Goal: Task Accomplishment & Management: Complete application form

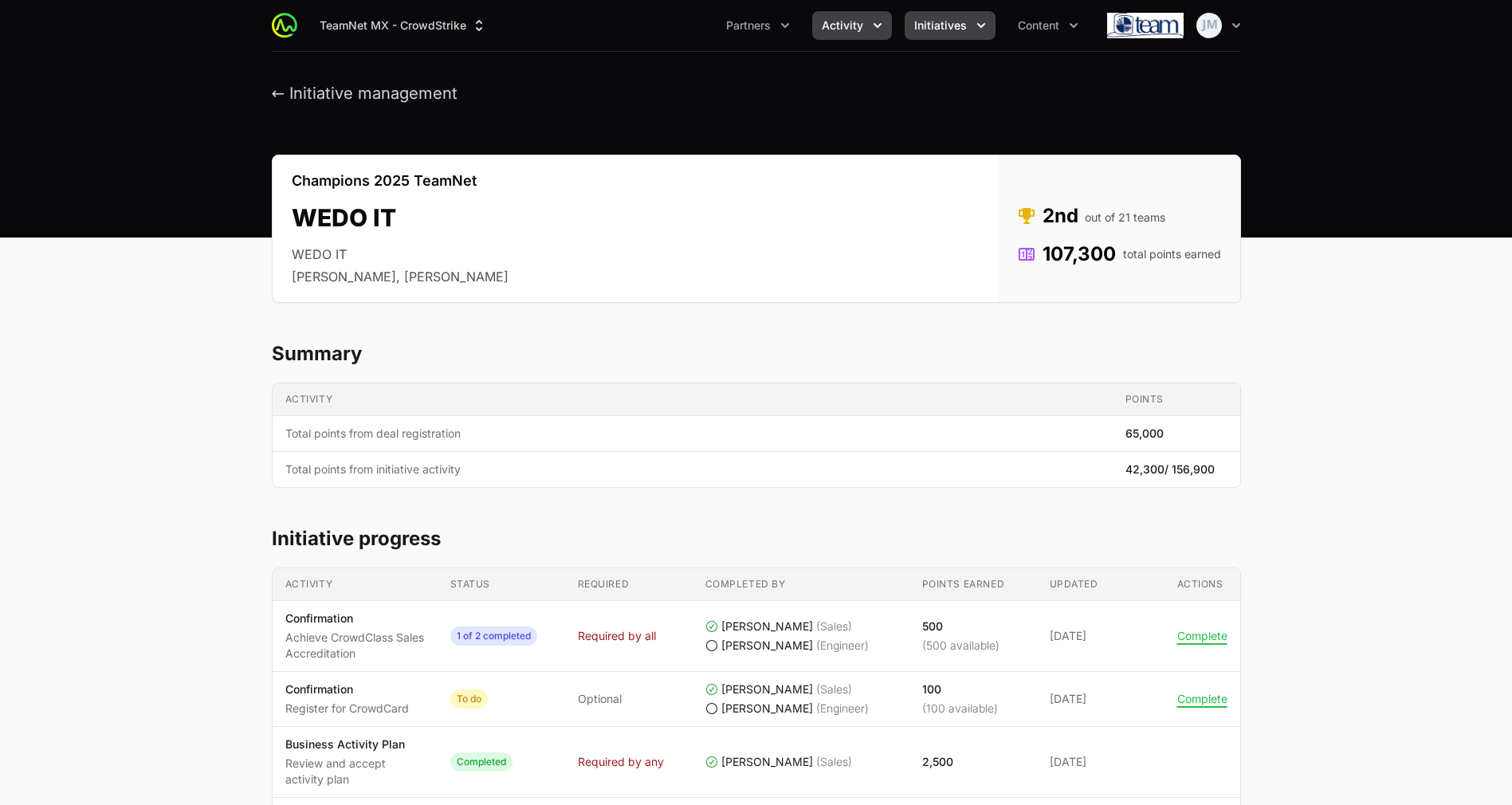
click at [828, 16] on button "Activity" at bounding box center [852, 26] width 80 height 28
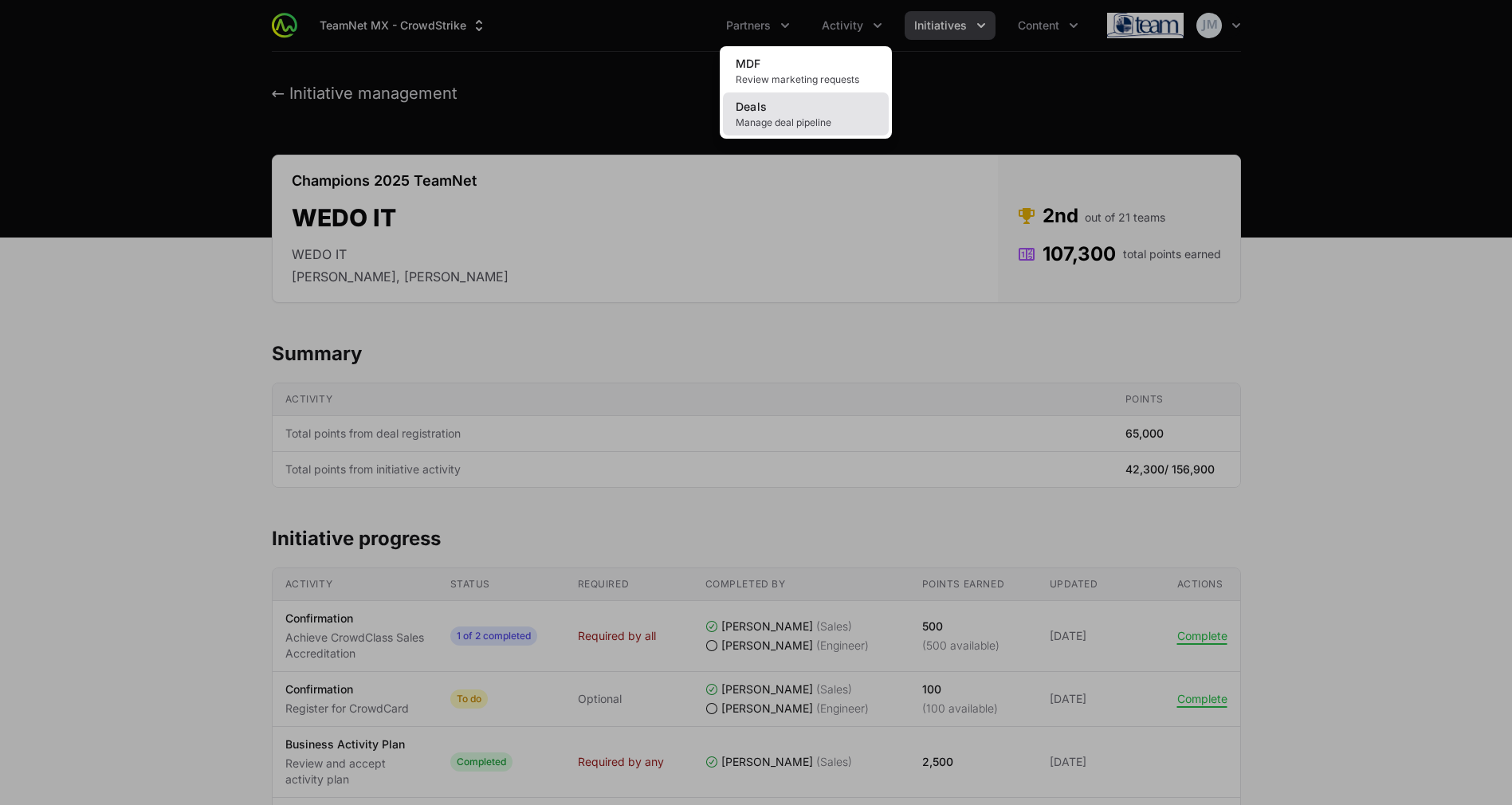
click at [738, 129] on link "Deals Manage deal pipeline" at bounding box center [805, 114] width 166 height 43
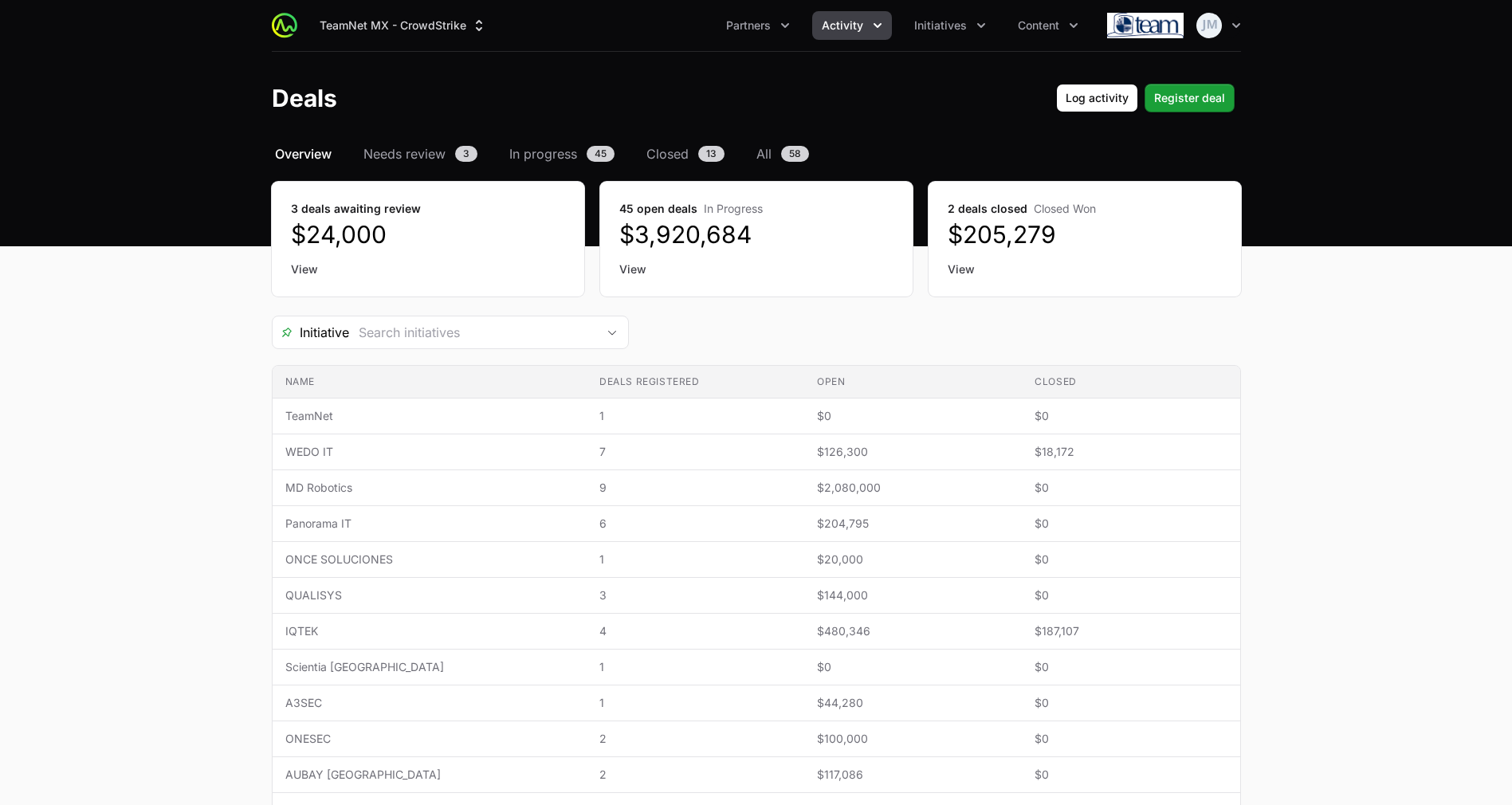
click at [310, 269] on link "View" at bounding box center [428, 269] width 275 height 16
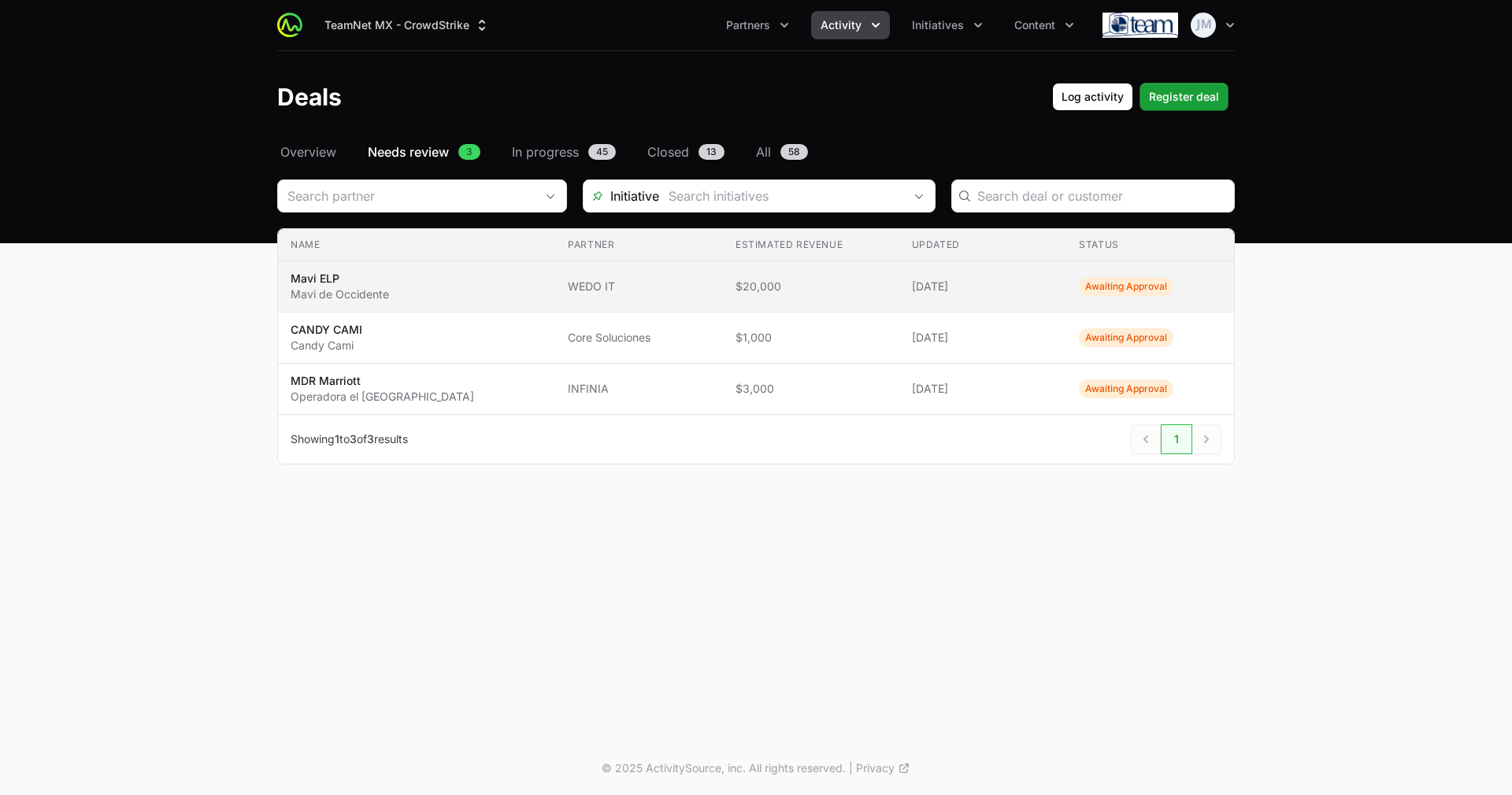
click at [491, 277] on td "Name Mavi ELP Mavi de Occidente" at bounding box center [416, 286] width 277 height 51
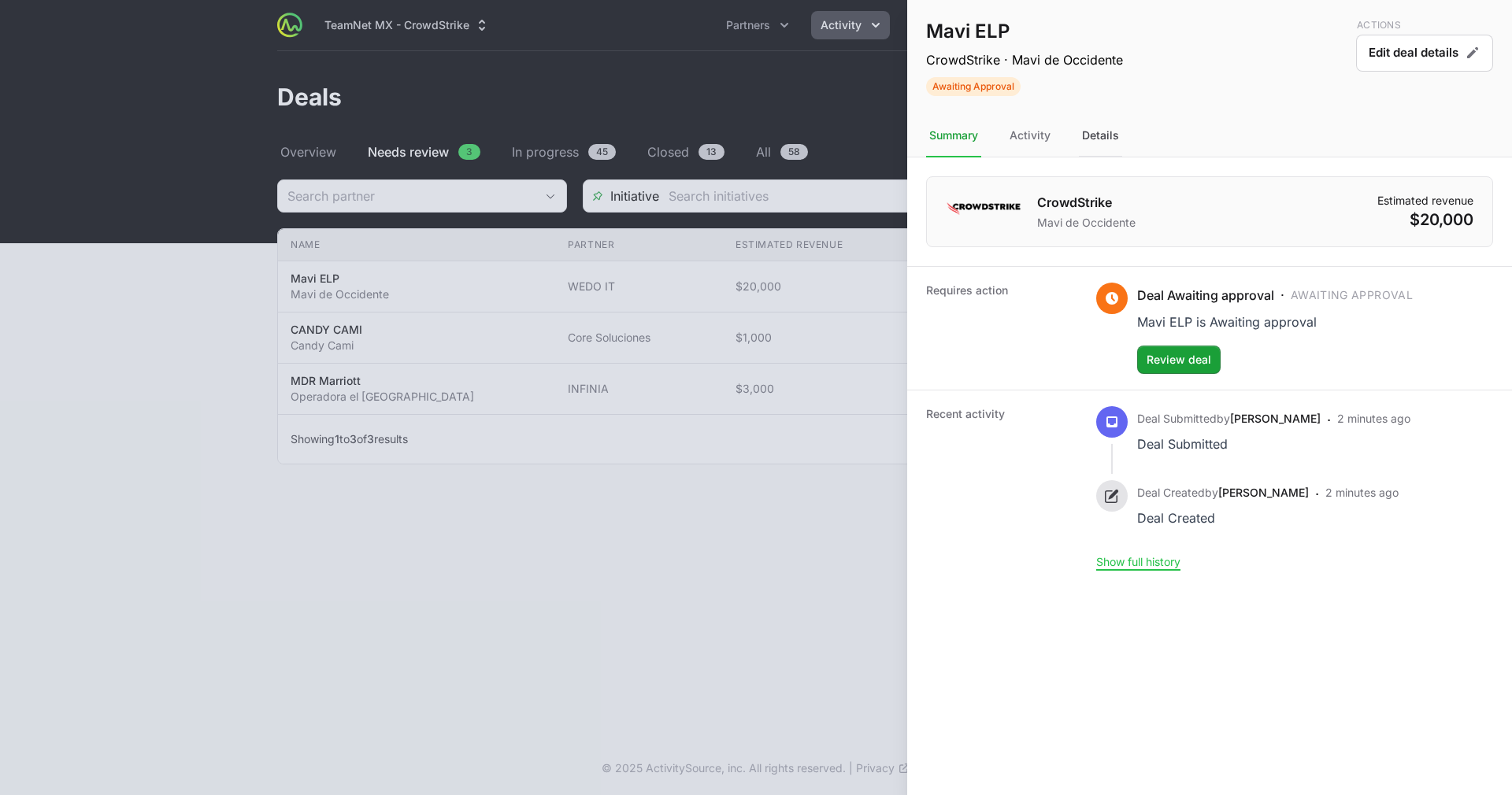
click at [1095, 130] on div "Details" at bounding box center [1100, 136] width 43 height 42
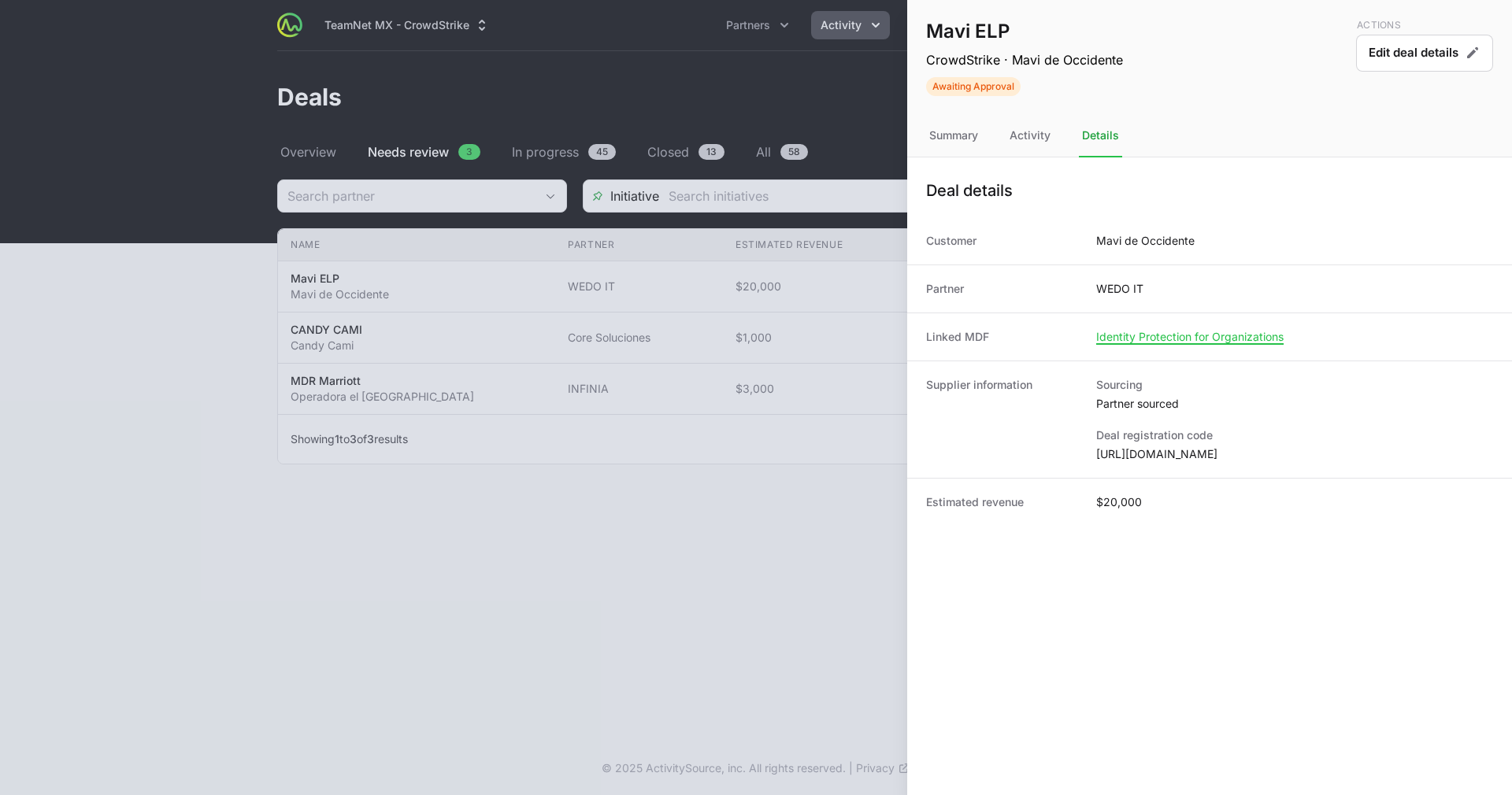
click at [1228, 455] on dd "[URL][DOMAIN_NAME]" at bounding box center [1295, 454] width 397 height 16
copy dl "[URL][DOMAIN_NAME]"
click at [478, 336] on div at bounding box center [756, 398] width 1512 height 795
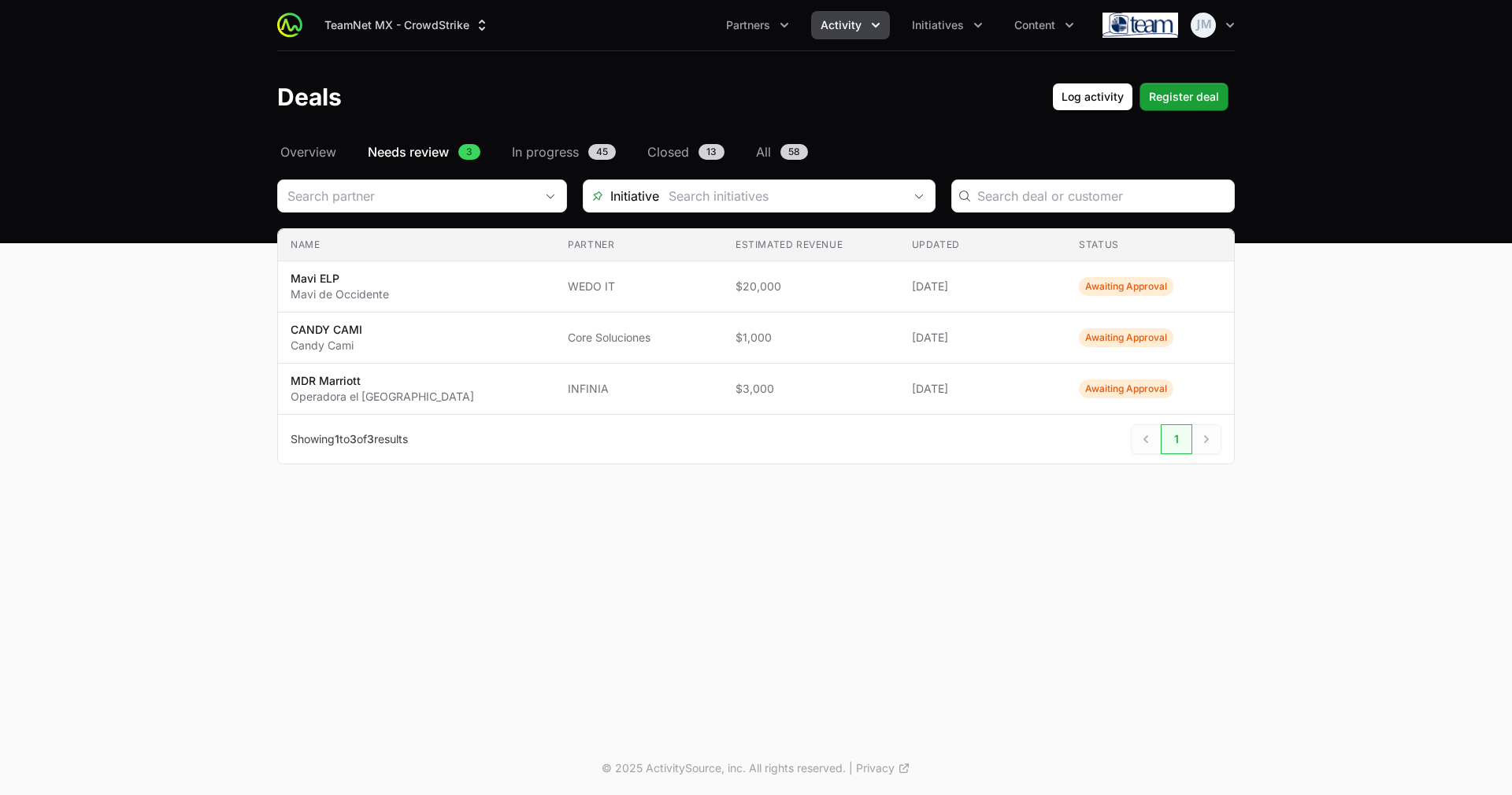
click at [508, 162] on div "Select a tab Overview Needs review In progress Closed All Overview Needs review…" at bounding box center [755, 322] width 1008 height 360
click at [546, 153] on span "In progress" at bounding box center [545, 152] width 67 height 19
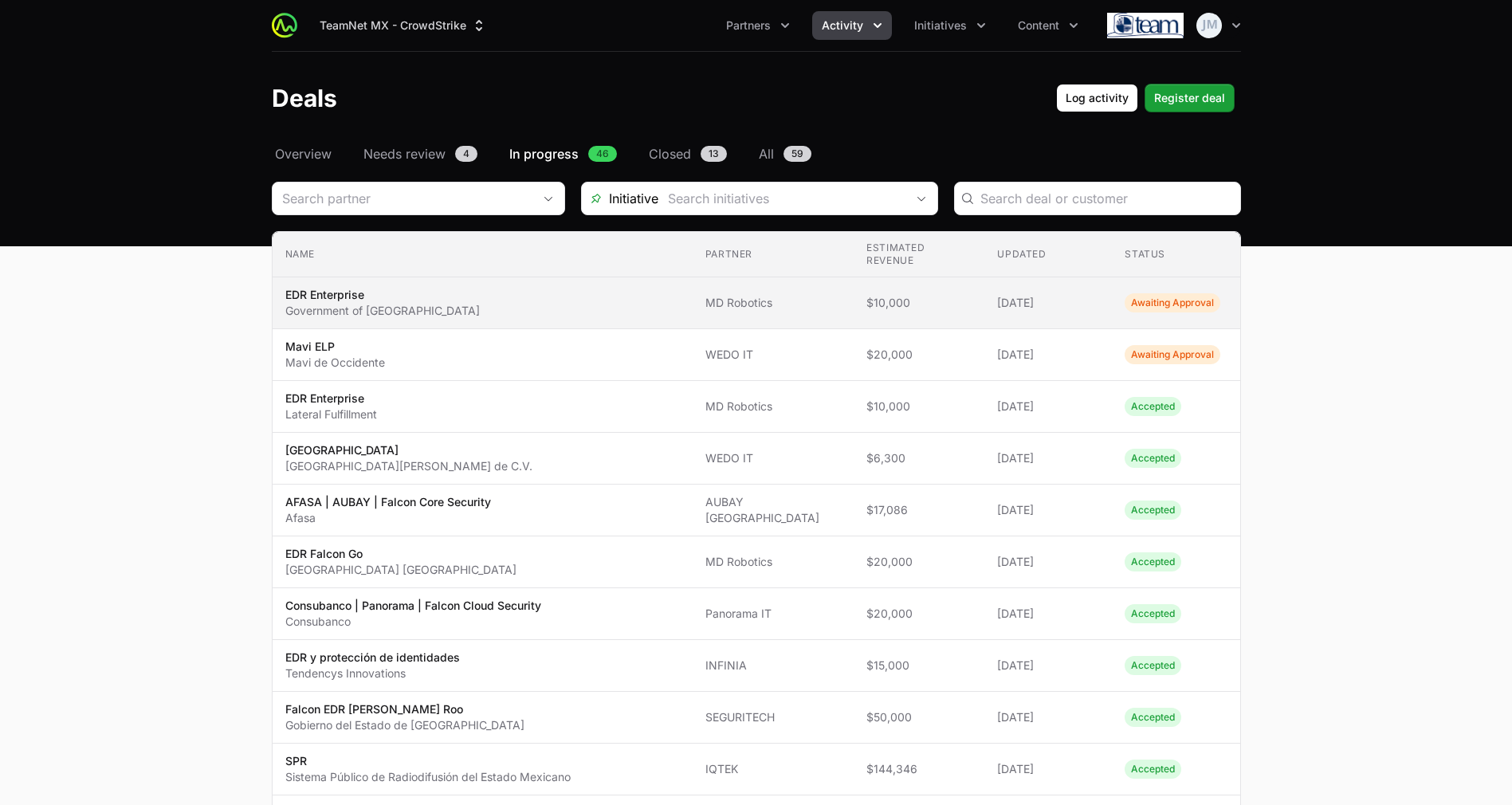
click at [752, 297] on span "MD Robotics" at bounding box center [773, 302] width 135 height 16
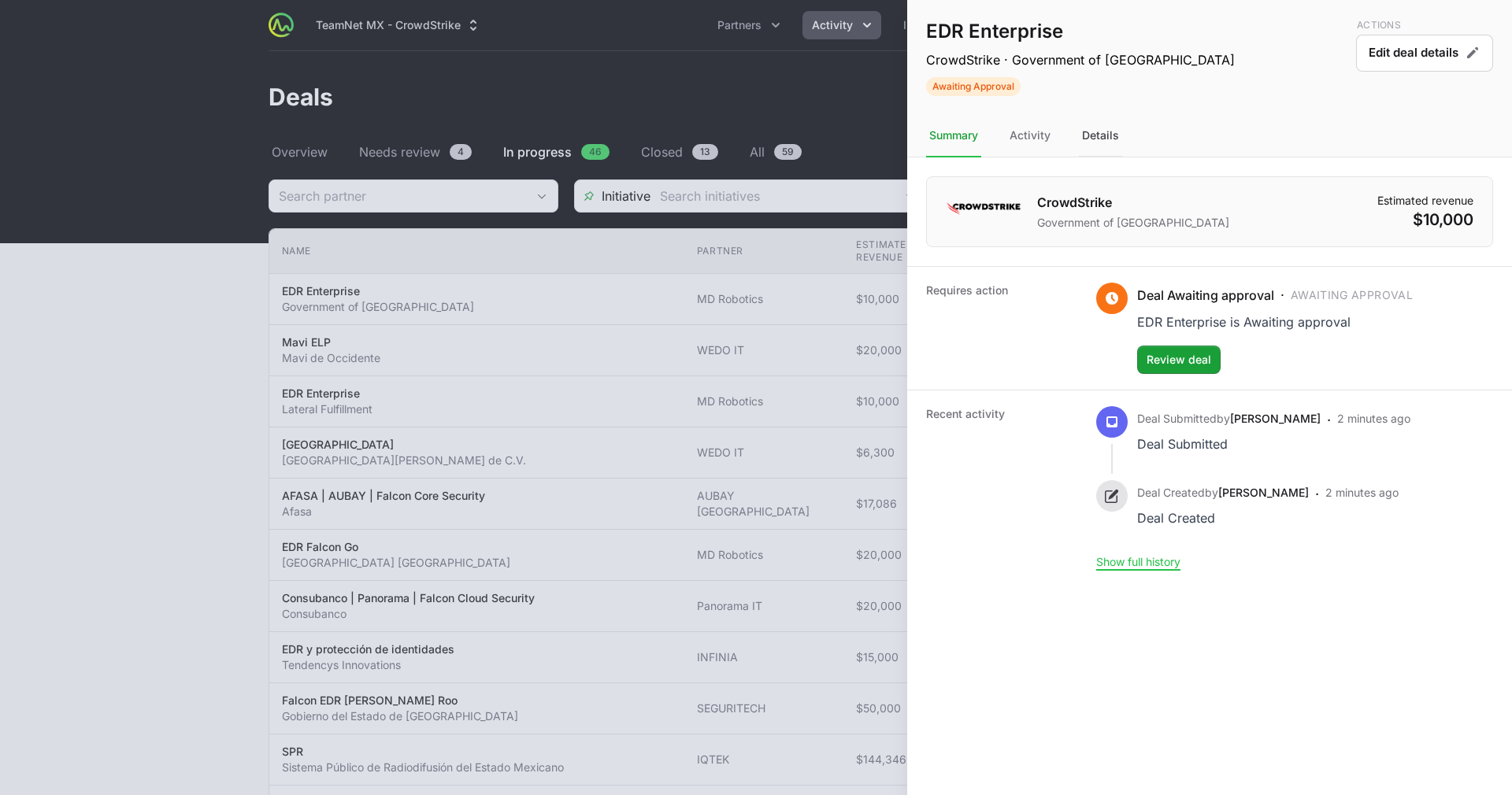
click at [1103, 115] on div "Details" at bounding box center [1100, 136] width 43 height 42
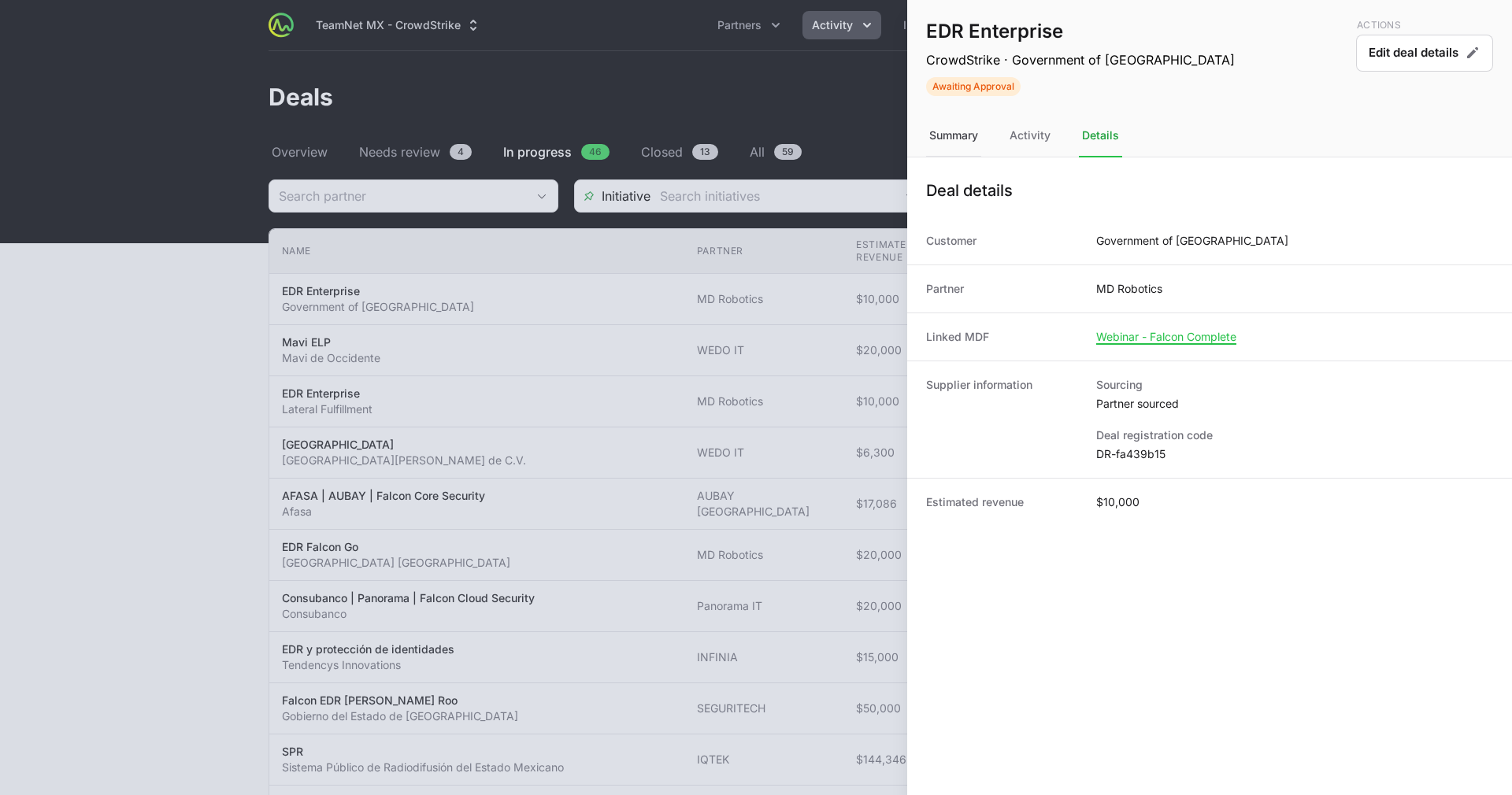
click at [1007, 140] on div "Summary" at bounding box center [1030, 136] width 47 height 42
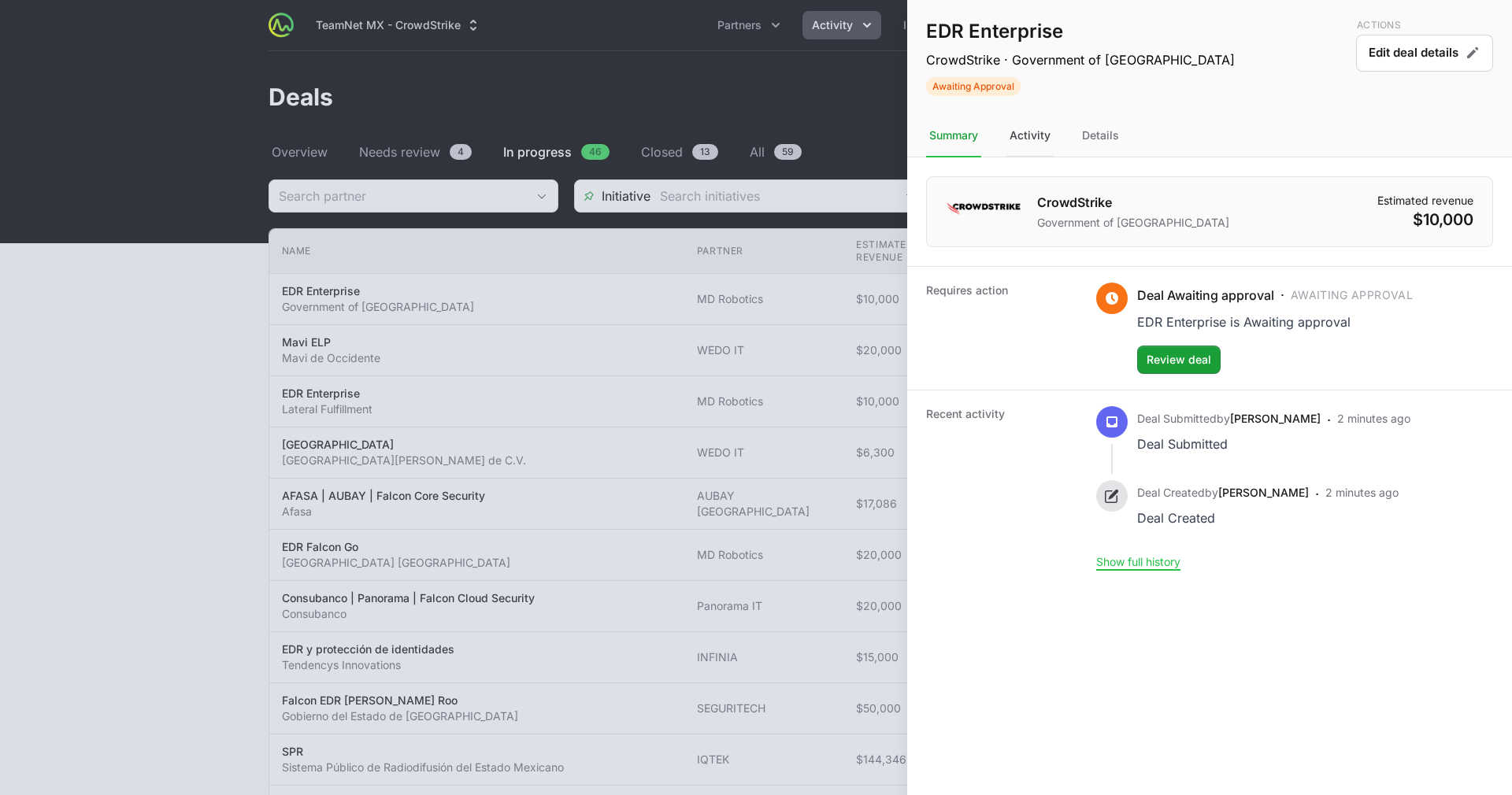
click at [1079, 141] on div "Activity" at bounding box center [1100, 136] width 43 height 42
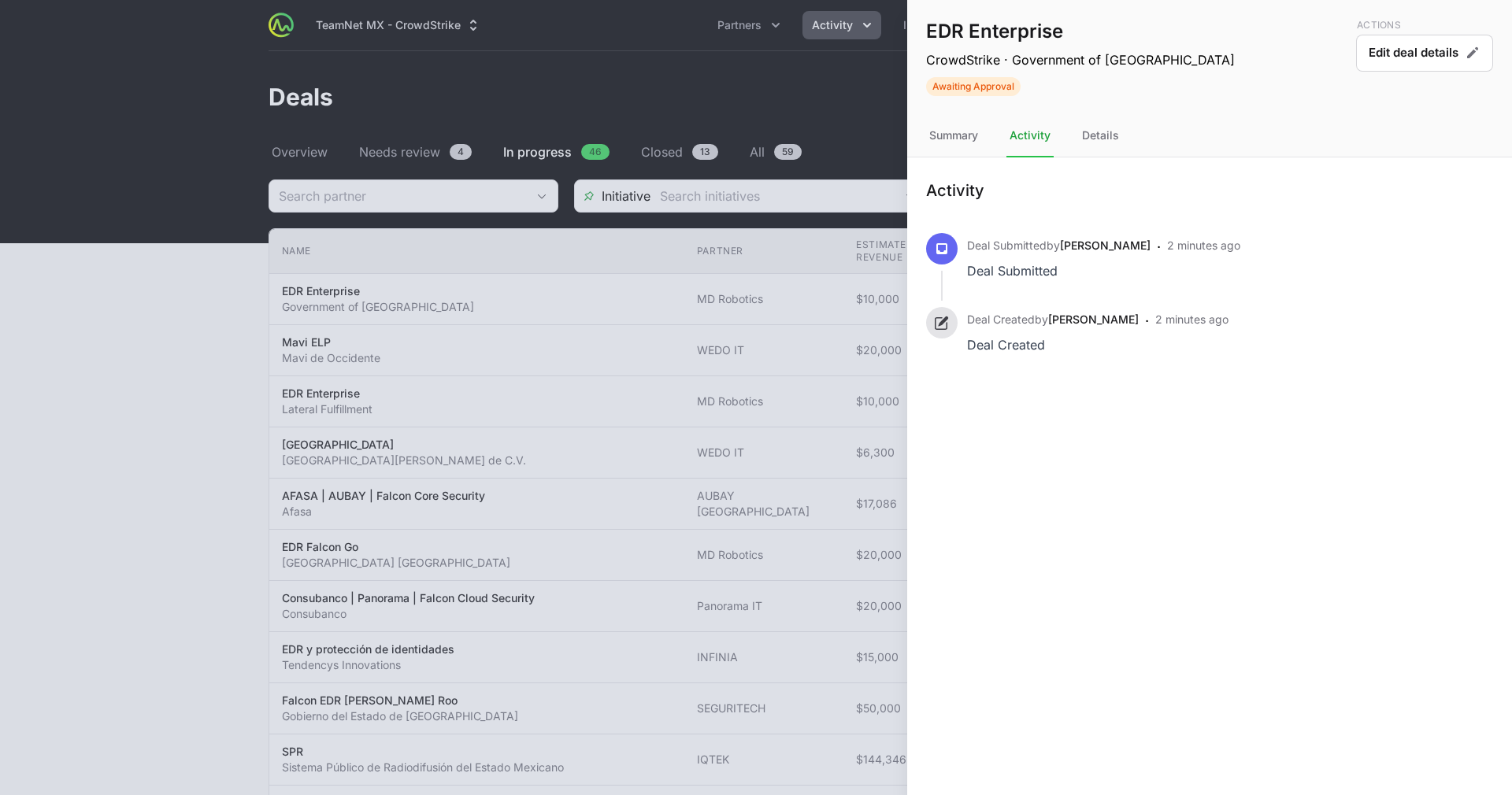
click at [1126, 137] on nav "Summary Activity Details" at bounding box center [1210, 136] width 604 height 42
click at [1091, 525] on div "EDR Enterprise CrowdStrike · Government of [GEOGRAPHIC_DATA] Awaiting Approval …" at bounding box center [1210, 398] width 604 height 795
click at [945, 135] on div "Summary" at bounding box center [953, 136] width 55 height 42
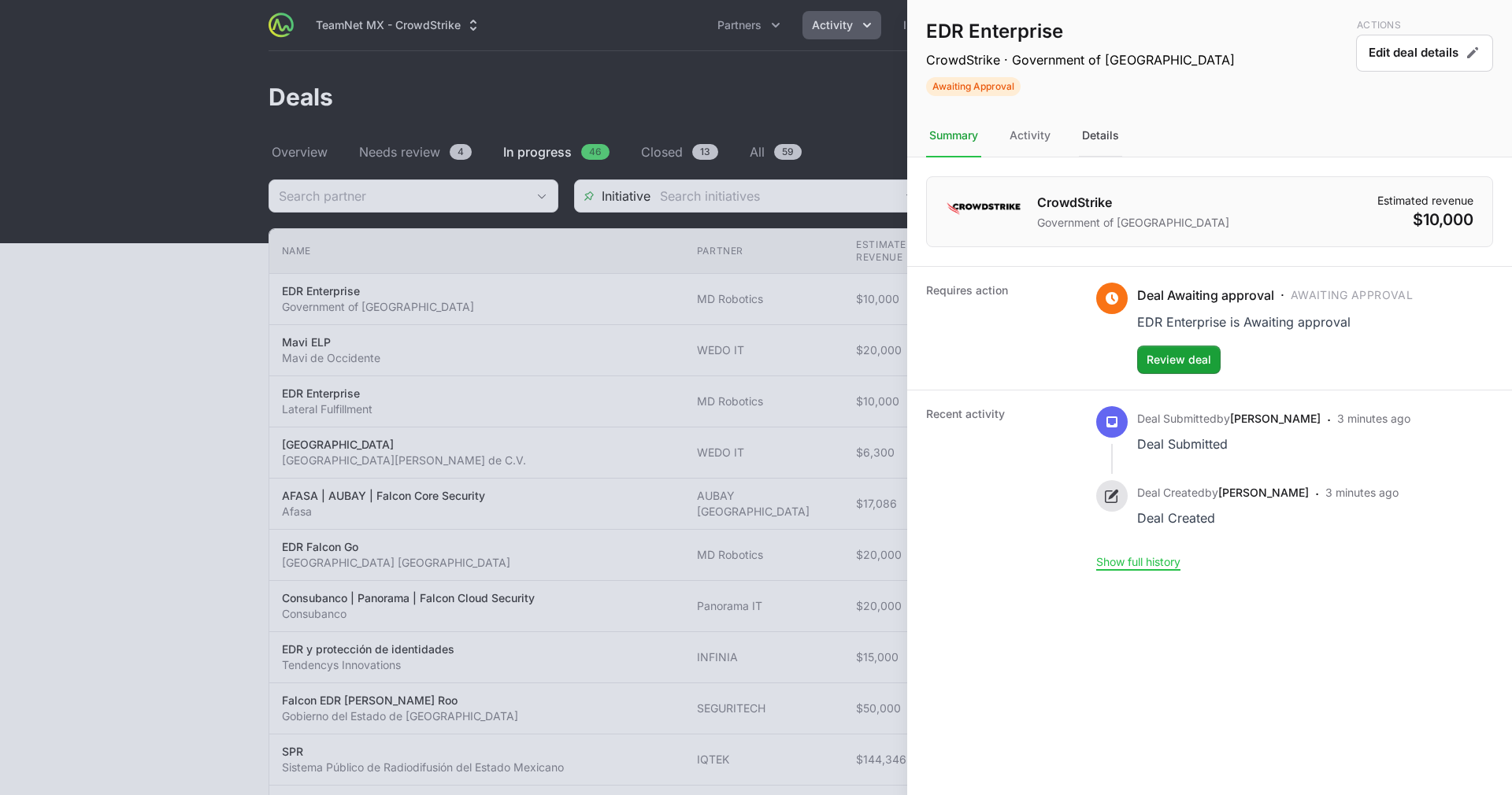
click at [1101, 127] on div "Details" at bounding box center [1100, 136] width 43 height 42
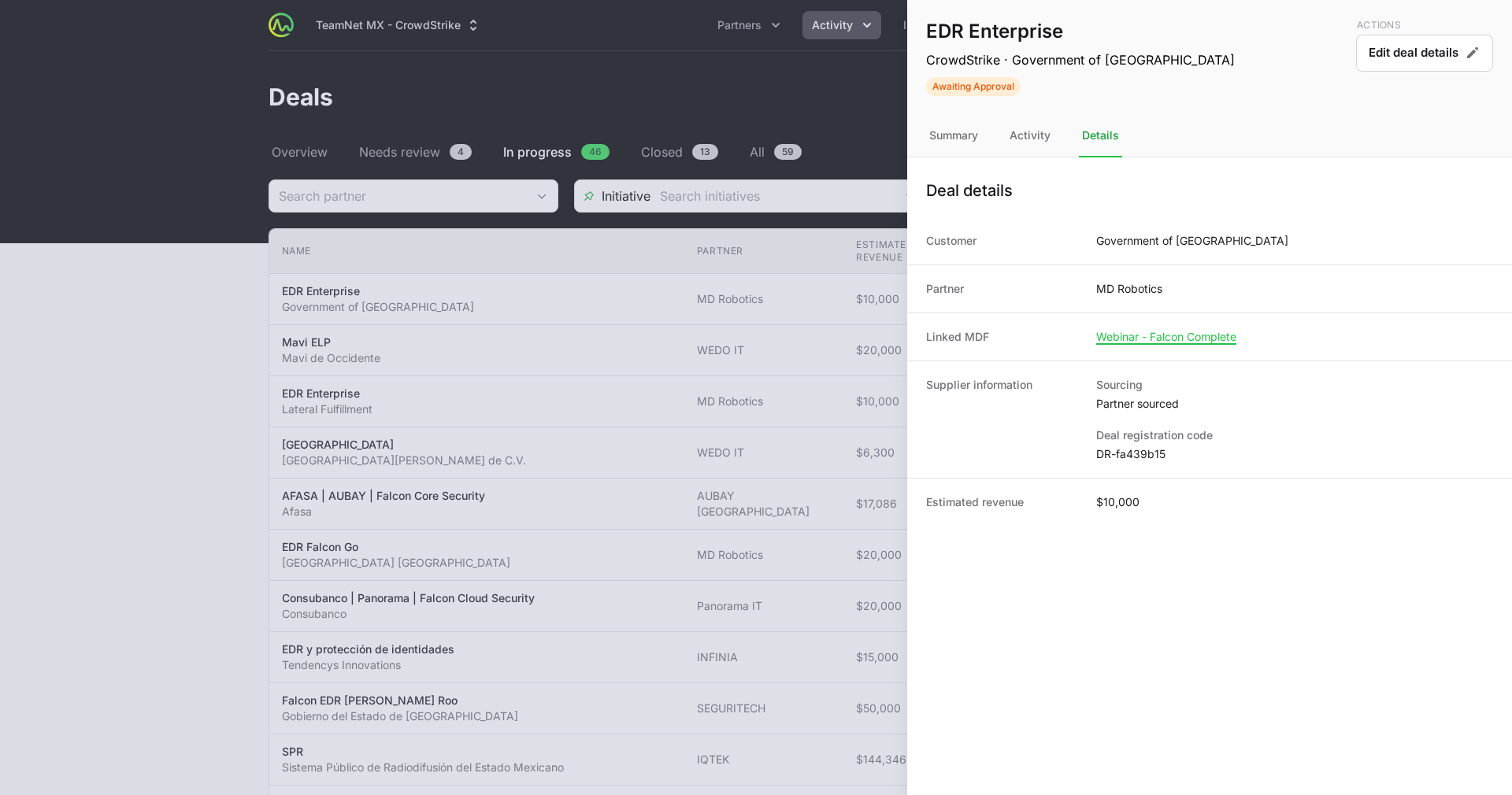
click at [827, 224] on div at bounding box center [756, 398] width 1512 height 795
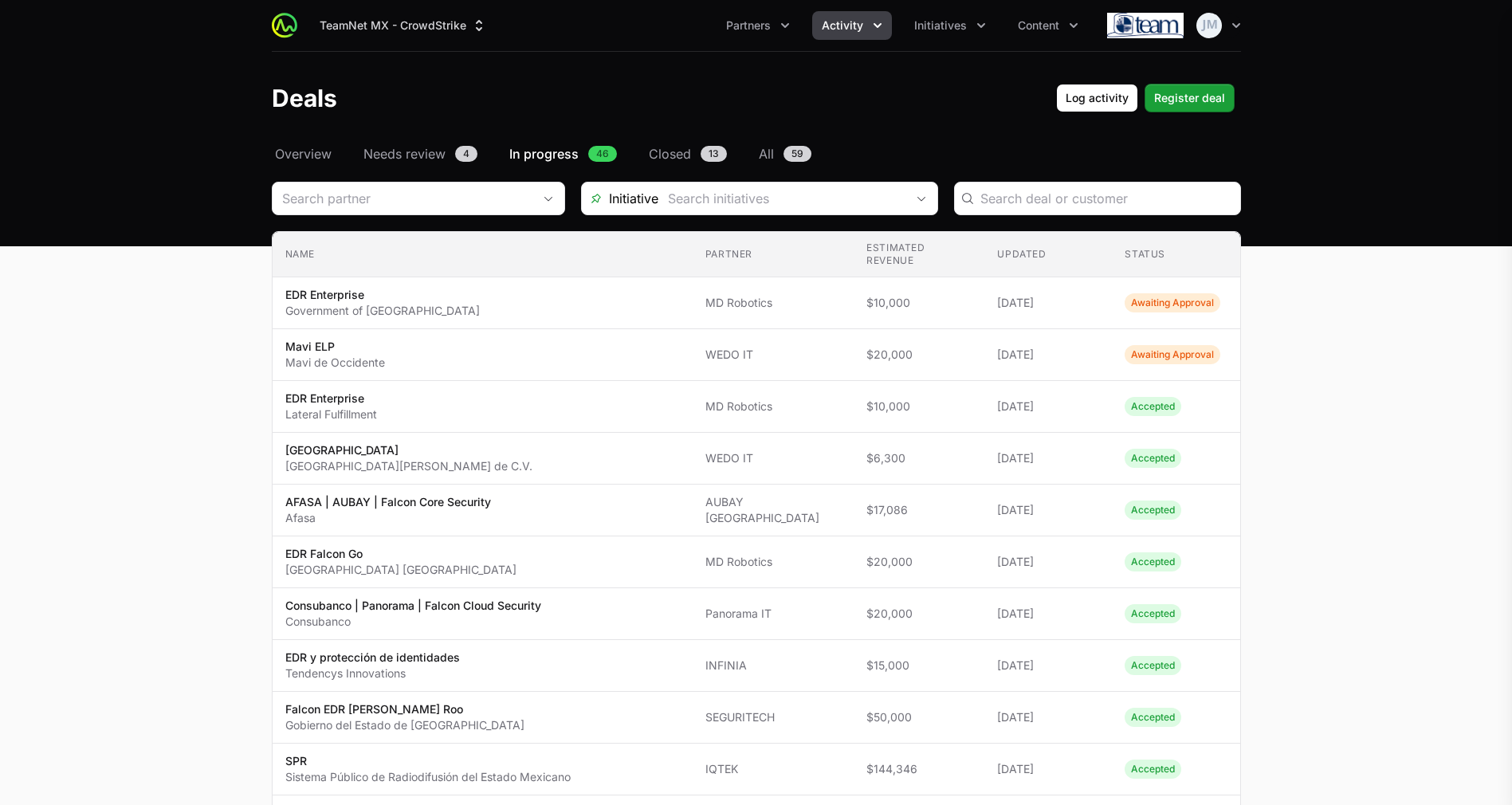
click at [861, 311] on td "Estimated revenue $10,000" at bounding box center [918, 303] width 131 height 52
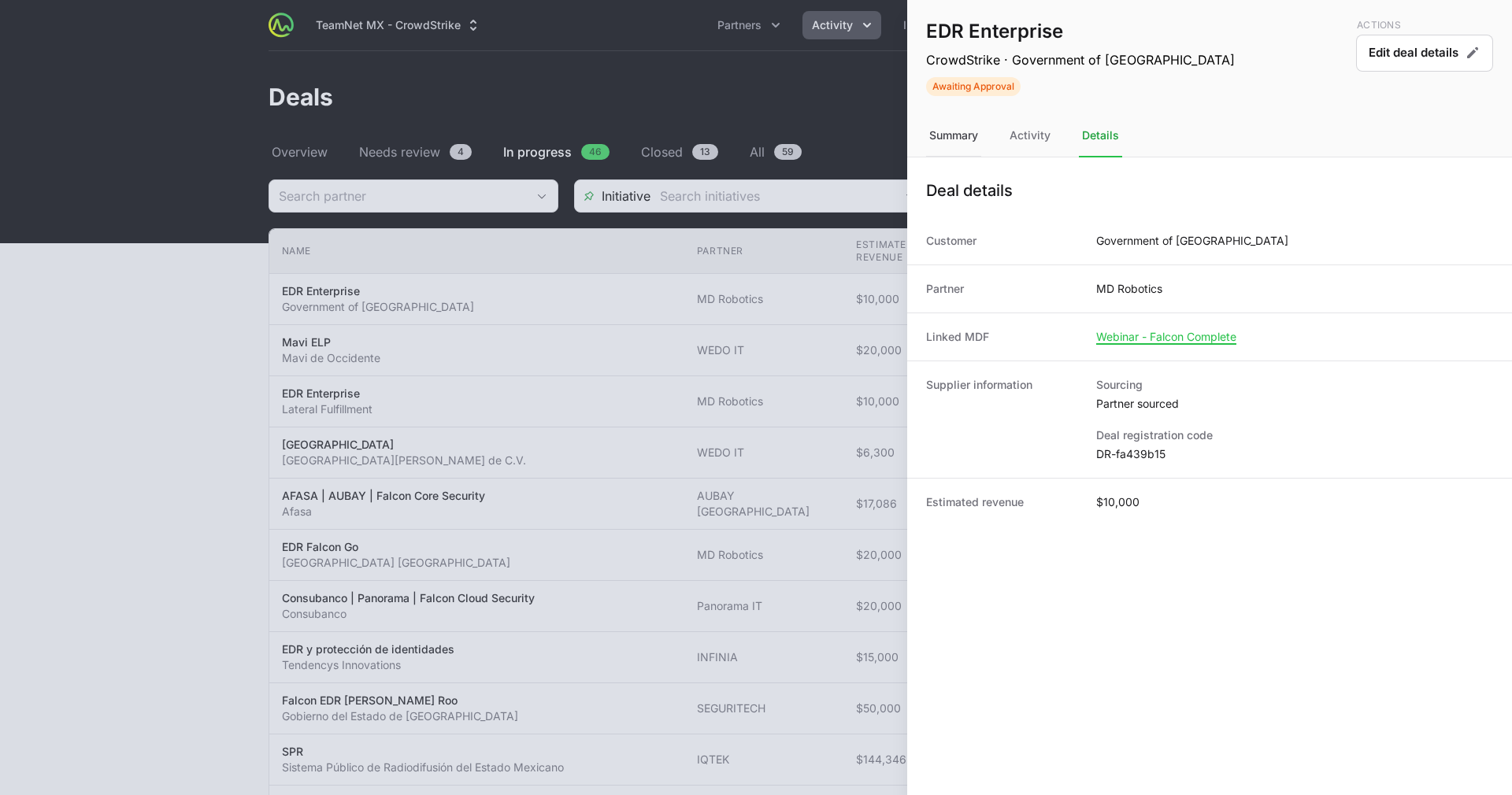
click at [1007, 128] on div "Summary" at bounding box center [1030, 136] width 47 height 42
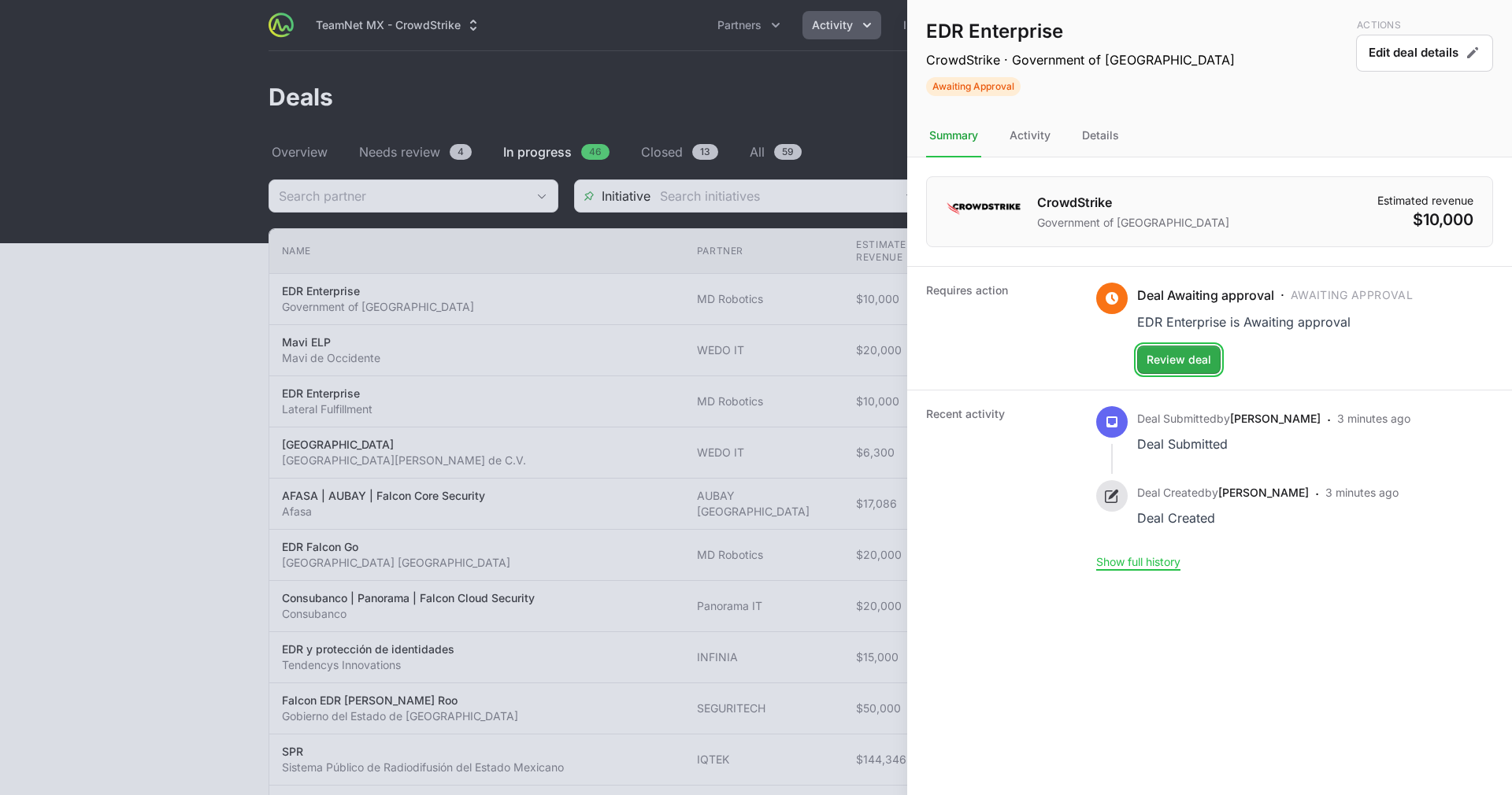
click at [1173, 351] on span "Review deal" at bounding box center [1178, 360] width 65 height 19
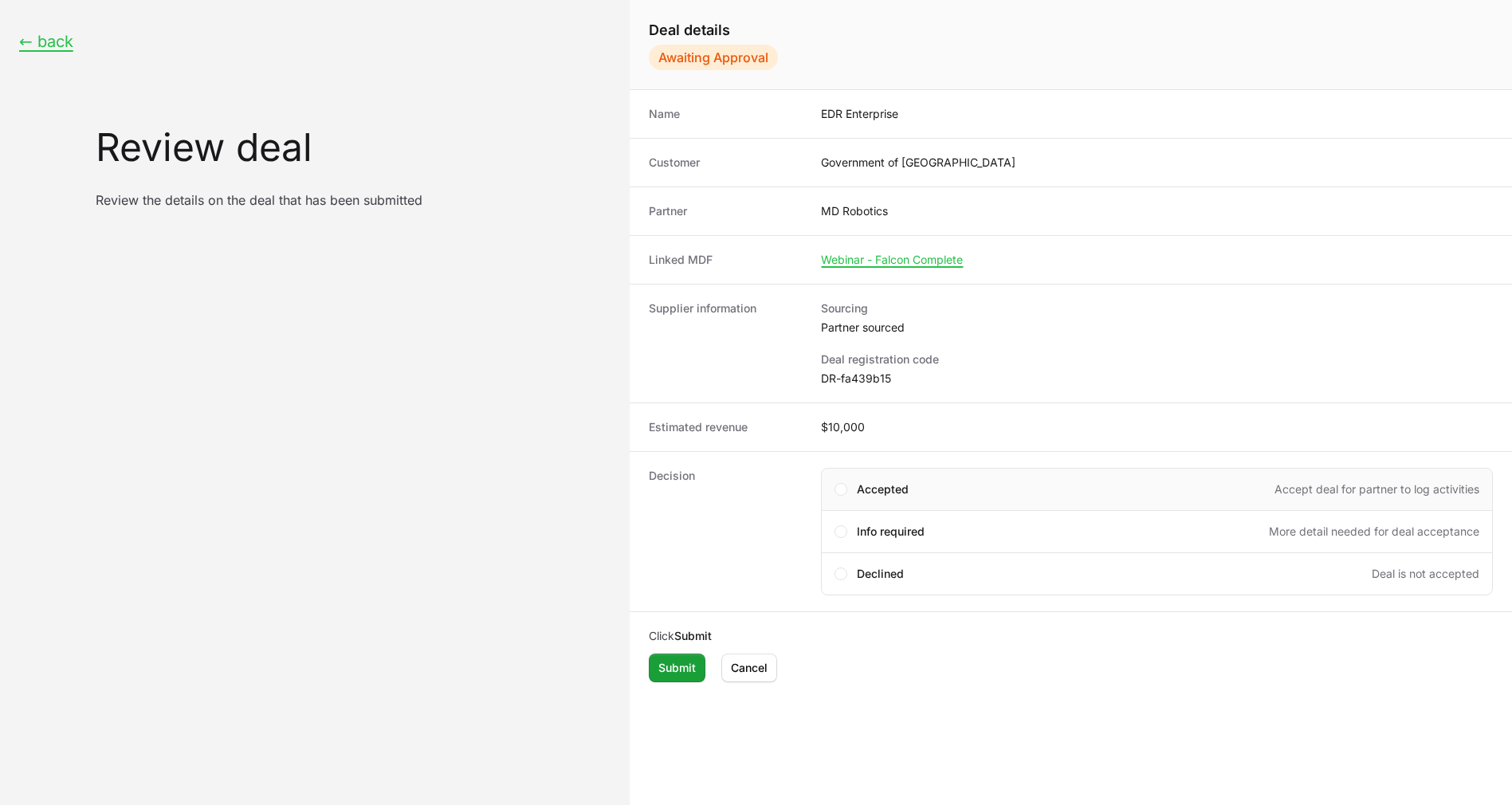
click at [877, 477] on div "Accepted Accept deal for partner to log activities" at bounding box center [1156, 489] width 671 height 43
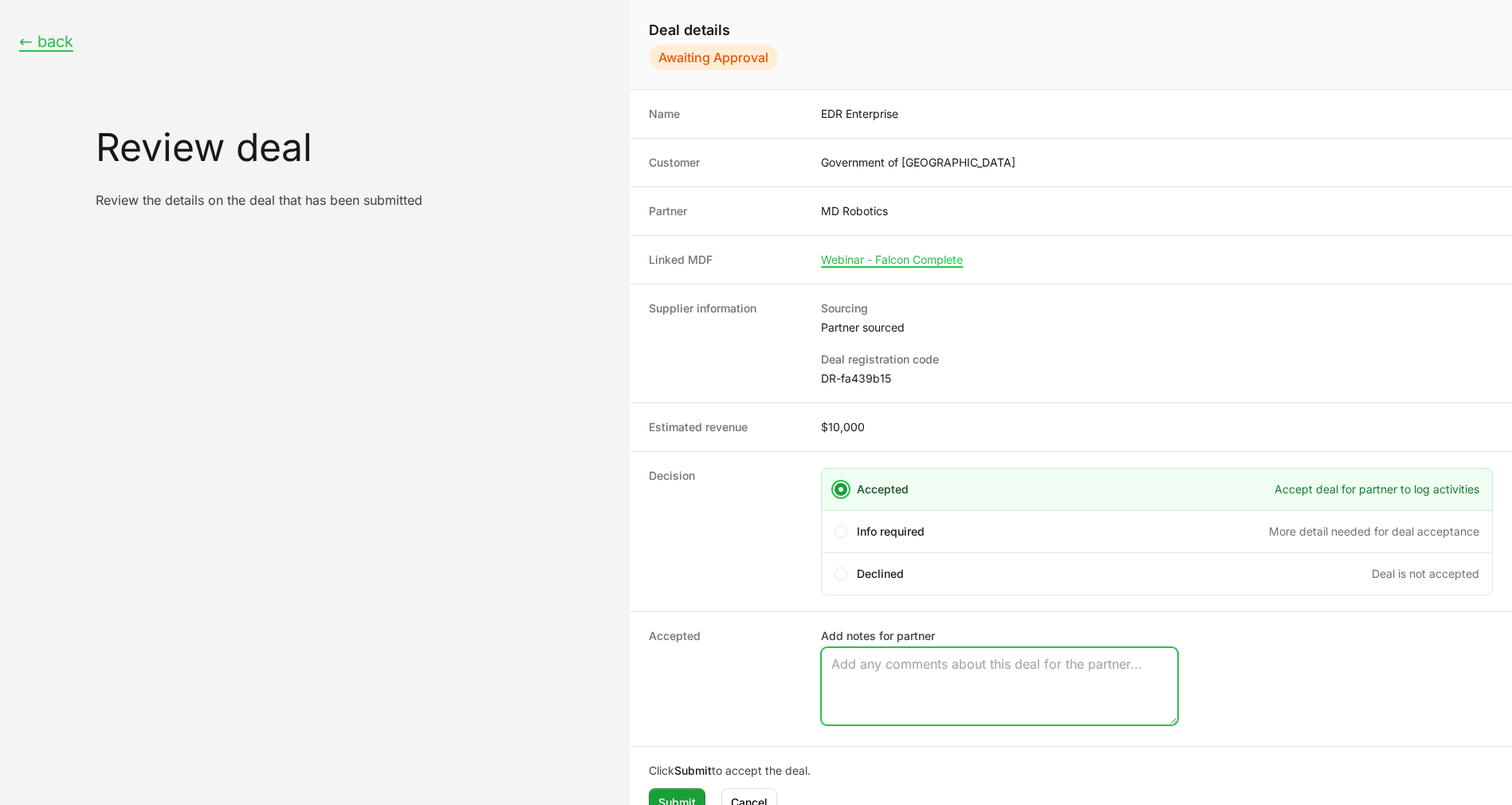
click at [923, 683] on textarea "Add notes for partner" at bounding box center [999, 686] width 355 height 77
paste textarea "Opportunity Owner [PERSON_NAME] De La [PERSON_NAME]"
click at [887, 682] on textarea "Opportunity Owner [PERSON_NAME] De La [PERSON_NAME]" at bounding box center [999, 686] width 355 height 77
click at [1004, 689] on textarea "Opportunity Owner [PERSON_NAME] De La [PERSON_NAME]" at bounding box center [999, 686] width 355 height 77
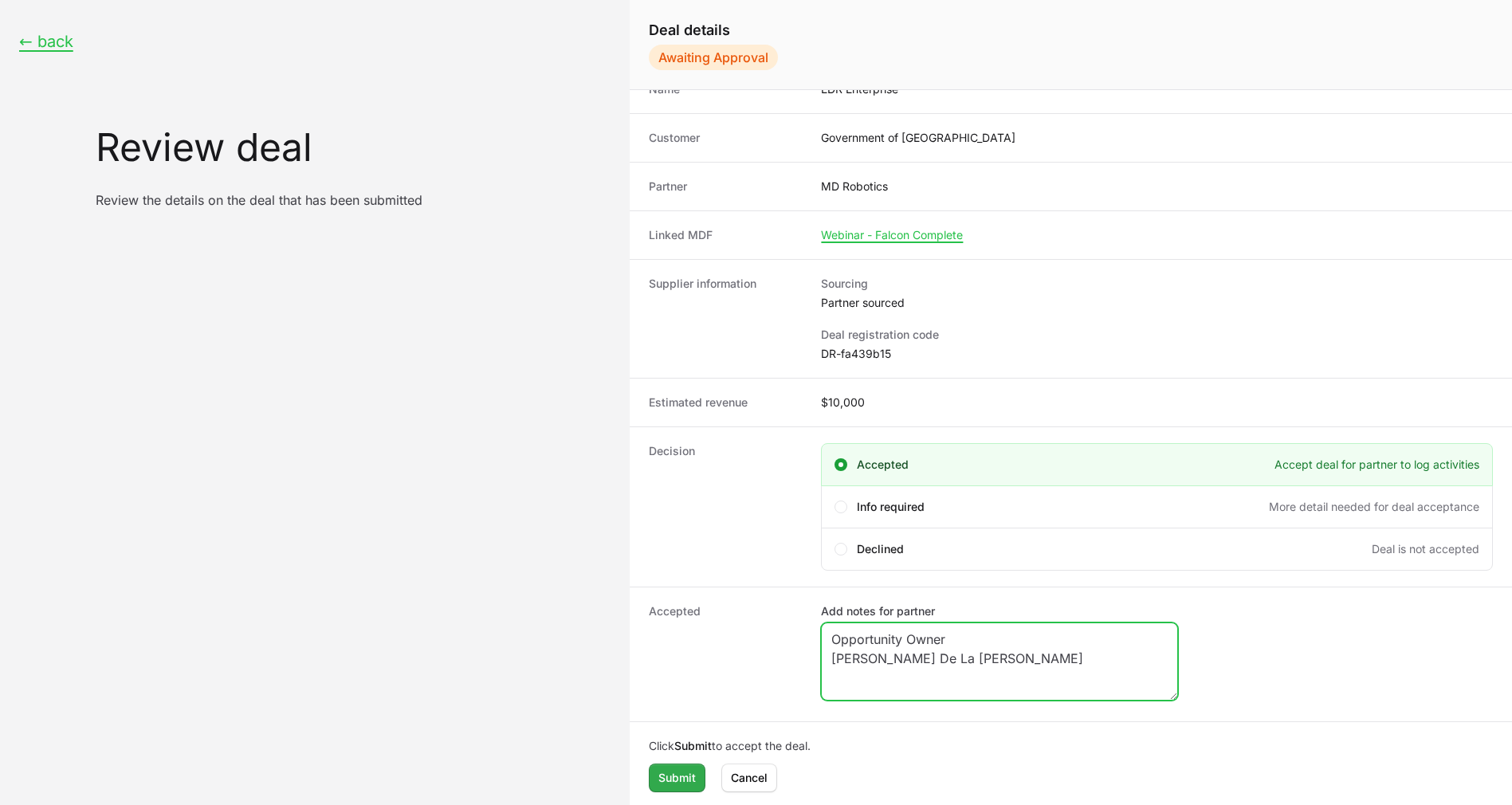
type textarea "Opportunity Owner [PERSON_NAME] De La [PERSON_NAME]"
click at [673, 775] on span "Submit" at bounding box center [677, 778] width 38 height 19
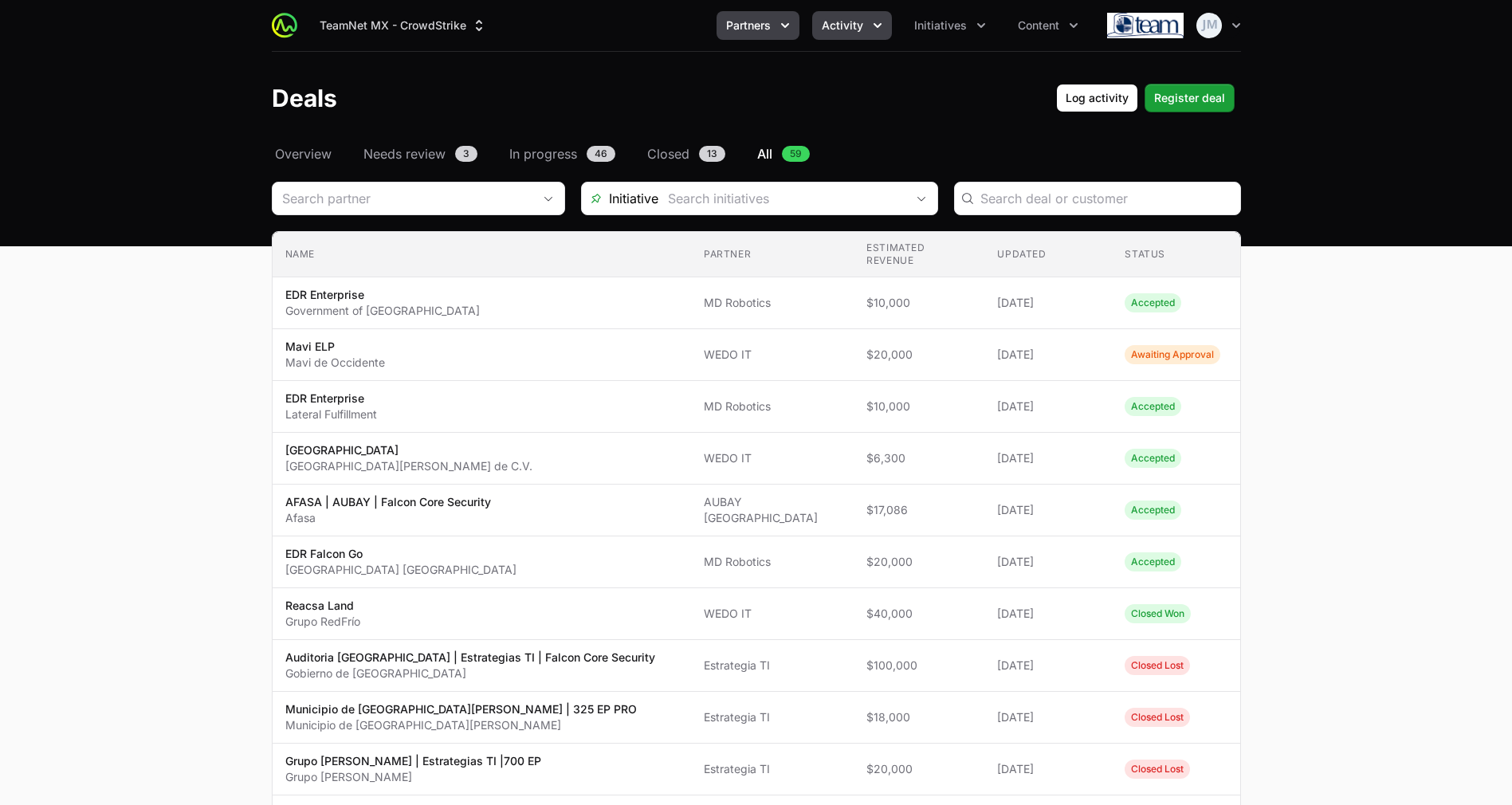
click at [766, 25] on span "Partners" at bounding box center [748, 26] width 44 height 16
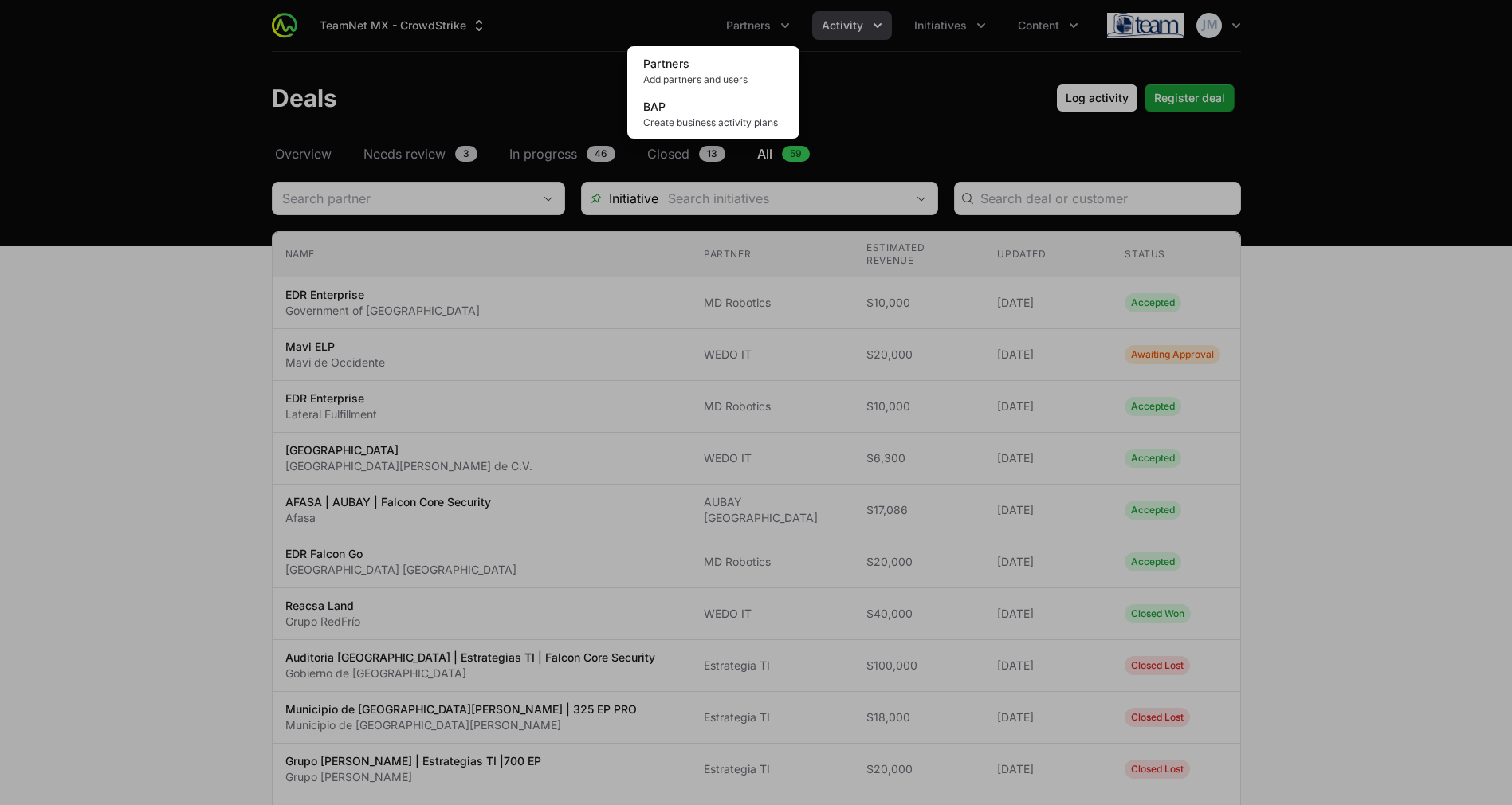
click at [971, 12] on div "Partners menu" at bounding box center [756, 402] width 1512 height 805
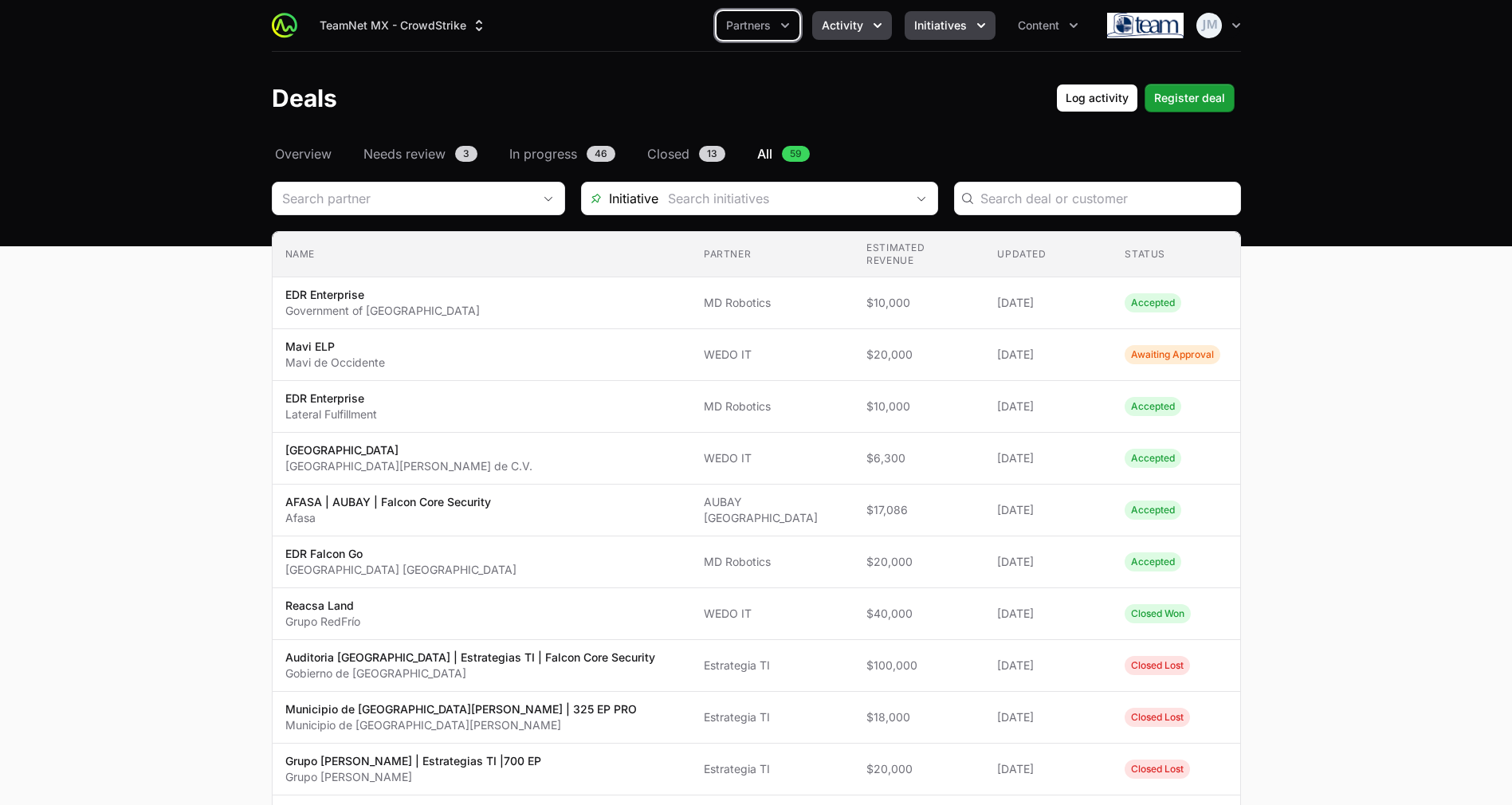
click at [973, 35] on button "Initiatives" at bounding box center [950, 26] width 91 height 28
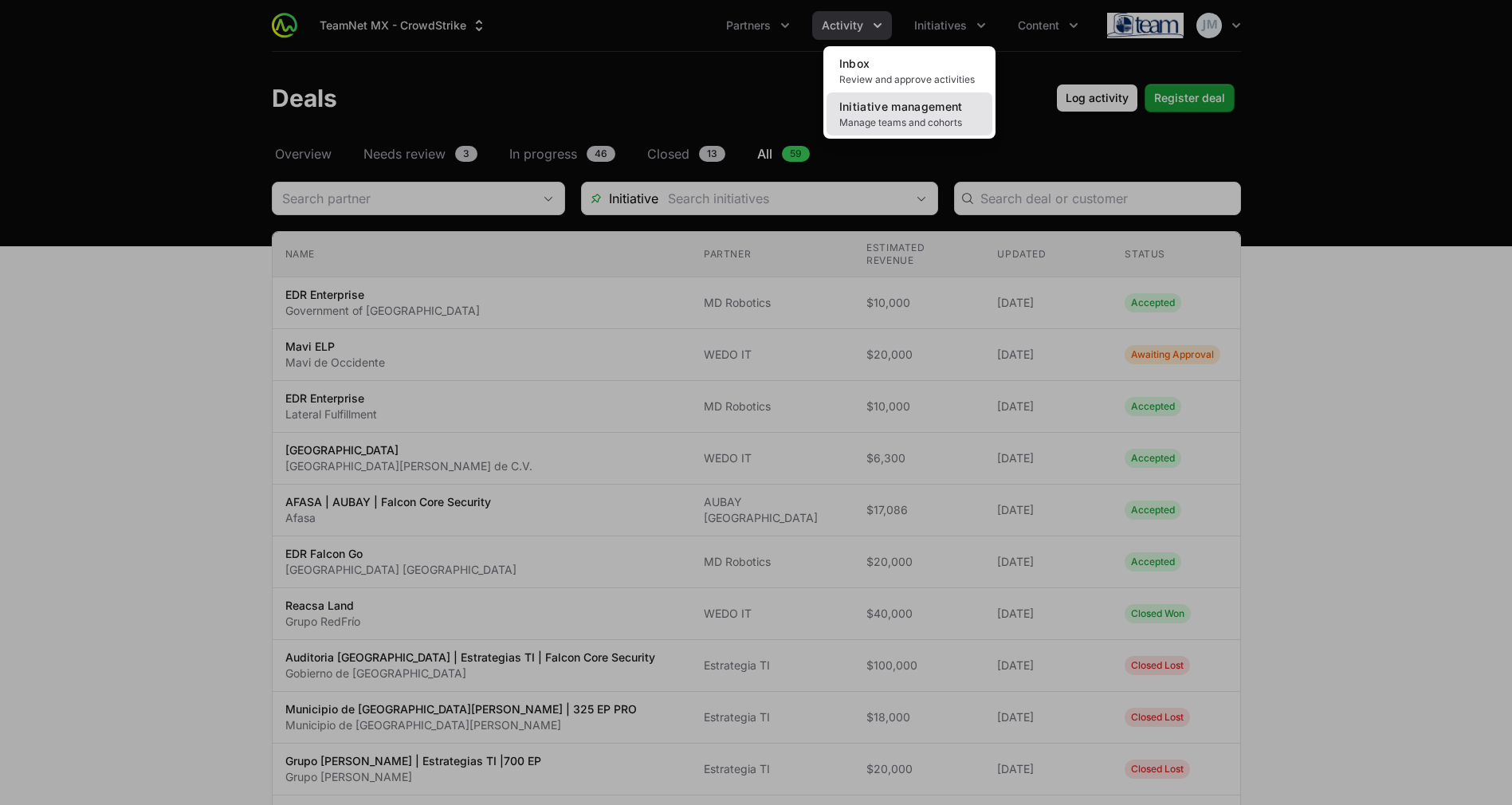
click at [938, 110] on span "Initiative management" at bounding box center [900, 106] width 123 height 13
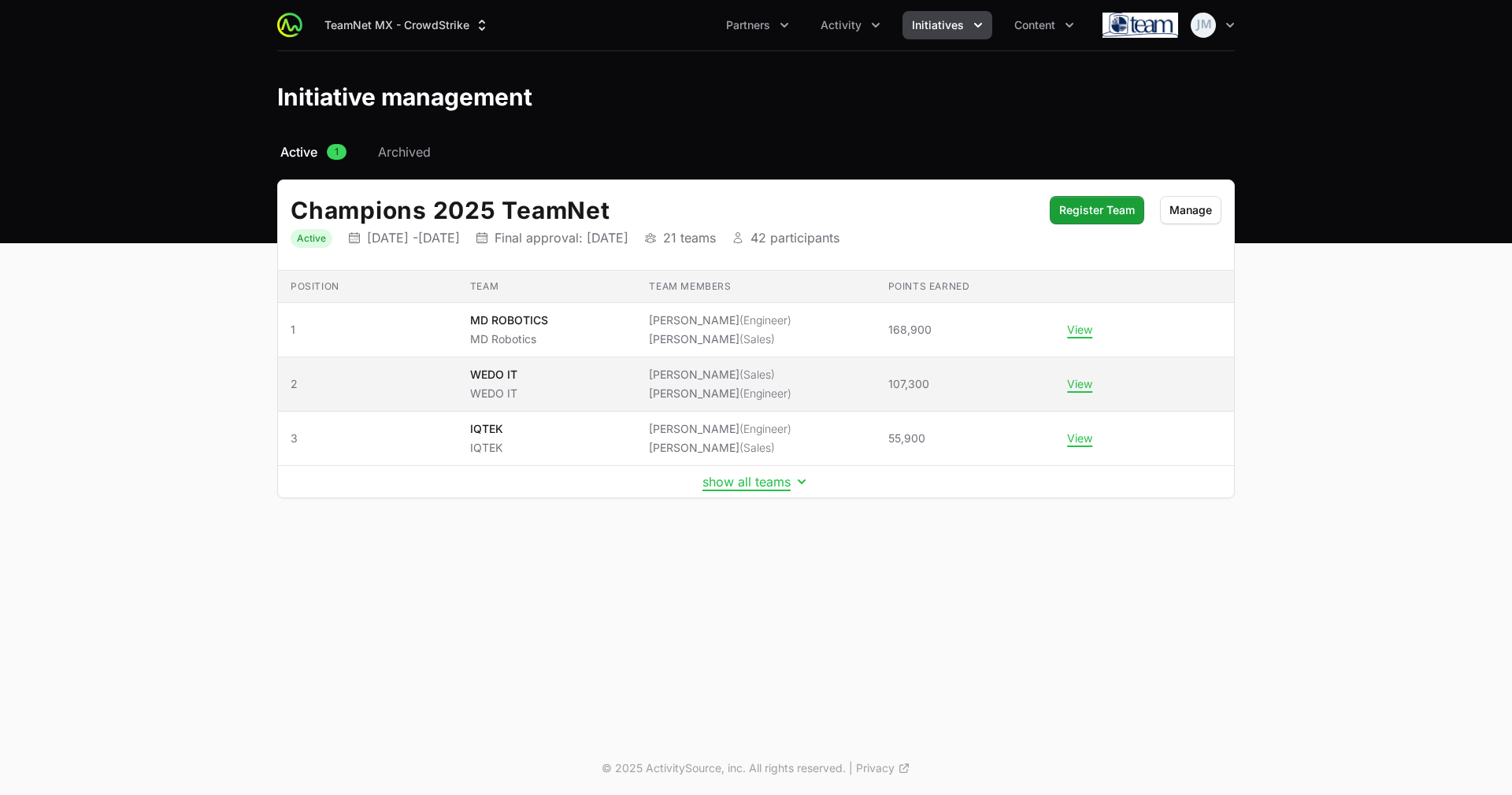
click at [723, 374] on li "[PERSON_NAME] (Sales)" at bounding box center [720, 374] width 142 height 16
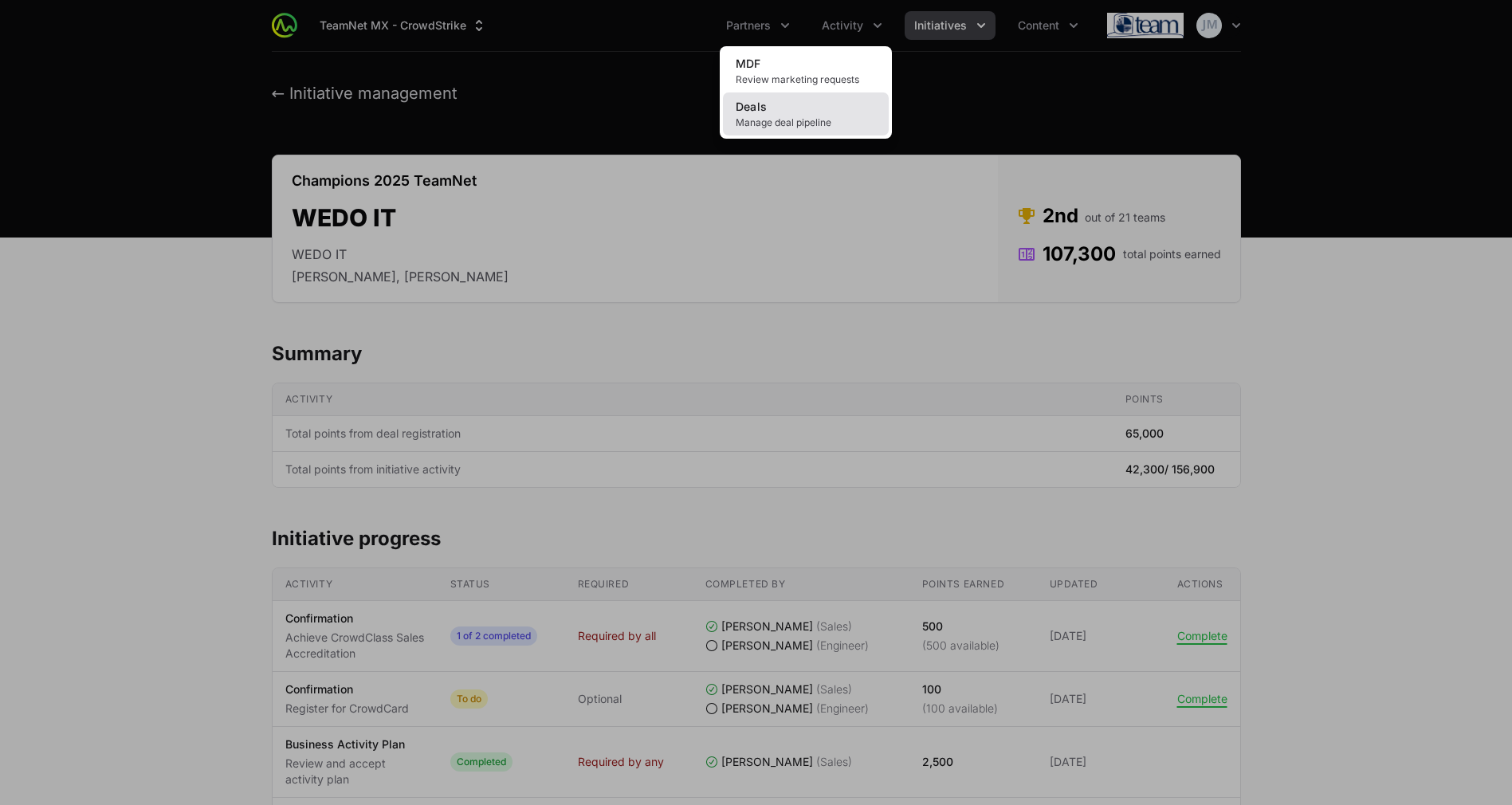
click at [805, 125] on span "Manage deal pipeline" at bounding box center [806, 122] width 140 height 12
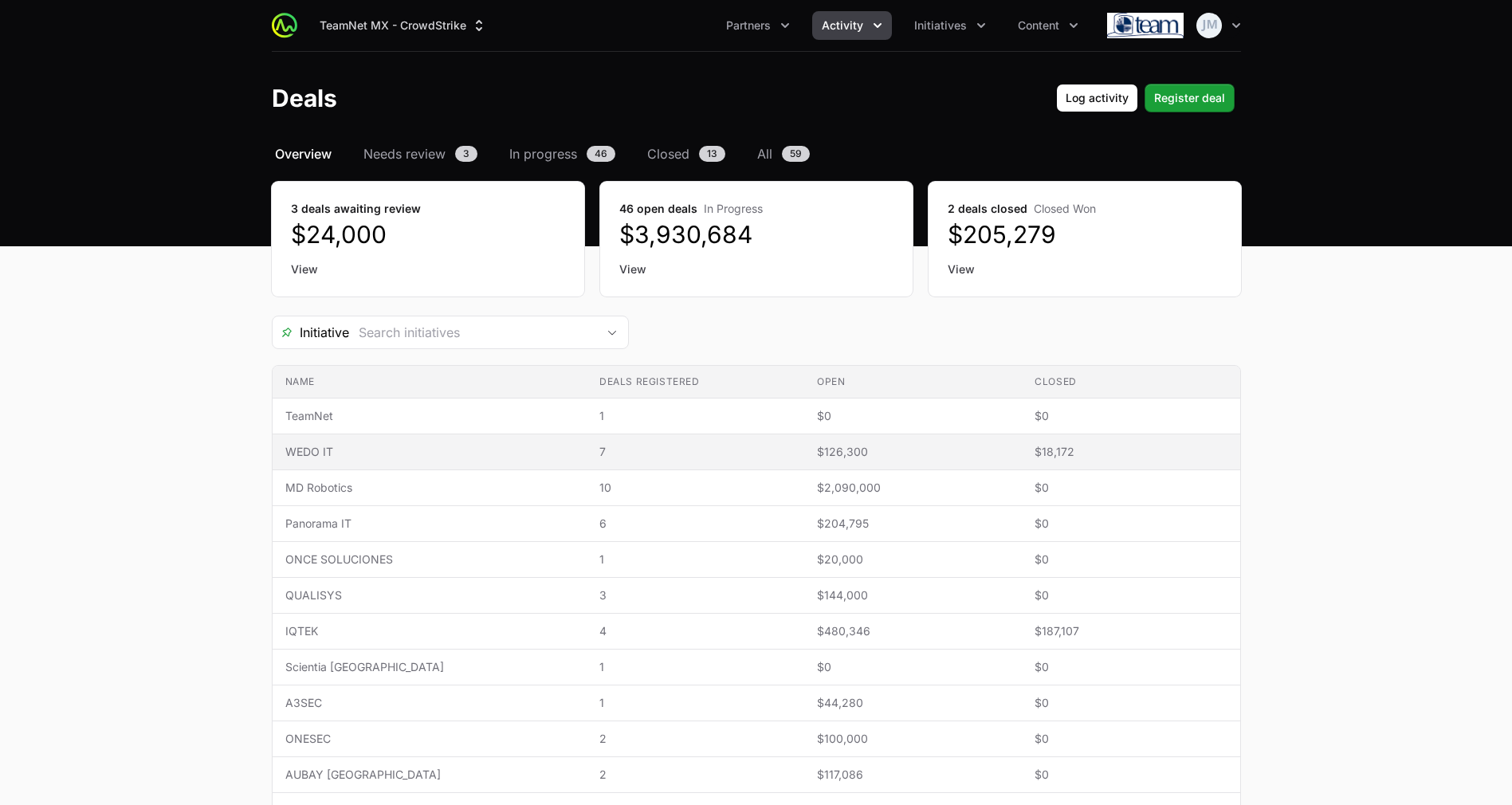
click at [835, 455] on span "$126,300" at bounding box center [913, 452] width 192 height 16
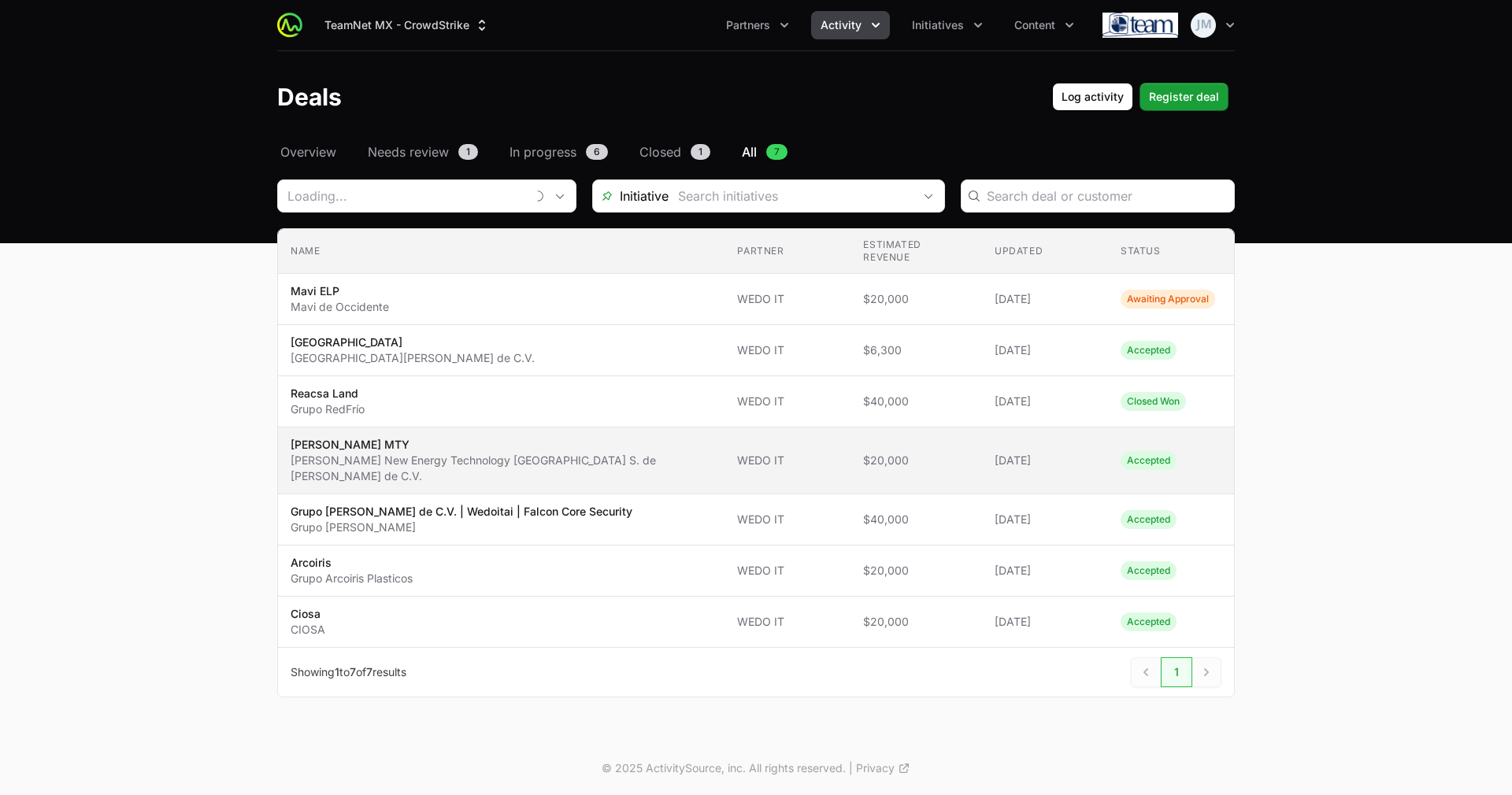
type input "WEDO IT"
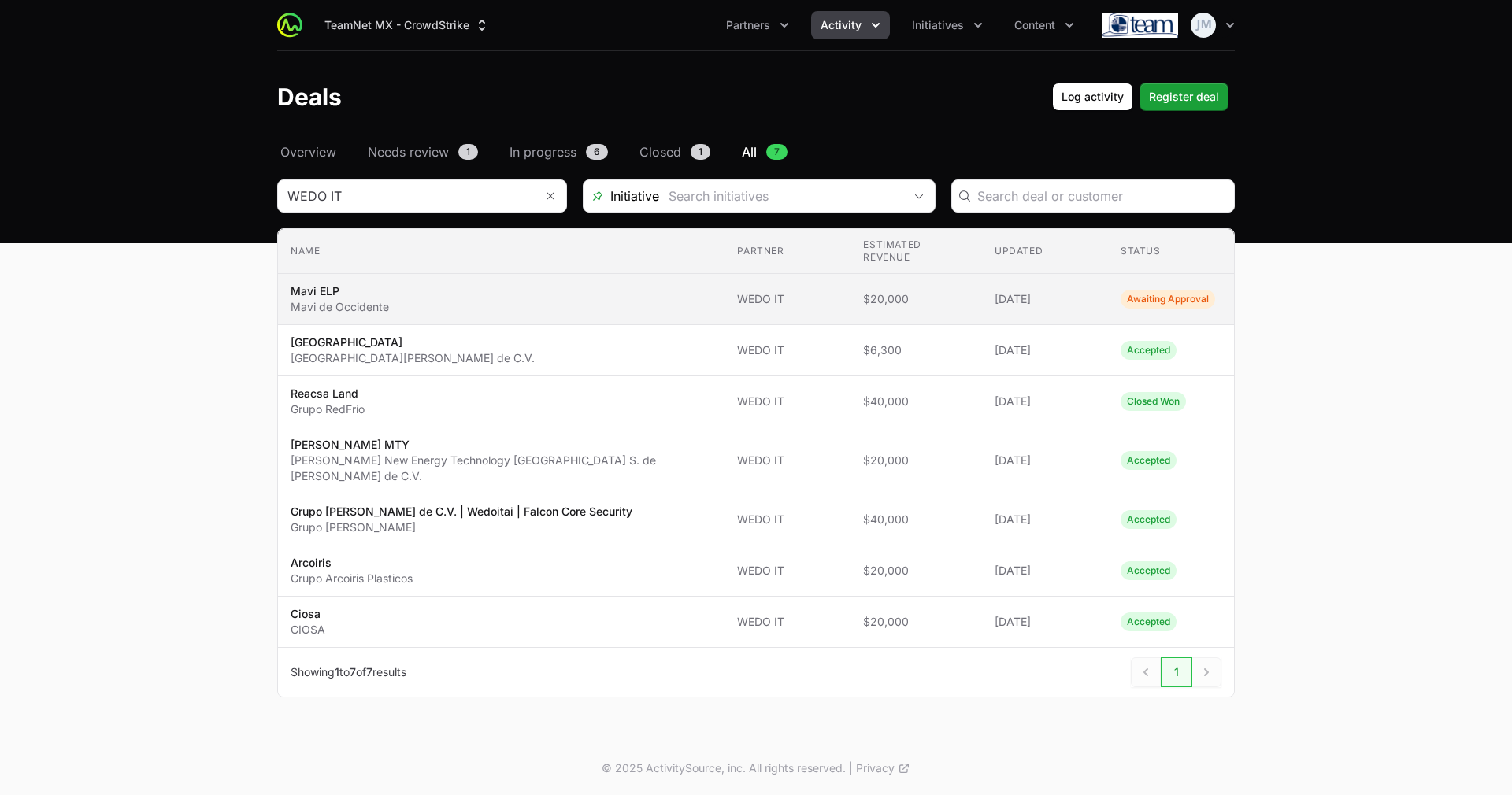
click at [927, 291] on span "$20,000" at bounding box center [916, 298] width 107 height 16
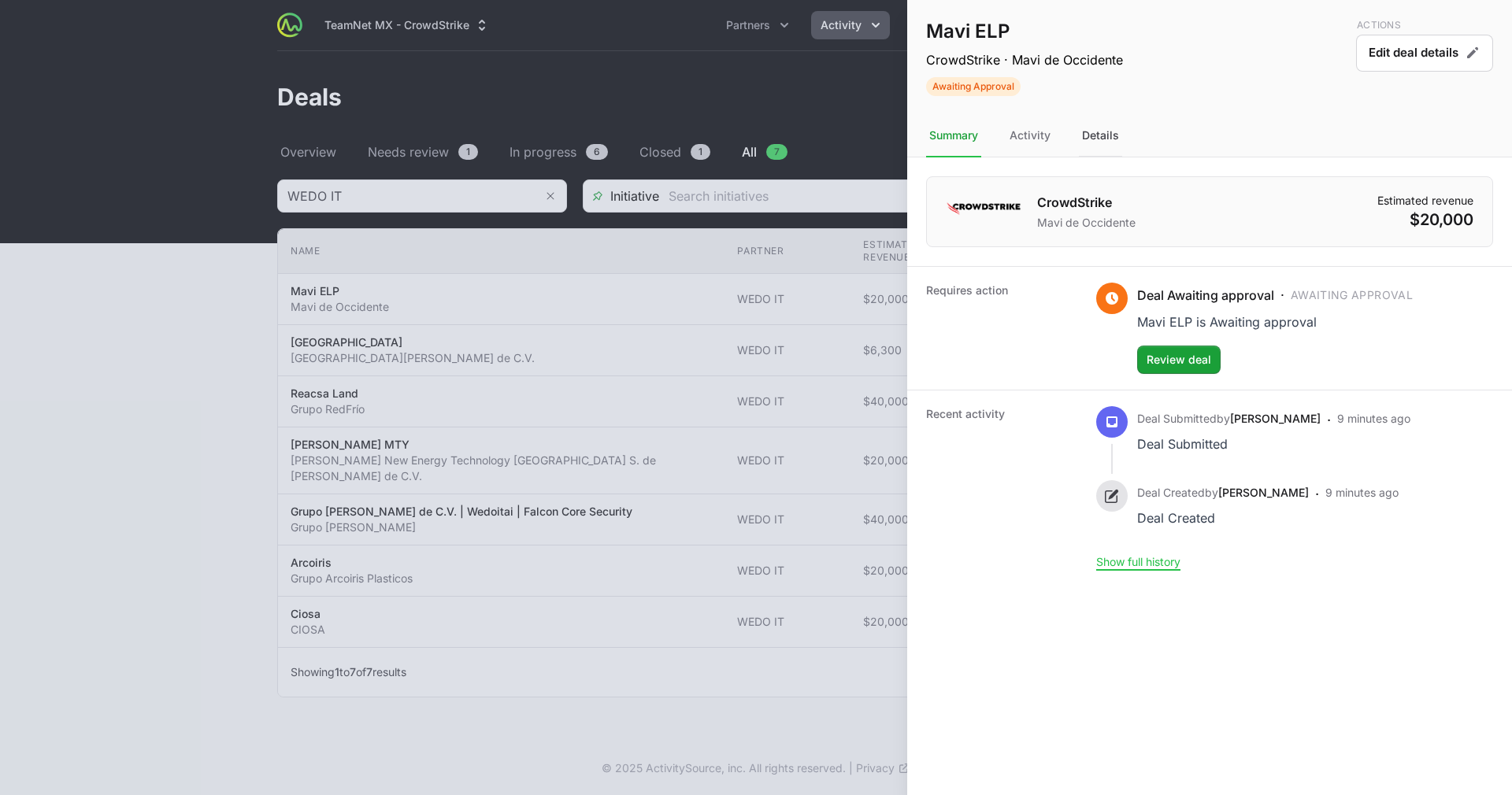
click at [1101, 132] on div "Details" at bounding box center [1100, 136] width 43 height 42
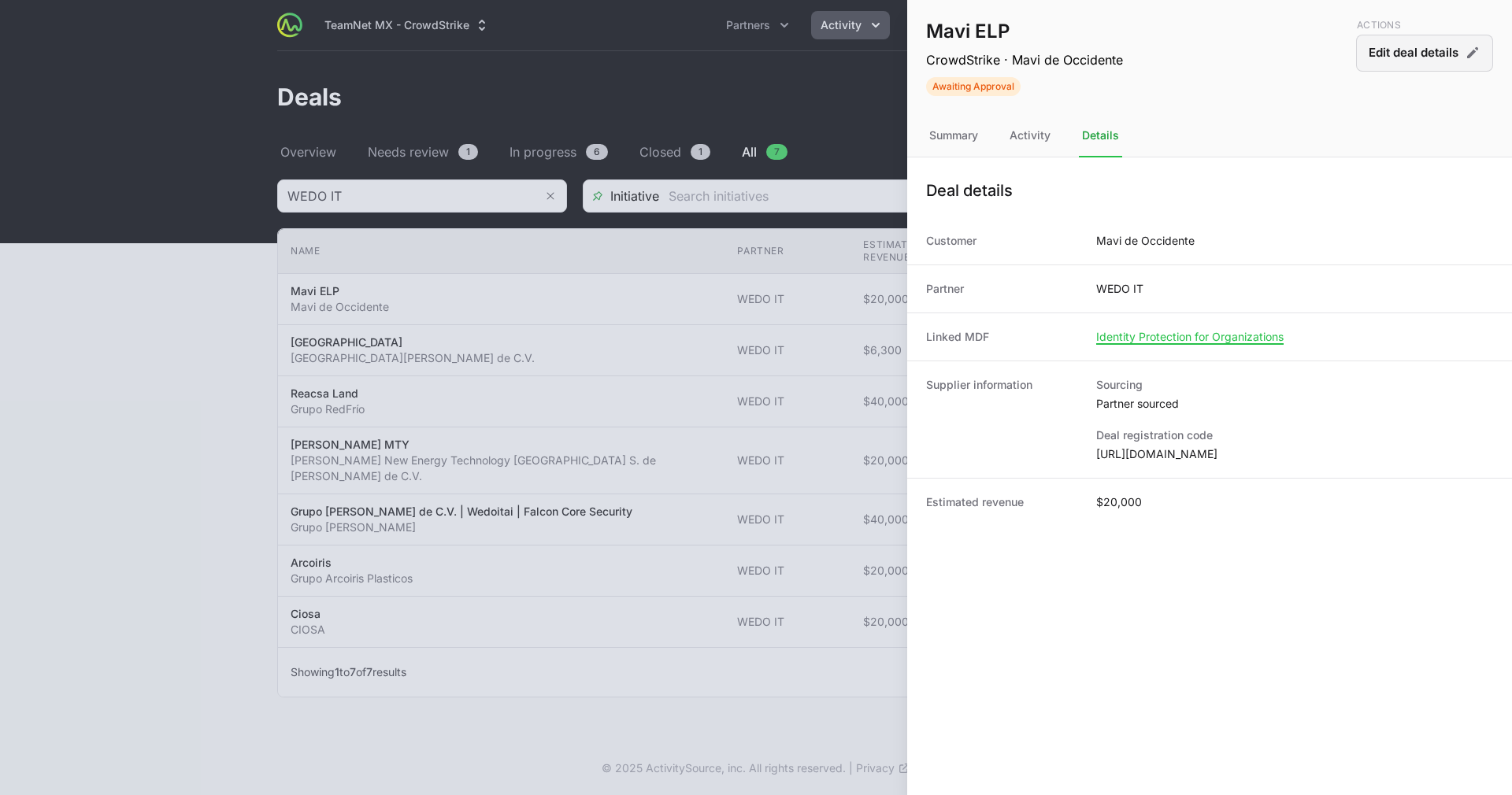
click at [1401, 42] on button "Edit deal details" at bounding box center [1424, 53] width 137 height 37
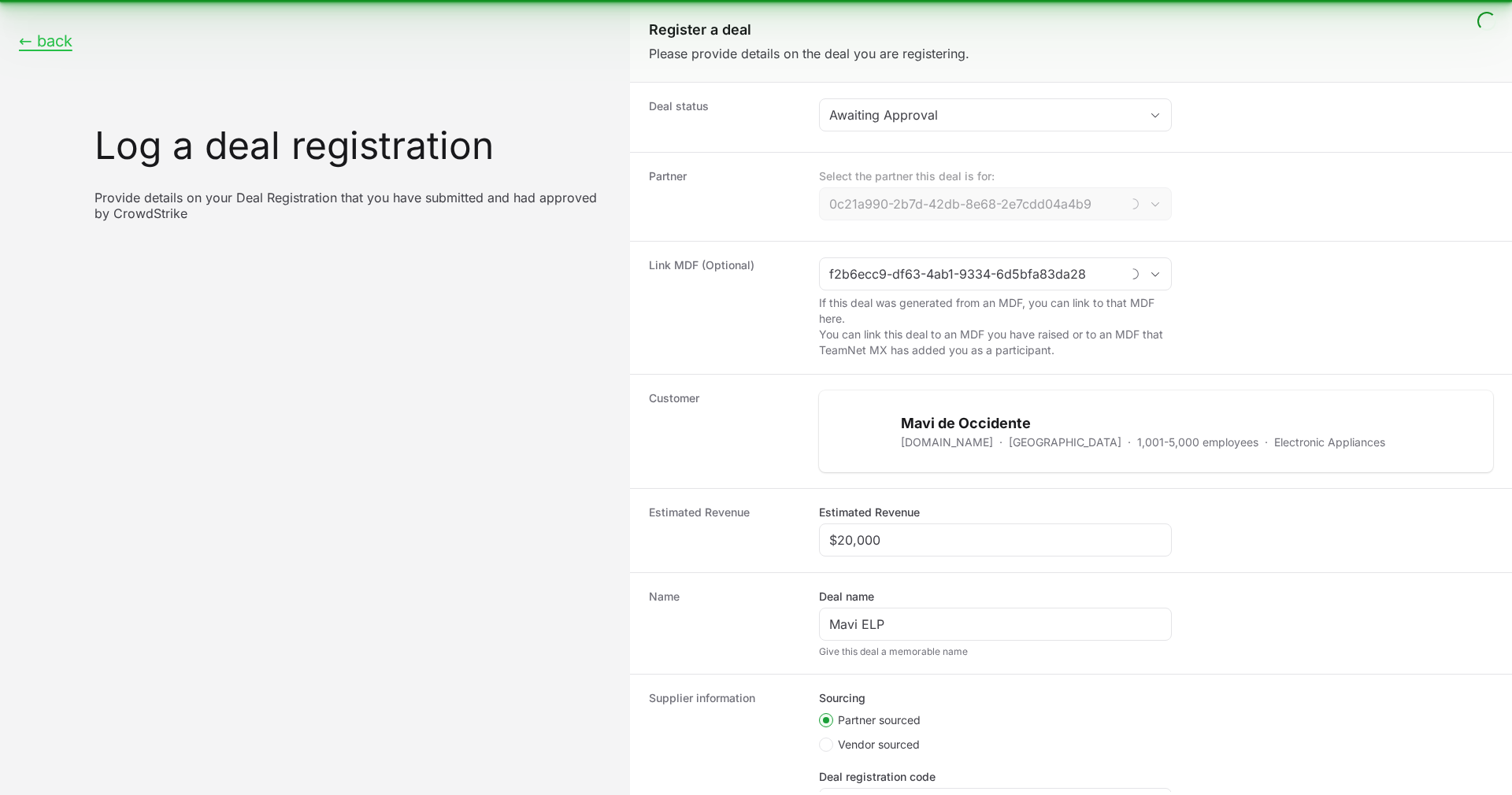
type input "Identity Protection for Organizations"
type input "WEDO IT"
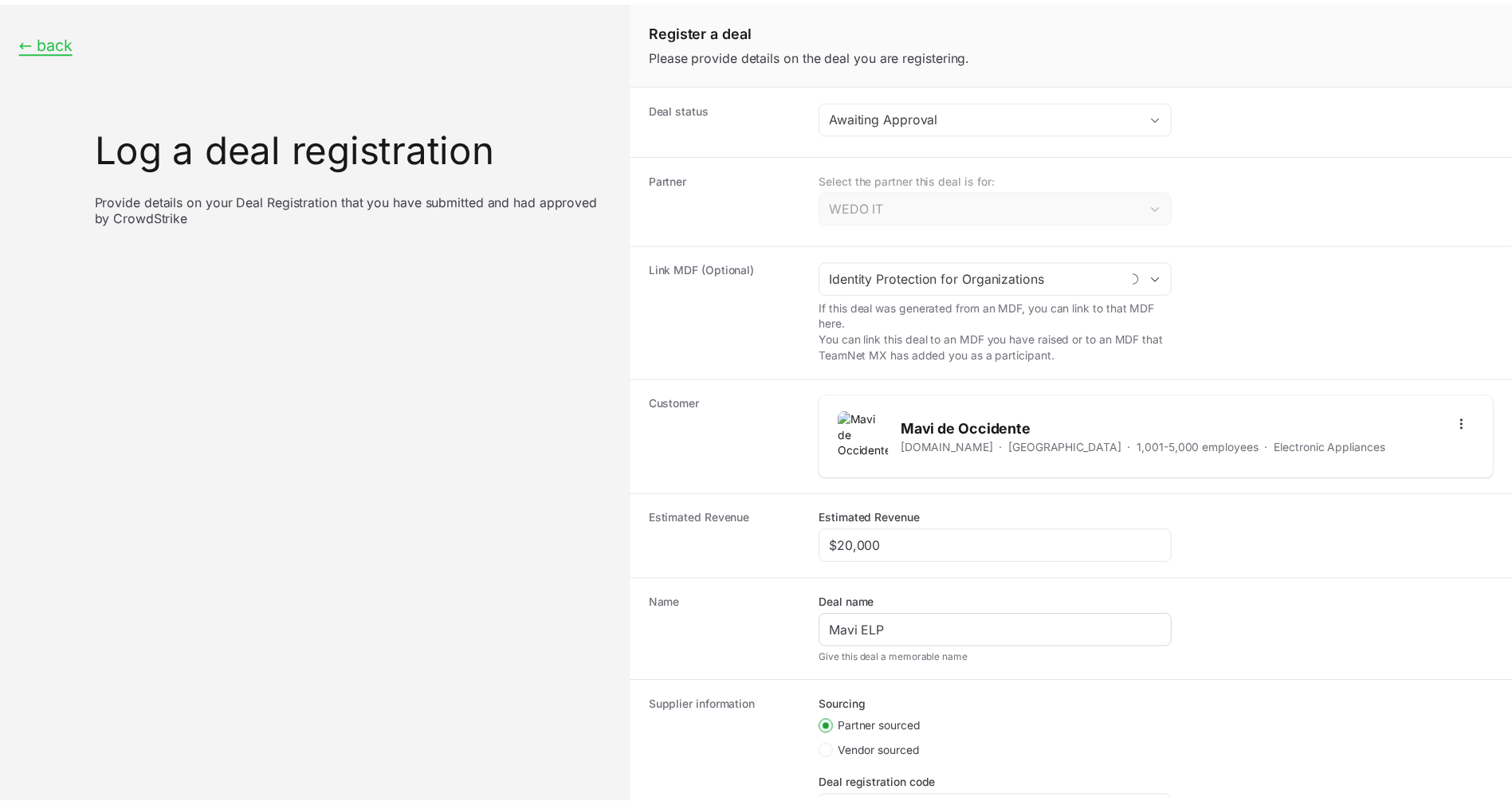
scroll to position [163, 0]
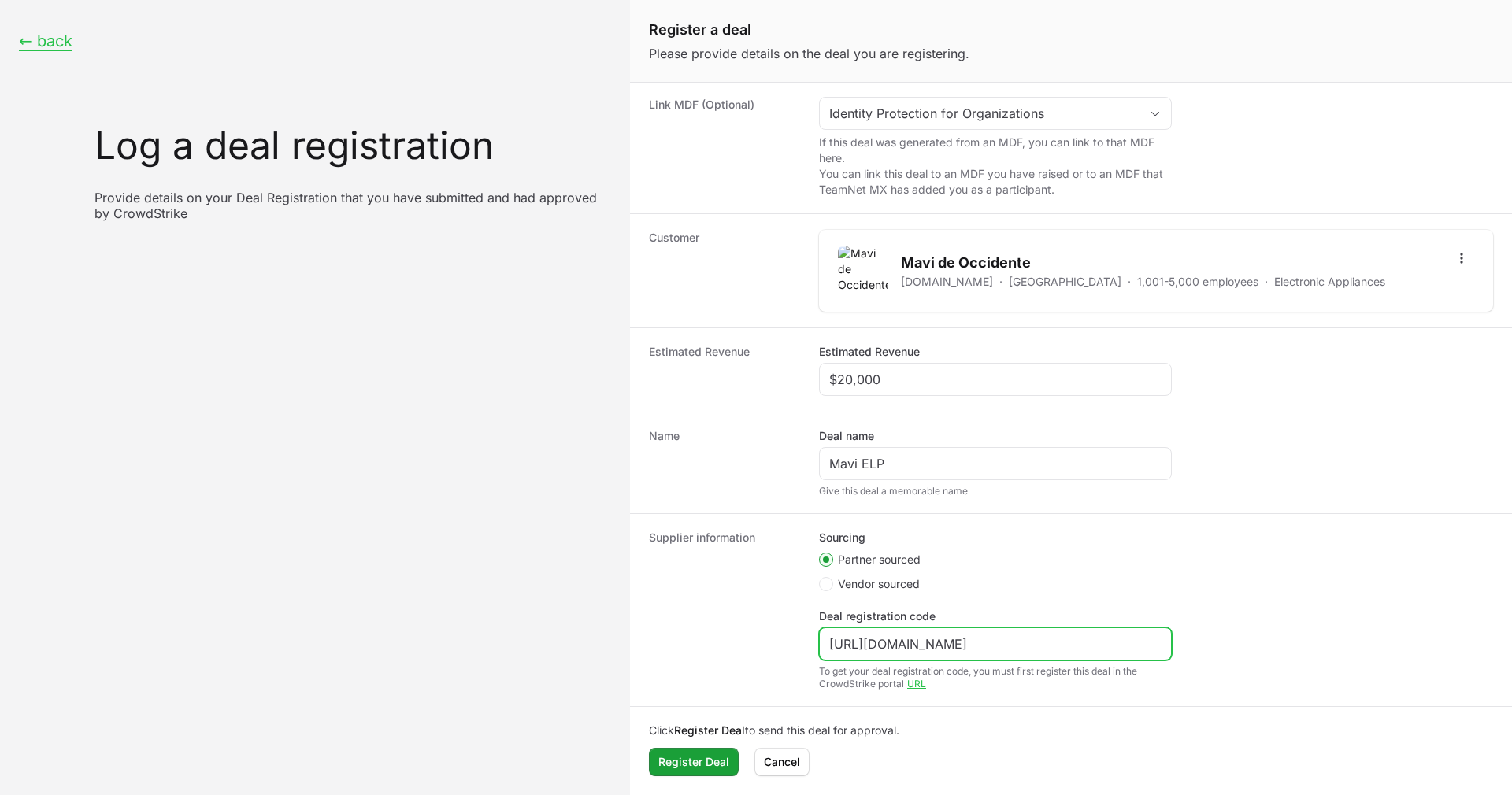
click at [911, 650] on input "[URL][DOMAIN_NAME]" at bounding box center [995, 643] width 332 height 19
paste input "DR-4af3935a"
type input "DR-4af3935a"
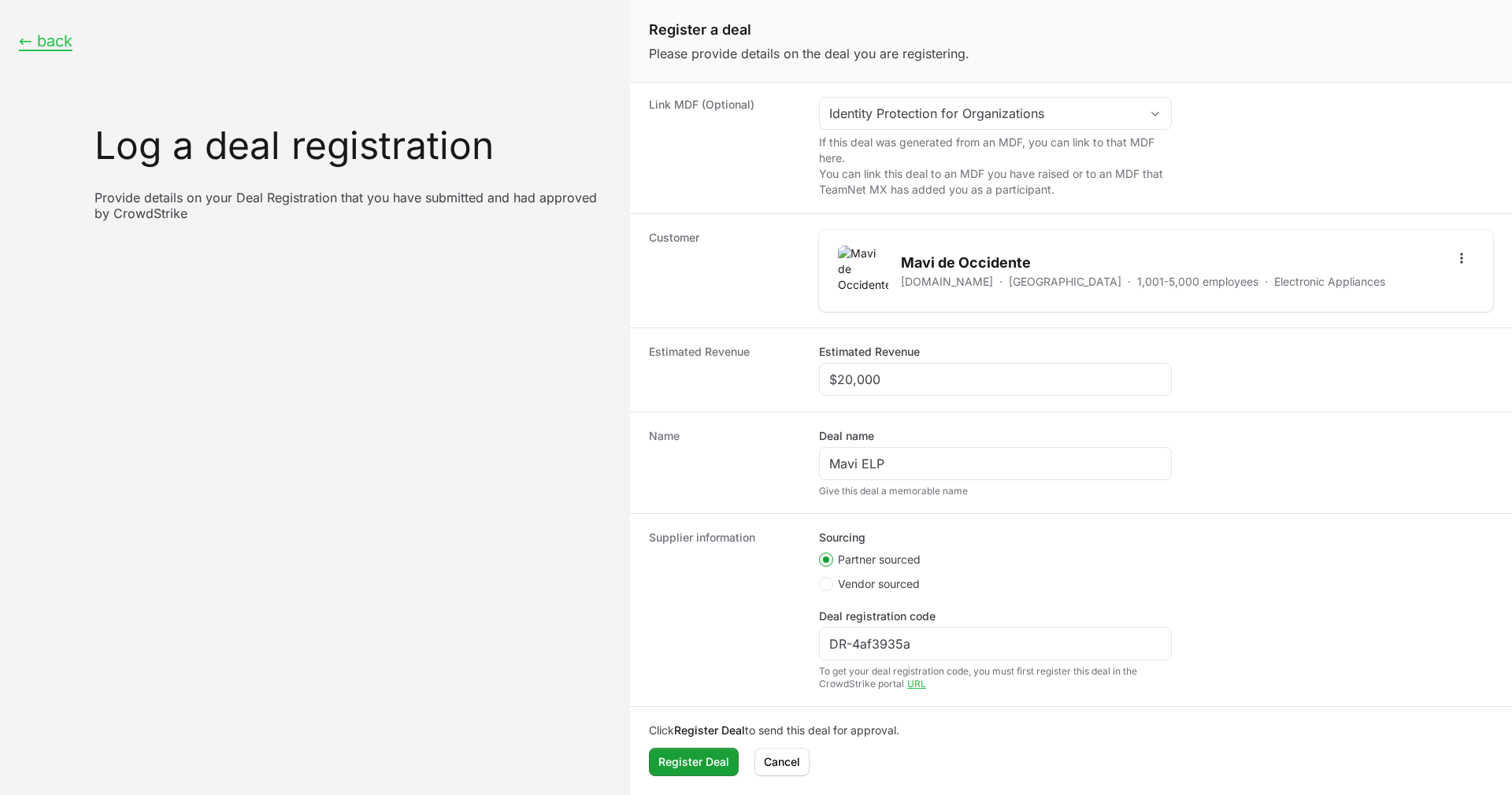
click at [1012, 596] on div "Sourcing Partner sourced Vendor sourced Deal registration code DR-4af3935a To g…" at bounding box center [1156, 610] width 674 height 161
click at [714, 762] on span "Register Deal" at bounding box center [694, 762] width 71 height 19
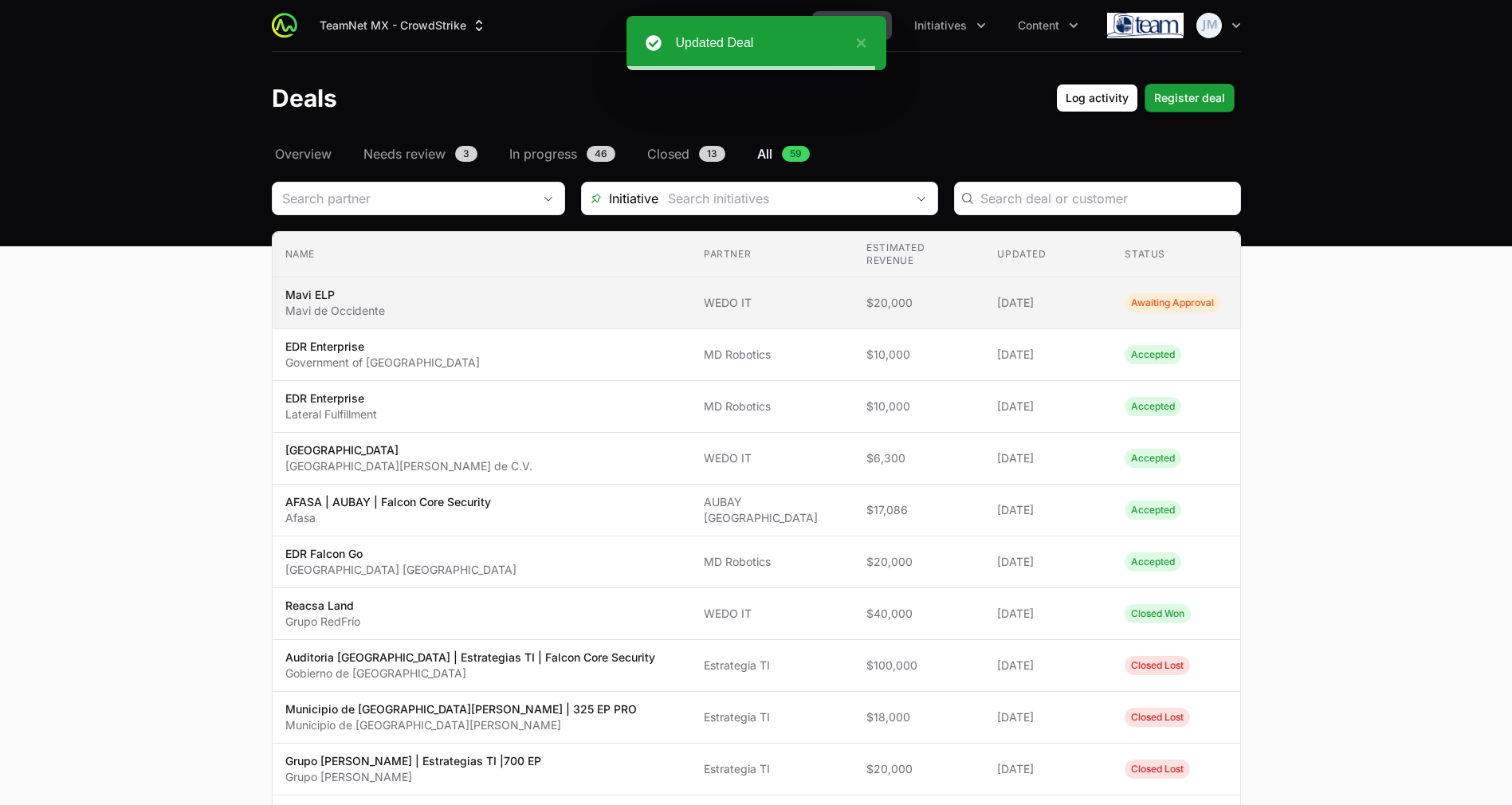
click at [1094, 312] on td "Updated [DATE]" at bounding box center [1047, 303] width 128 height 52
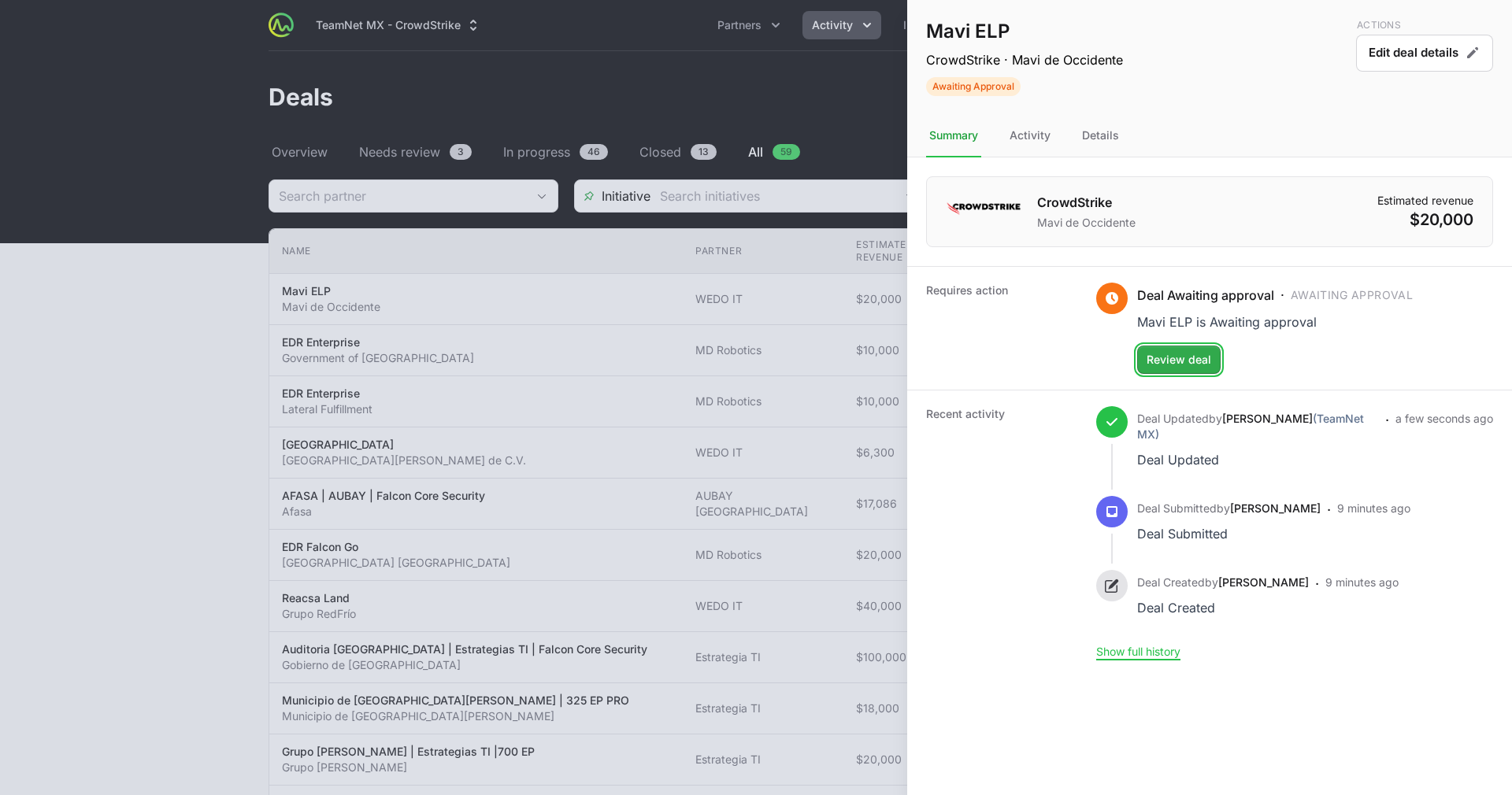
click at [1172, 355] on span "Review deal" at bounding box center [1178, 360] width 65 height 19
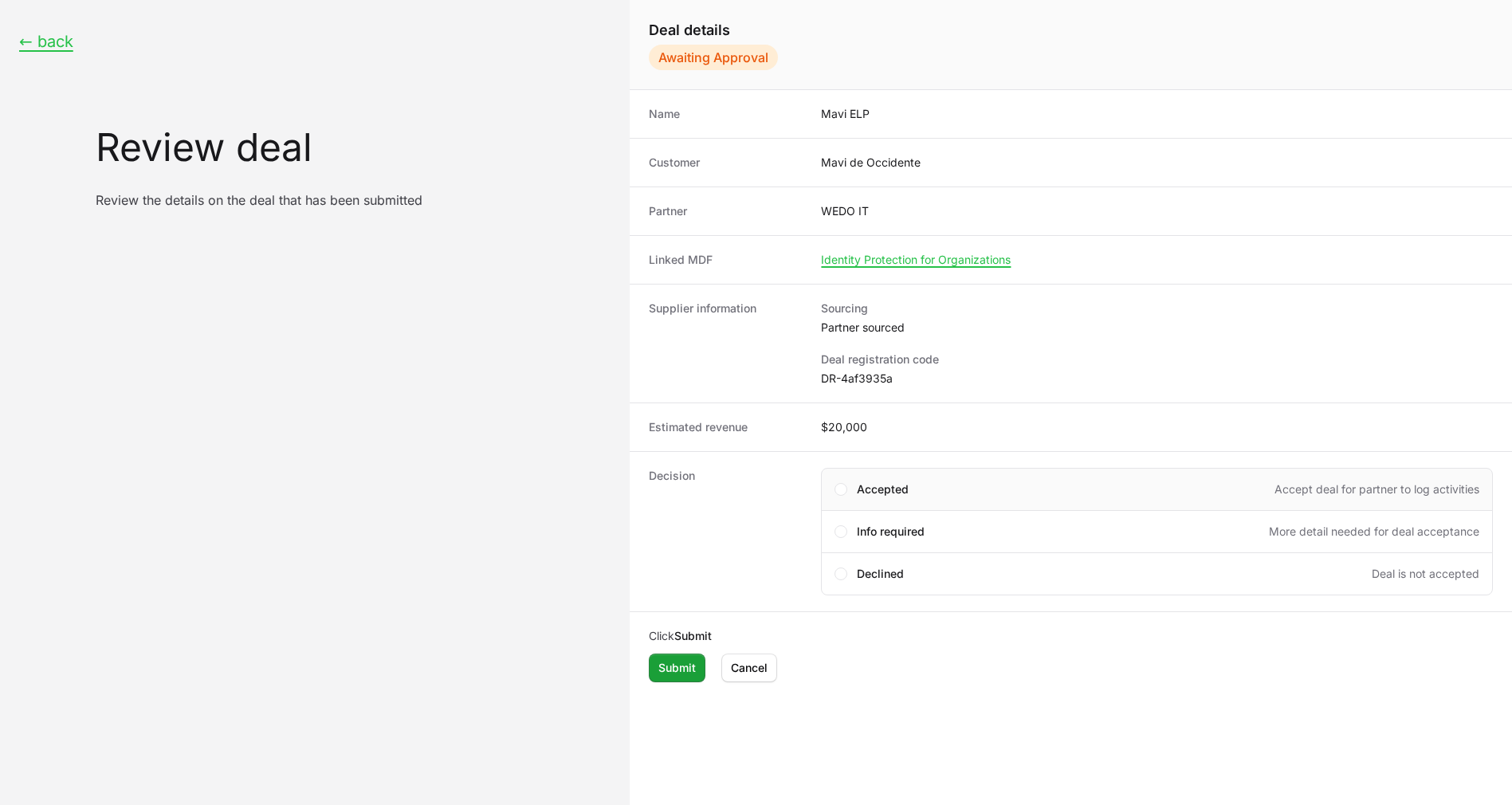
click at [868, 486] on span "Accepted" at bounding box center [882, 489] width 52 height 16
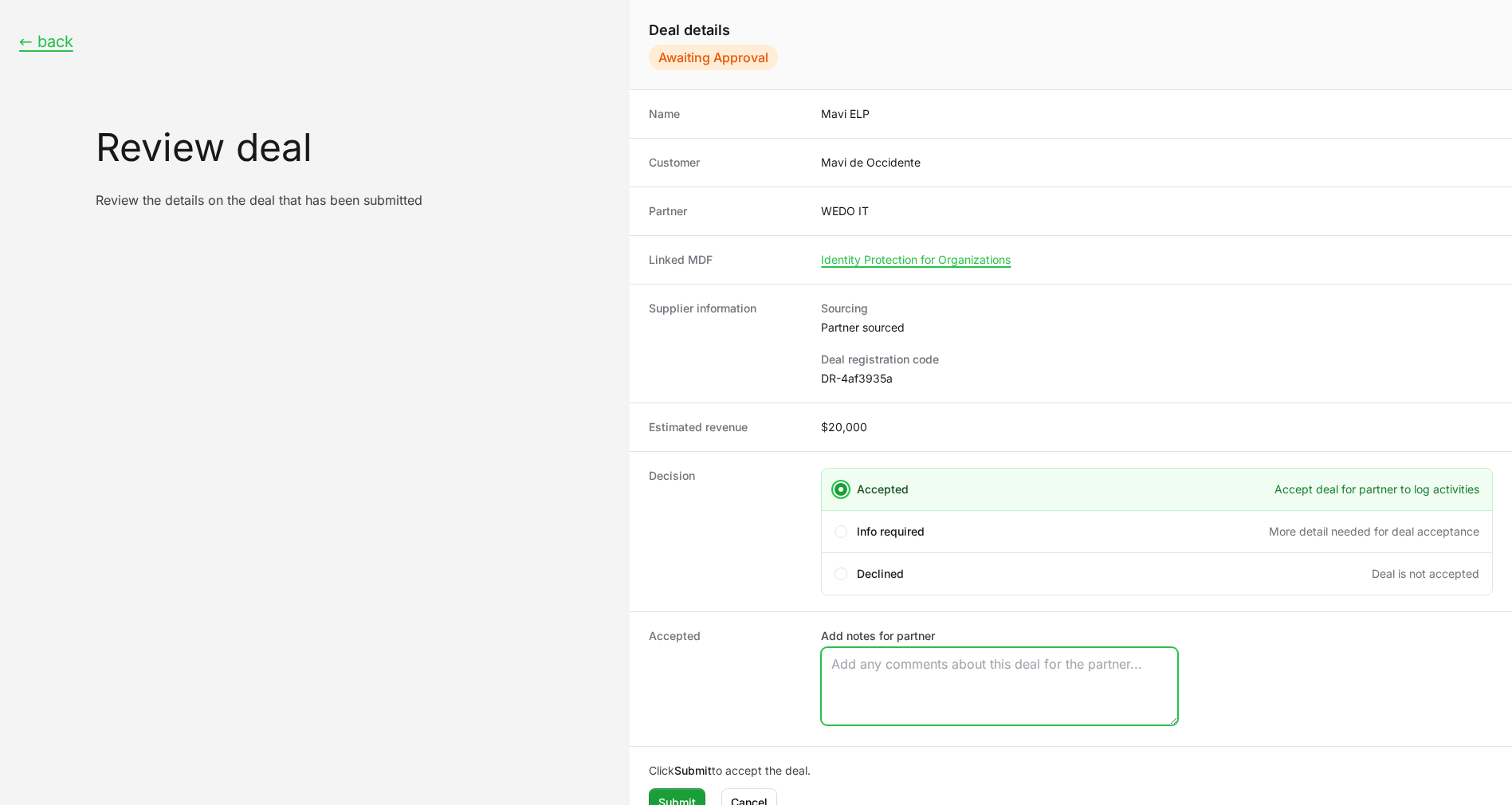
click at [872, 682] on textarea "Add notes for partner" at bounding box center [999, 686] width 355 height 77
paste textarea "Opportunity Owner [PERSON_NAME]"
click at [866, 682] on textarea "Opportunity Owner [PERSON_NAME]" at bounding box center [999, 686] width 355 height 77
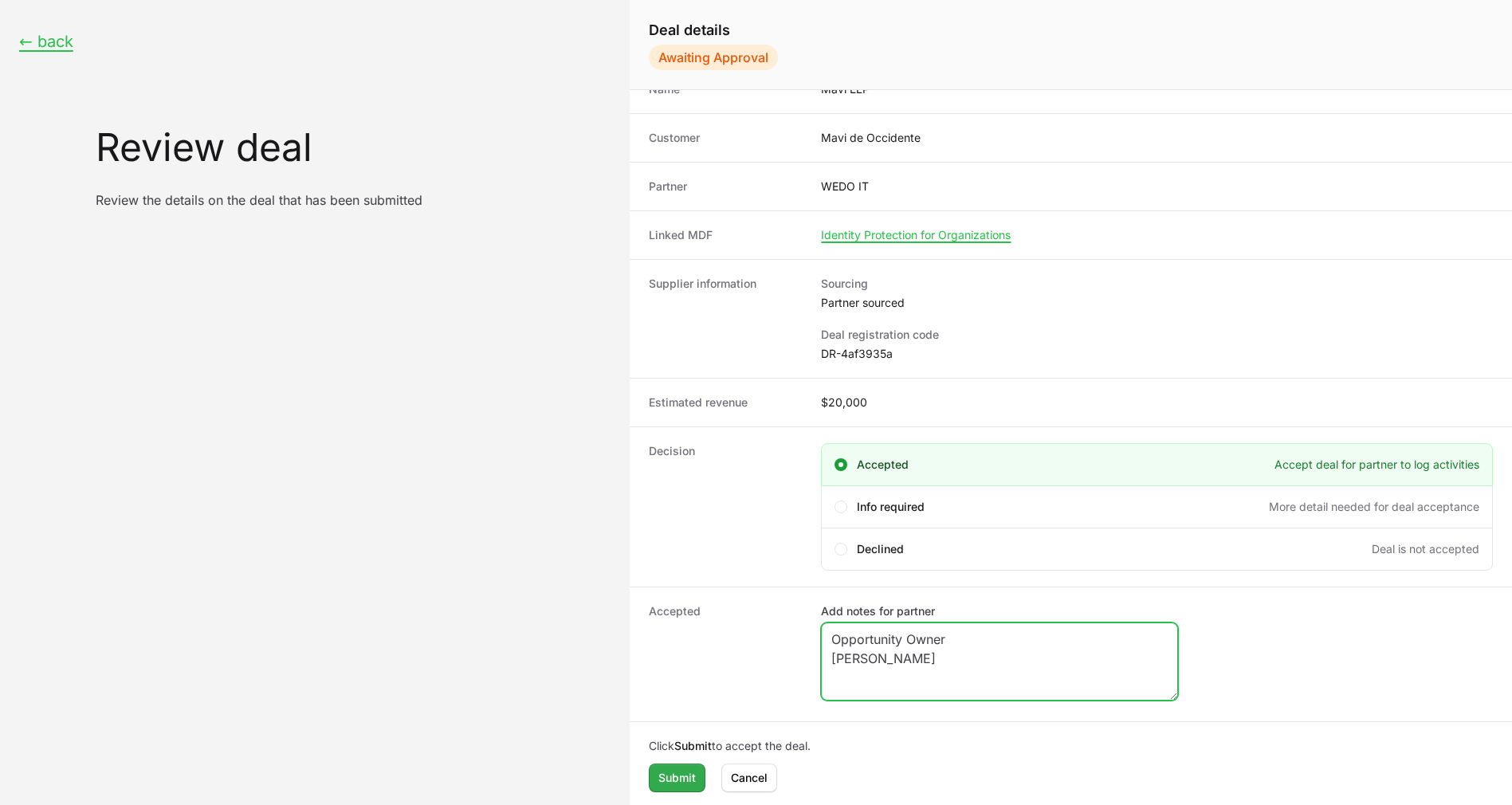
type textarea "Opportunity Owner [PERSON_NAME]"
click at [660, 771] on span "Submit" at bounding box center [677, 778] width 38 height 19
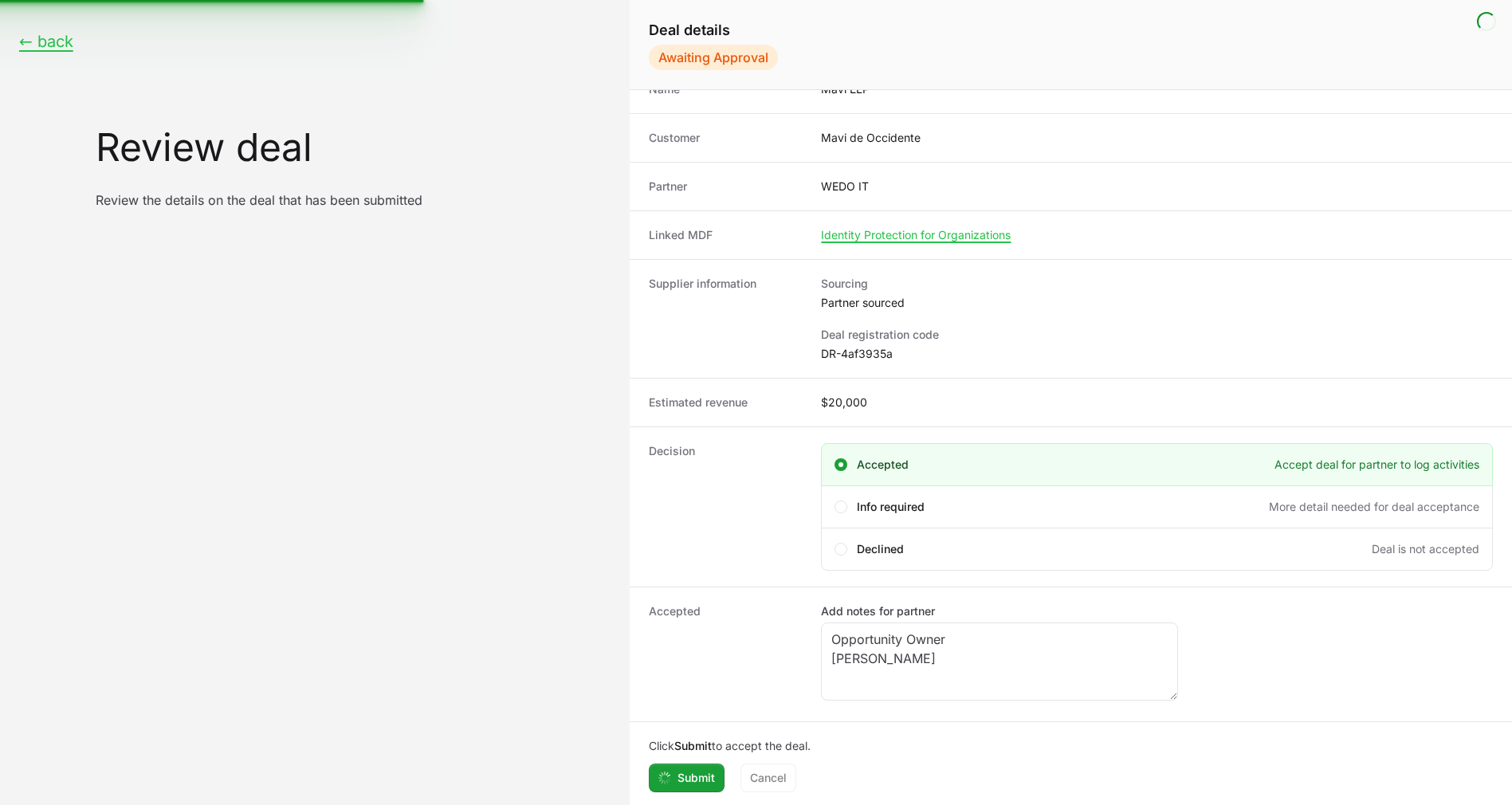
scroll to position [0, 0]
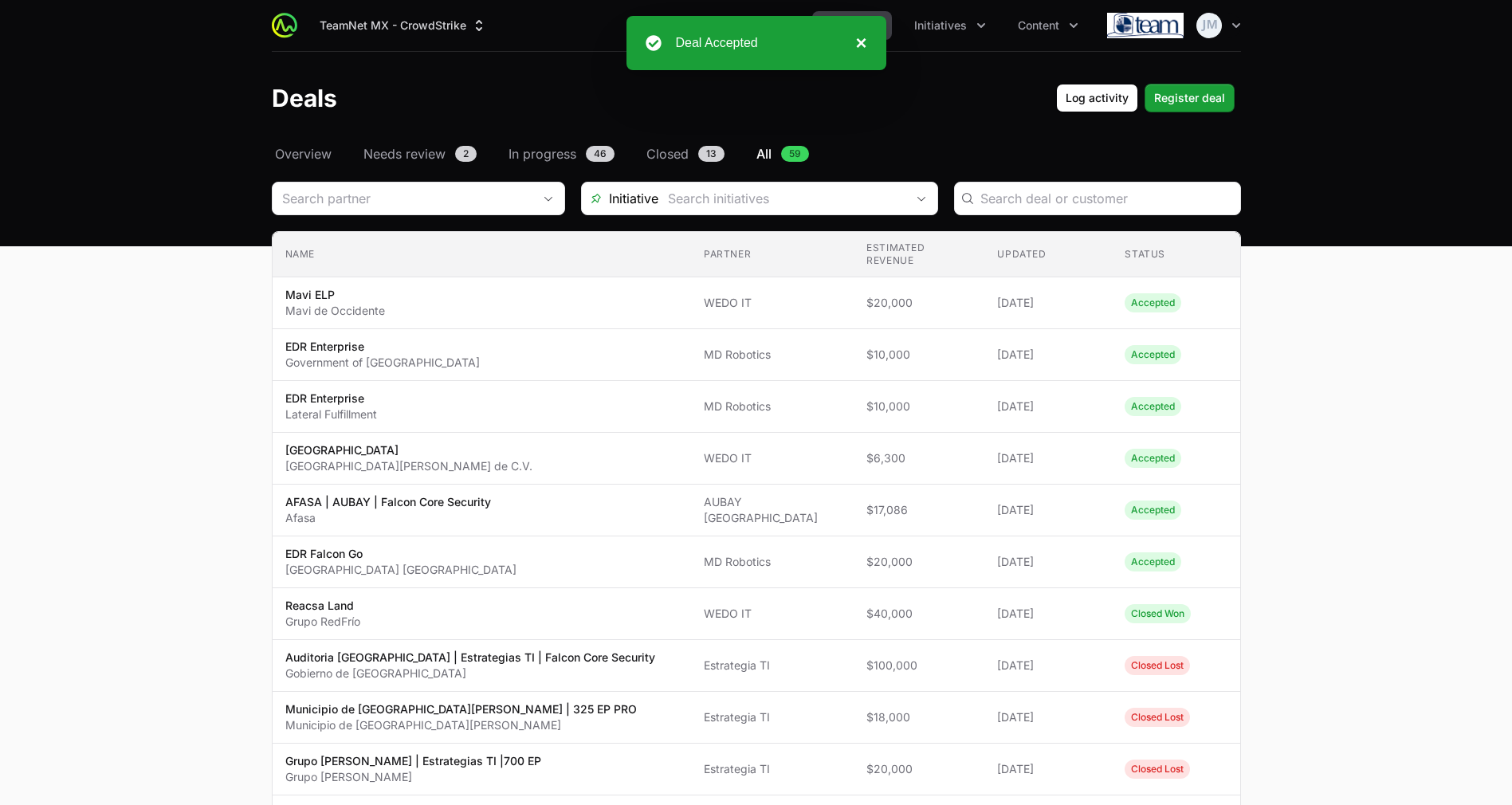
click at [863, 40] on button "×" at bounding box center [857, 43] width 19 height 19
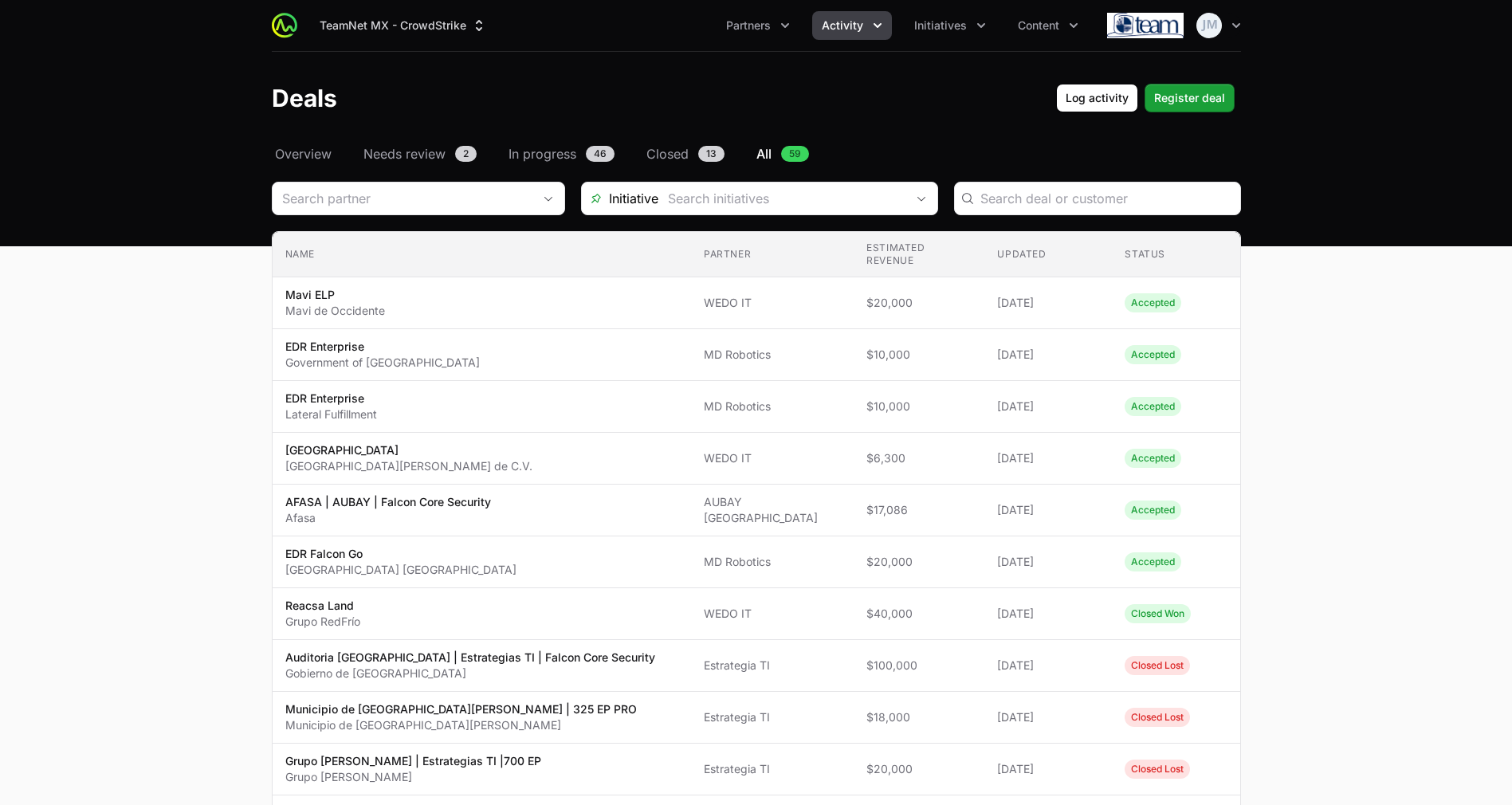
click at [611, 76] on header "Deals Log activity Register deal" at bounding box center [756, 98] width 1512 height 93
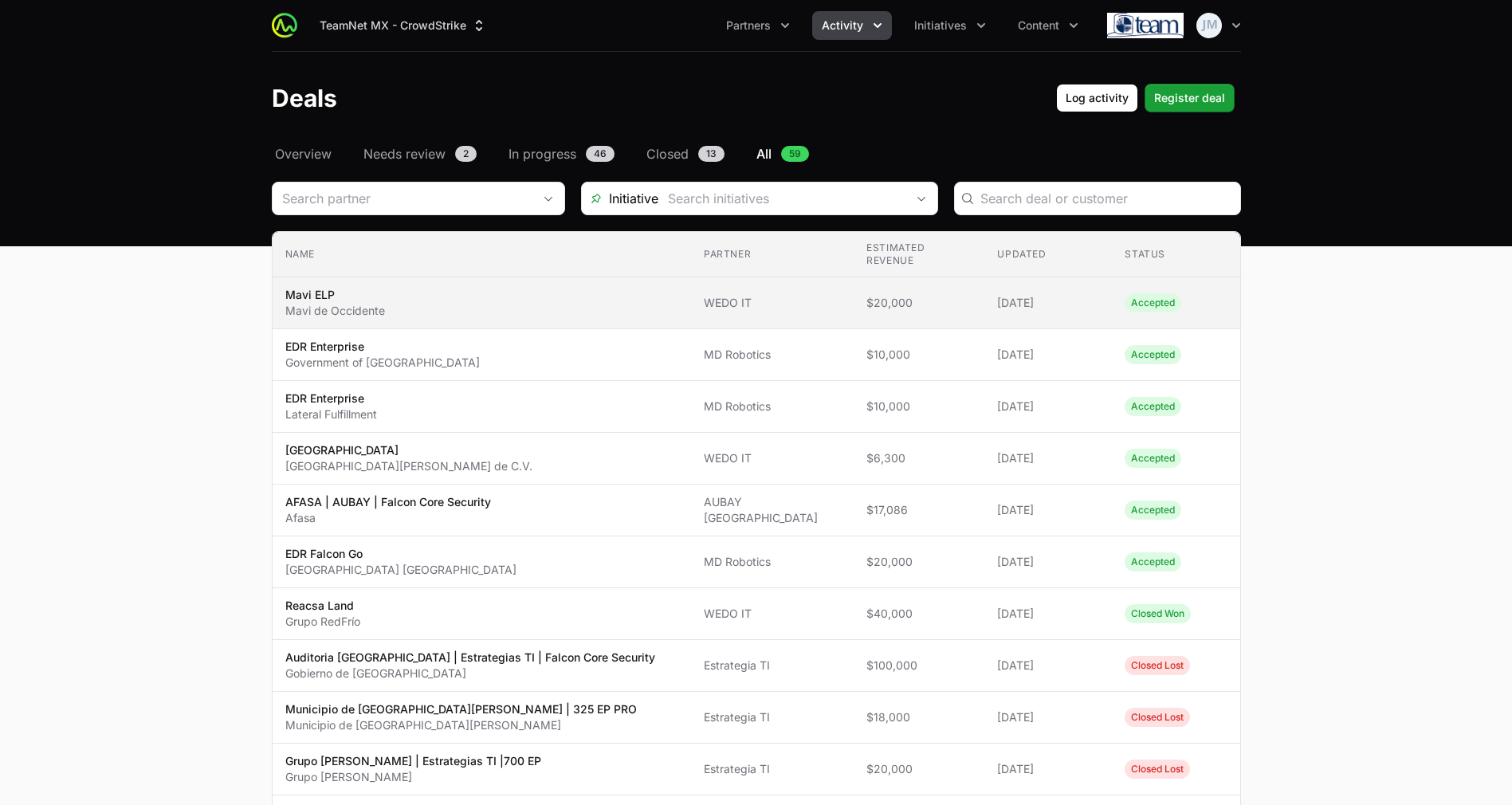
click at [495, 291] on span "Mavi ELP Mavi de Occidente" at bounding box center [481, 303] width 393 height 32
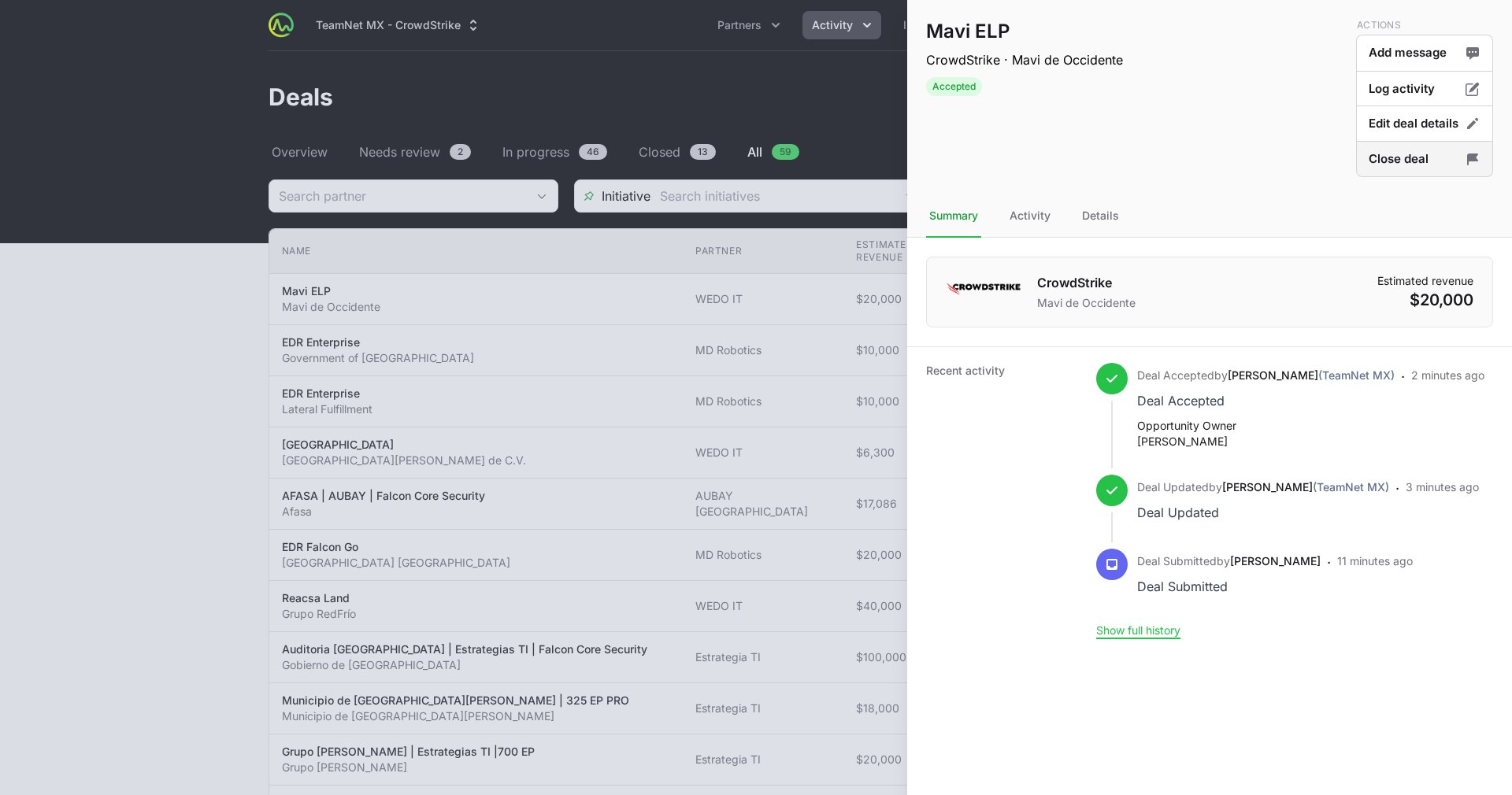
click at [1432, 163] on button "Close deal" at bounding box center [1424, 160] width 137 height 37
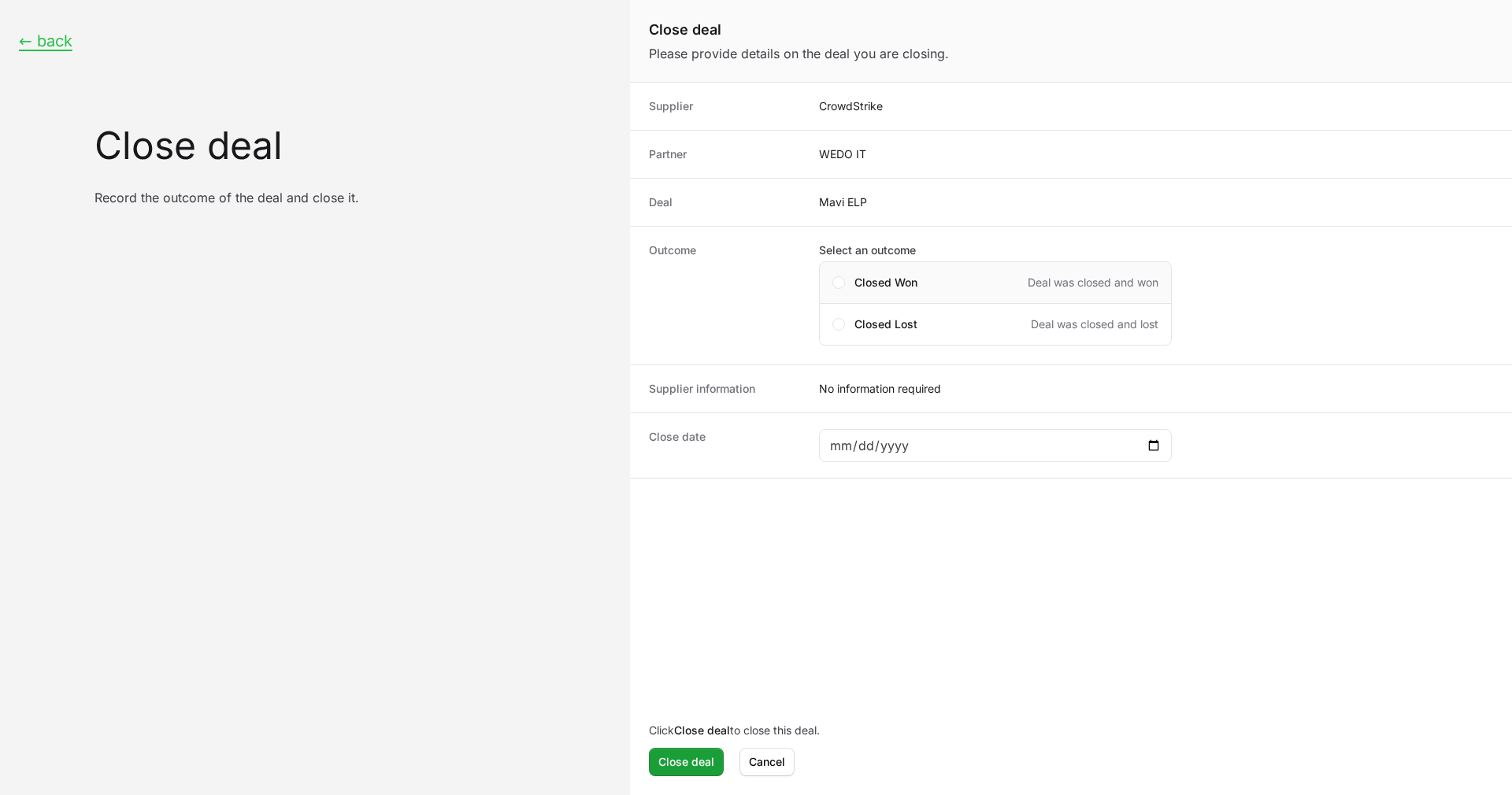
click at [851, 290] on div "Closed Won Deal was closed and won" at bounding box center [995, 282] width 353 height 42
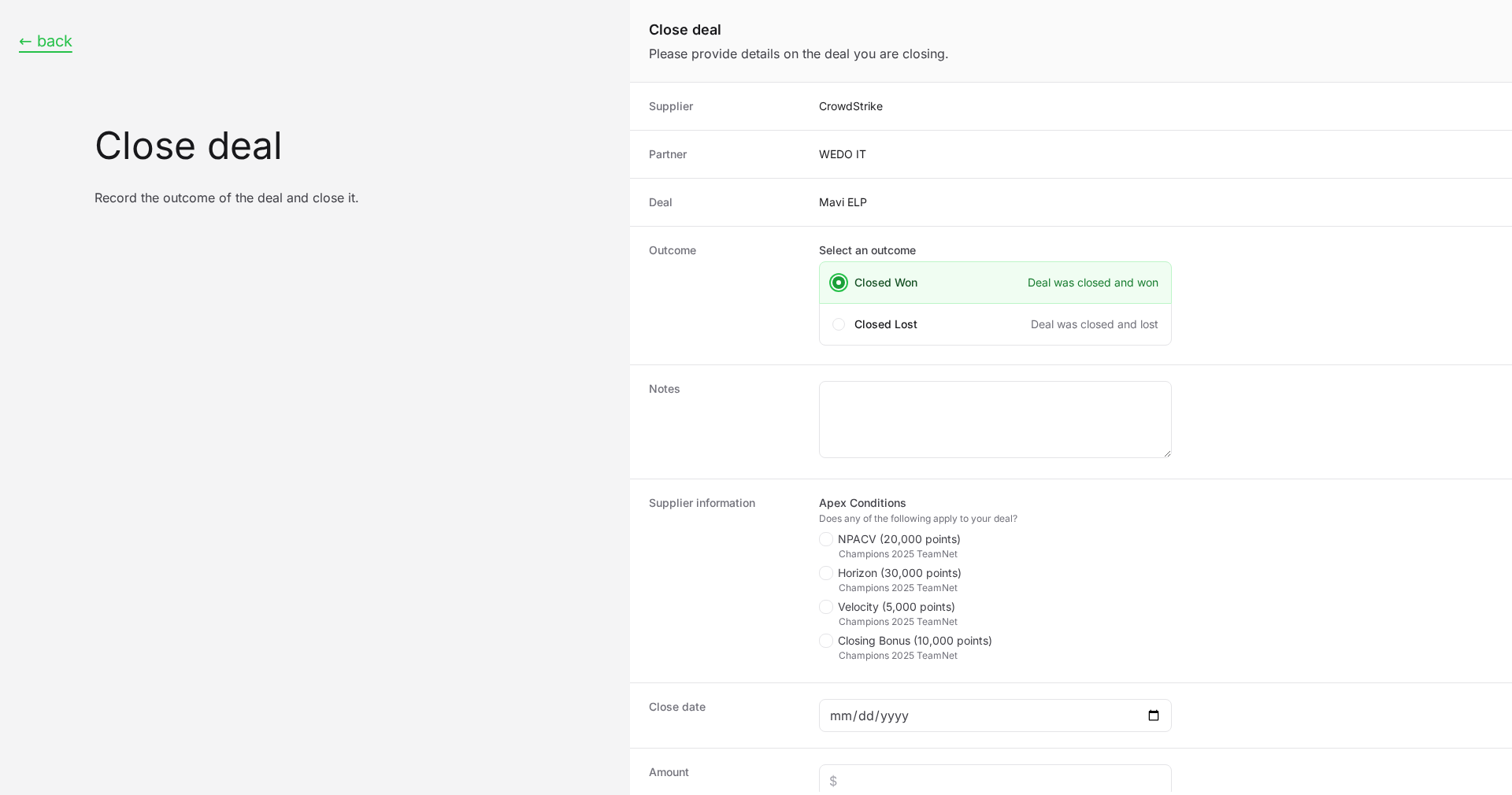
click at [62, 39] on button "← back" at bounding box center [45, 41] width 53 height 20
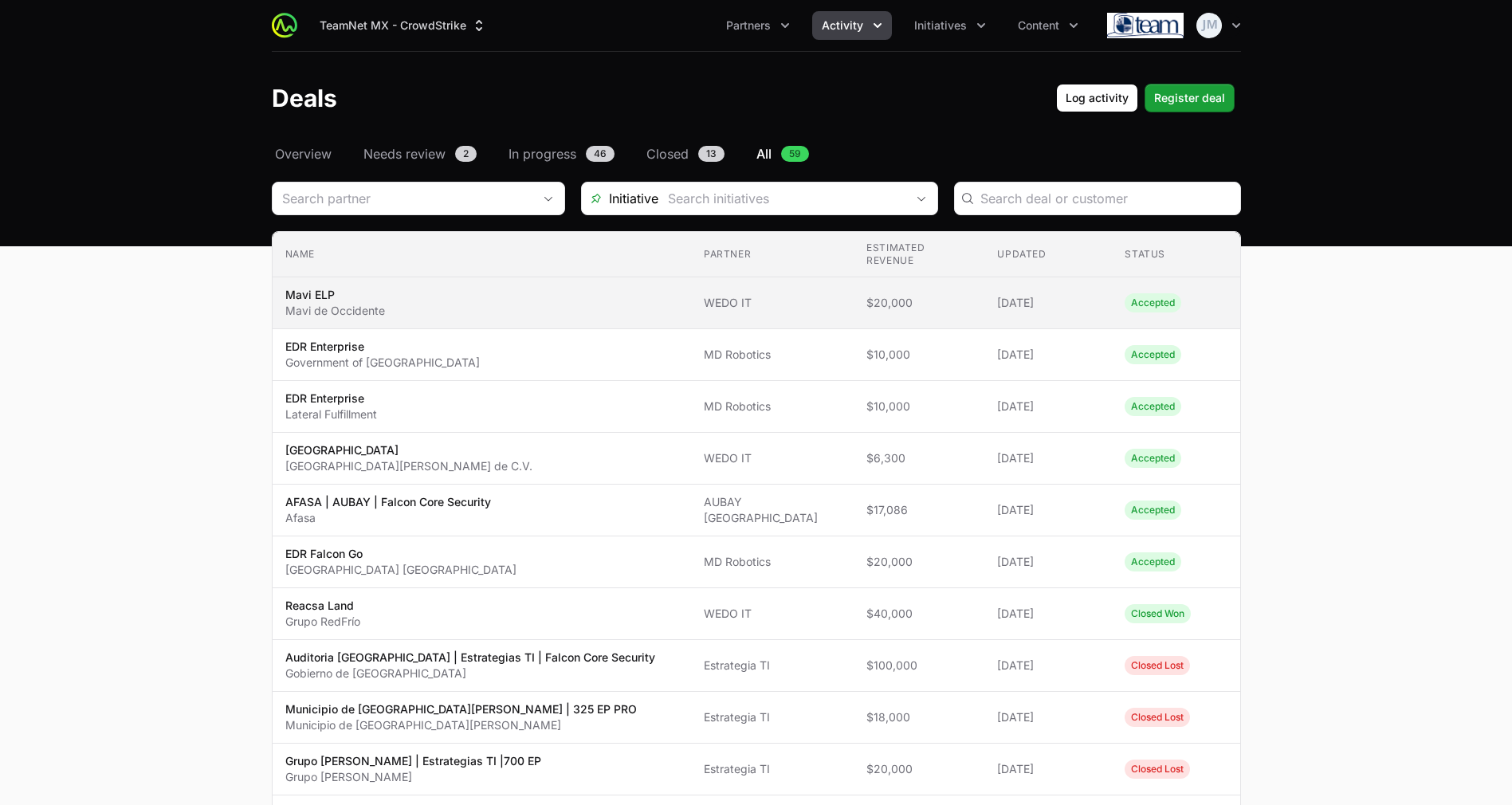
click at [537, 307] on span "Mavi ELP Mavi de Occidente" at bounding box center [481, 303] width 393 height 32
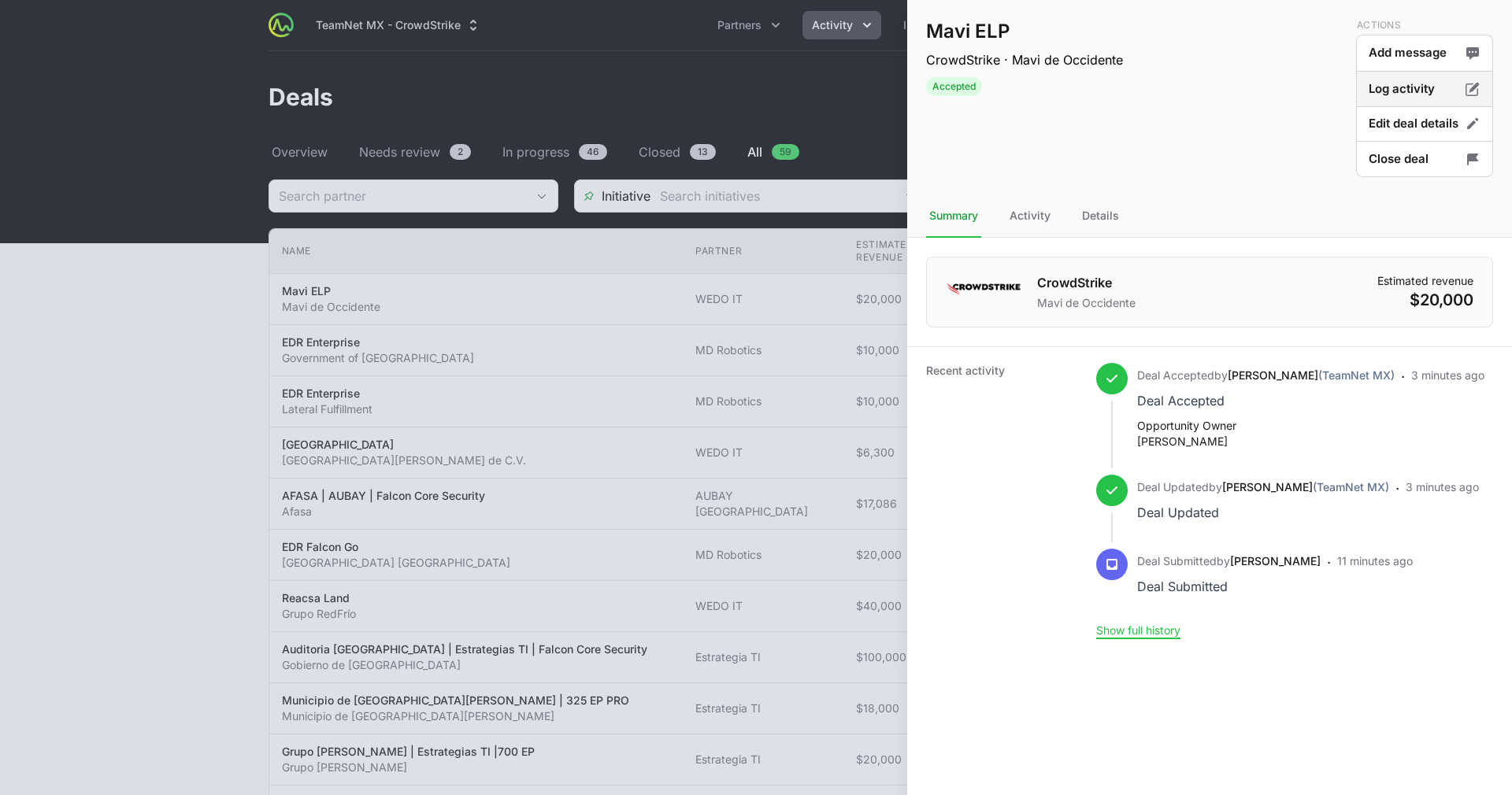
click at [1407, 106] on button "Log activity" at bounding box center [1424, 124] width 137 height 37
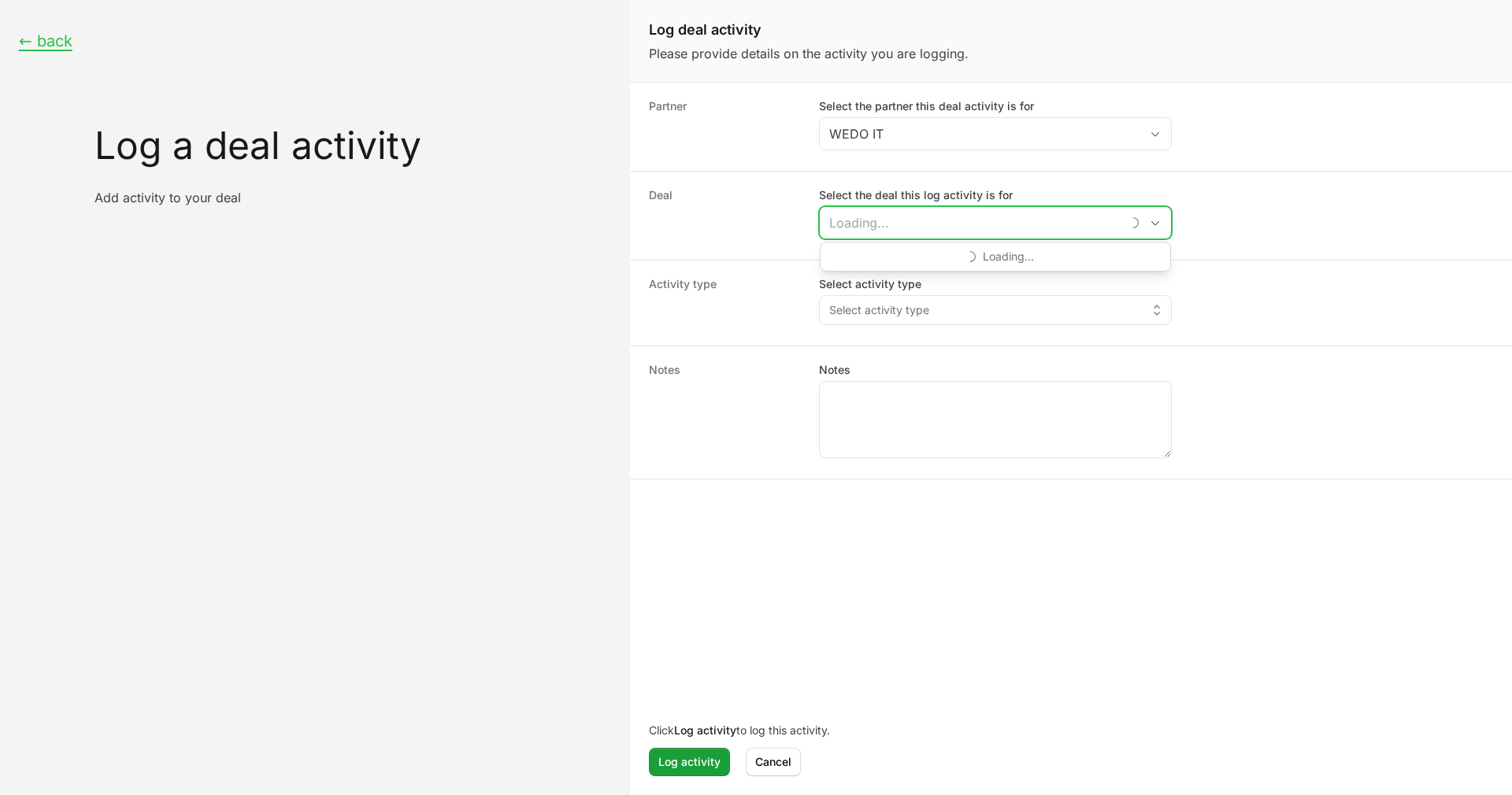
click at [944, 219] on input "Select the deal this log activity is for" at bounding box center [970, 223] width 301 height 32
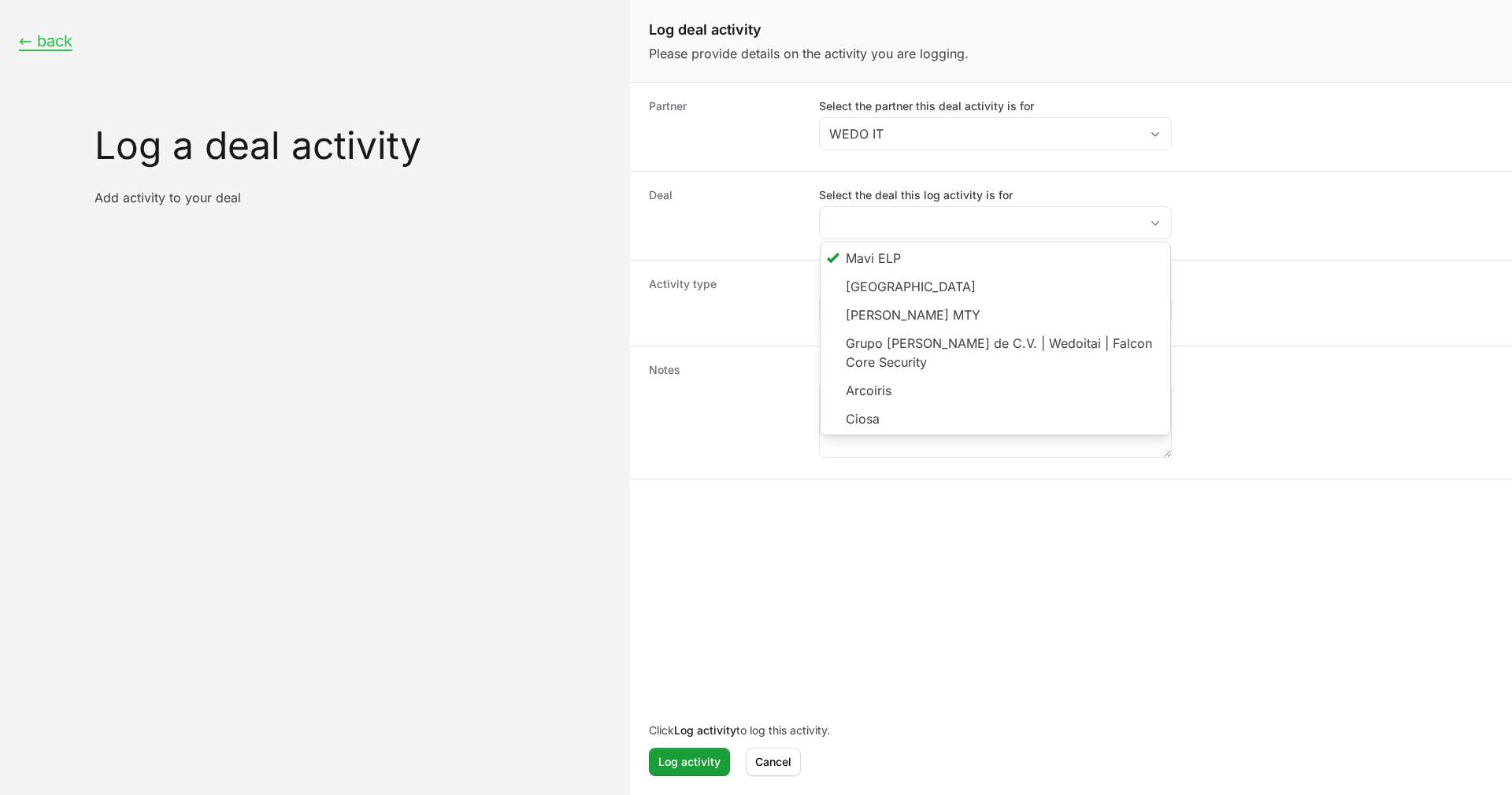
type input "Mavi ELP"
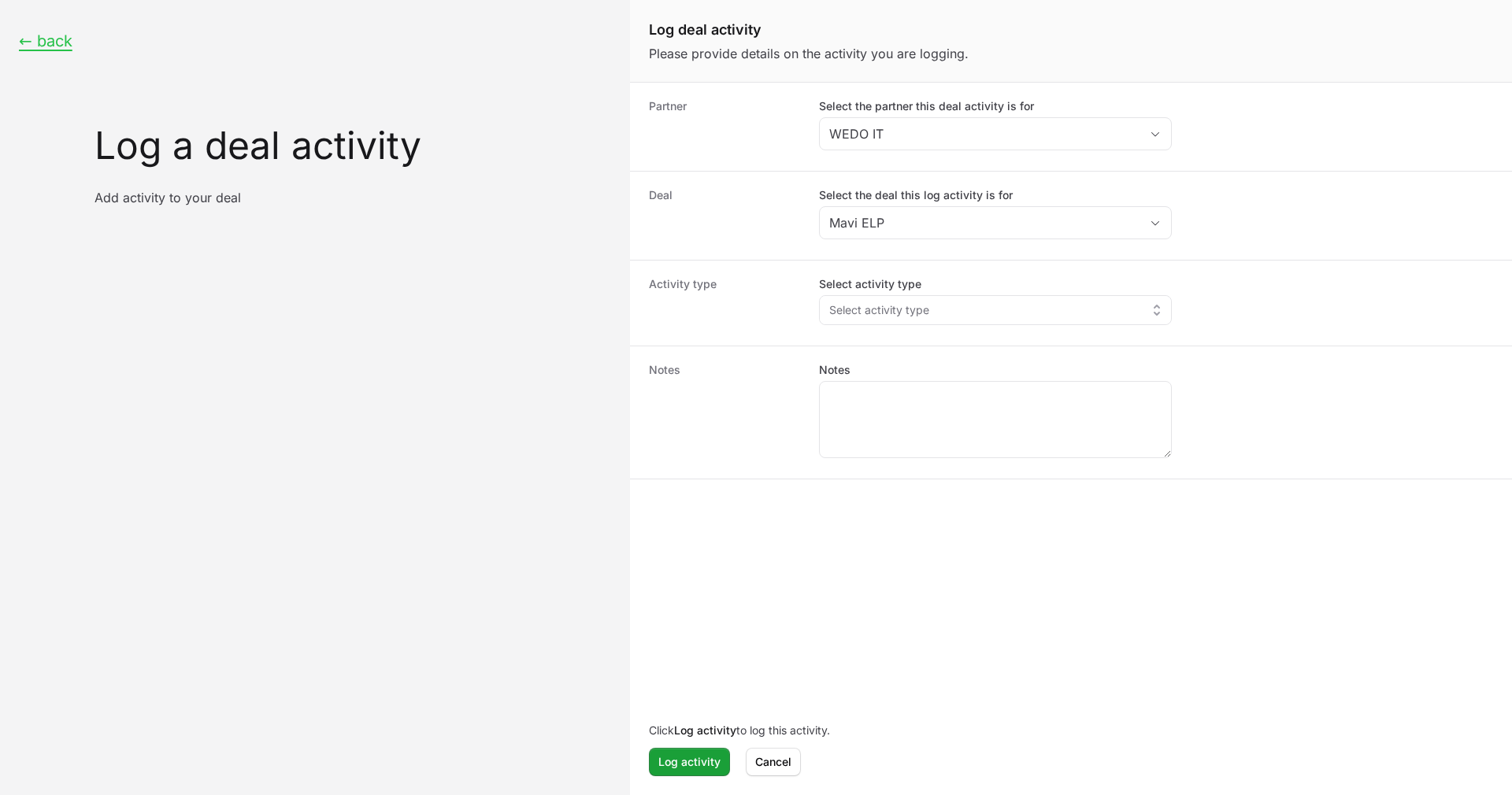
click at [1283, 270] on div "Activity type Select activity type Select activity type" at bounding box center [1070, 303] width 882 height 86
click at [1146, 311] on button "Select activity type" at bounding box center [995, 310] width 351 height 28
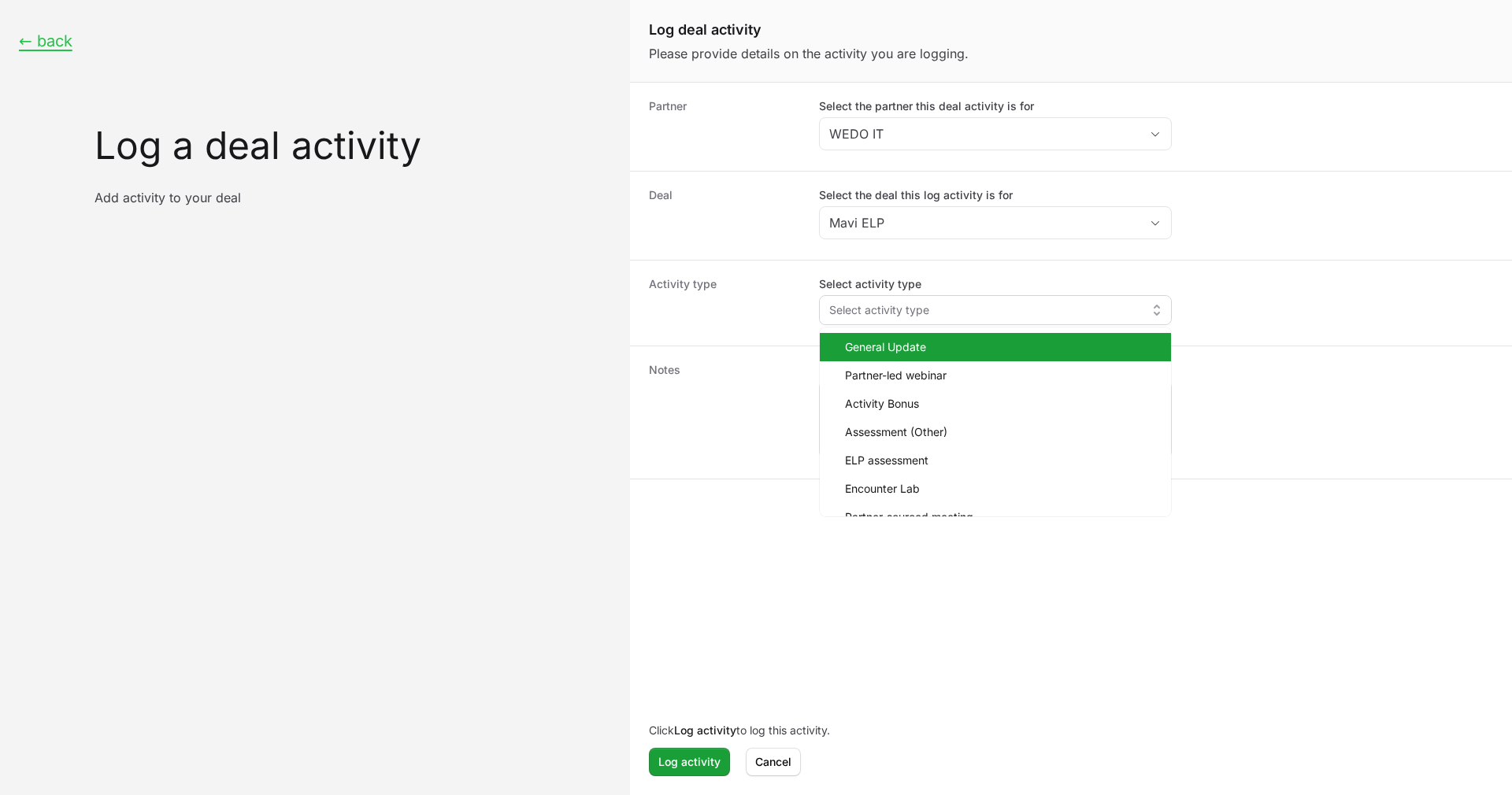
scroll to position [72, 0]
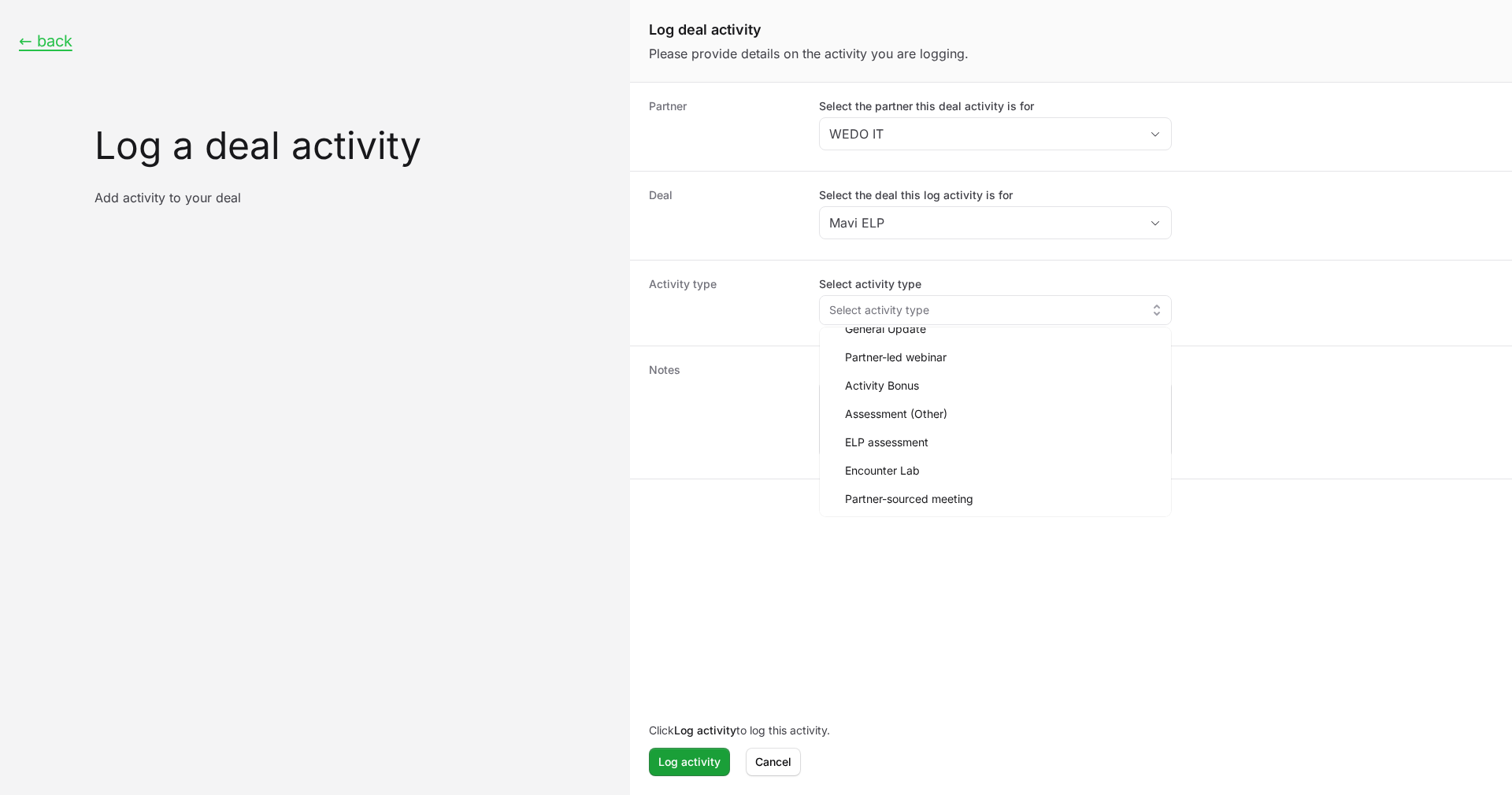
click at [926, 579] on form "Partner Select the partner this deal activity is for WEDO IT Deal Select the de…" at bounding box center [1070, 437] width 882 height 710
click at [930, 294] on div "Select activity type Select activity type" at bounding box center [995, 300] width 353 height 49
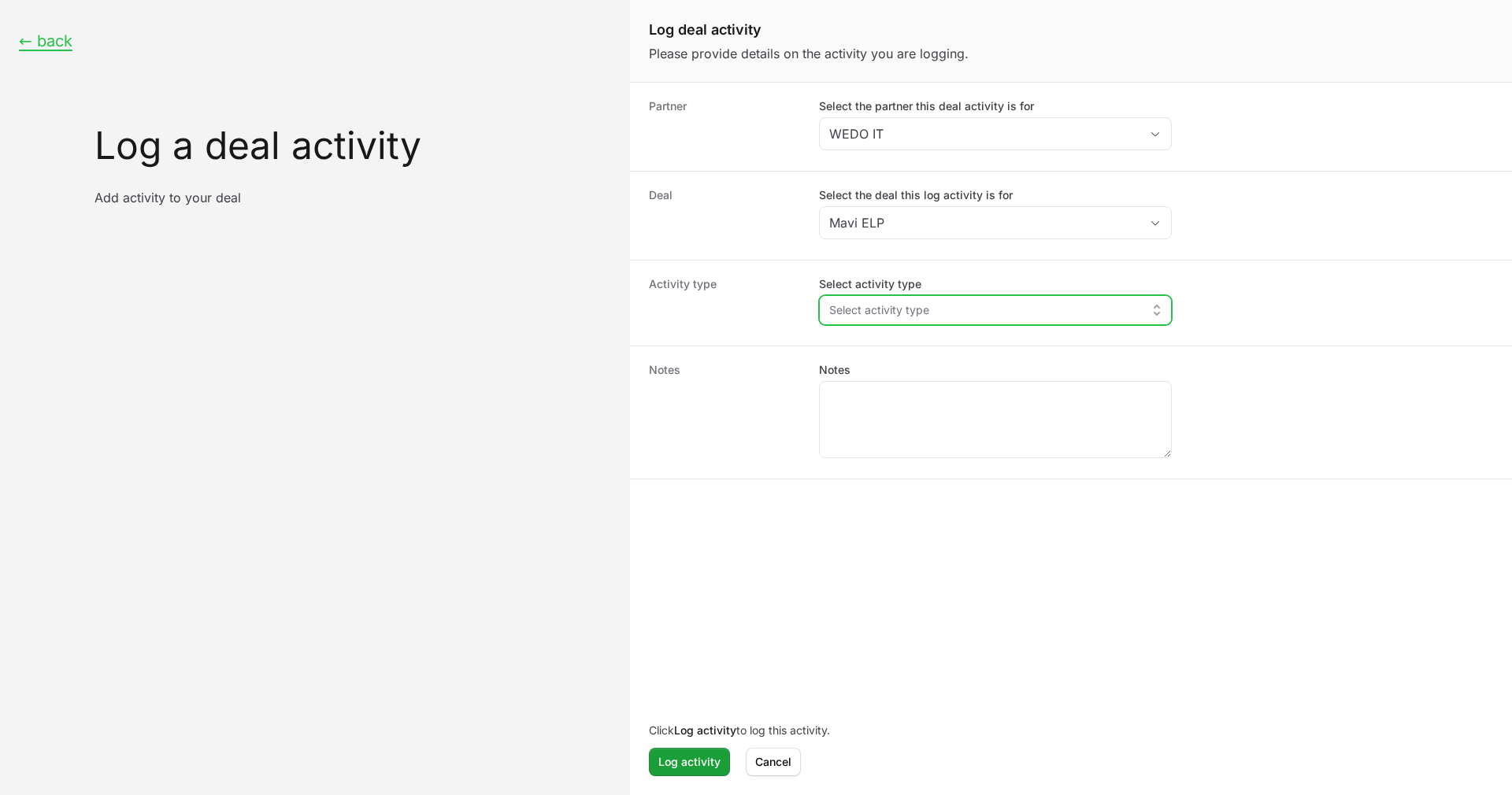
click at [925, 310] on span "Select activity type" at bounding box center [879, 310] width 100 height 16
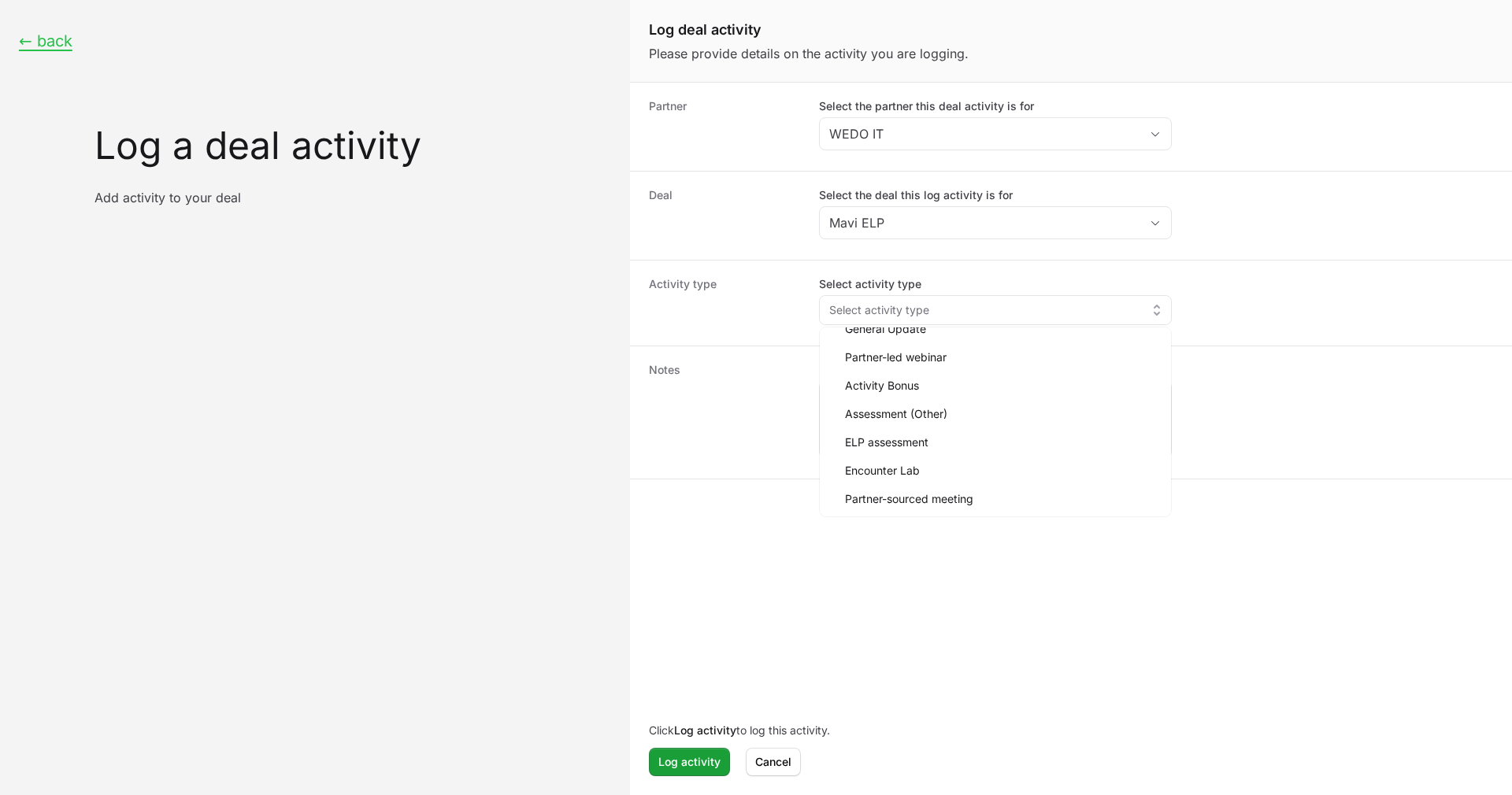
click at [589, 197] on p "Add activity to your deal" at bounding box center [353, 197] width 516 height 16
click at [55, 51] on div "← back Log a deal activity Add activity to your deal" at bounding box center [314, 118] width 630 height 237
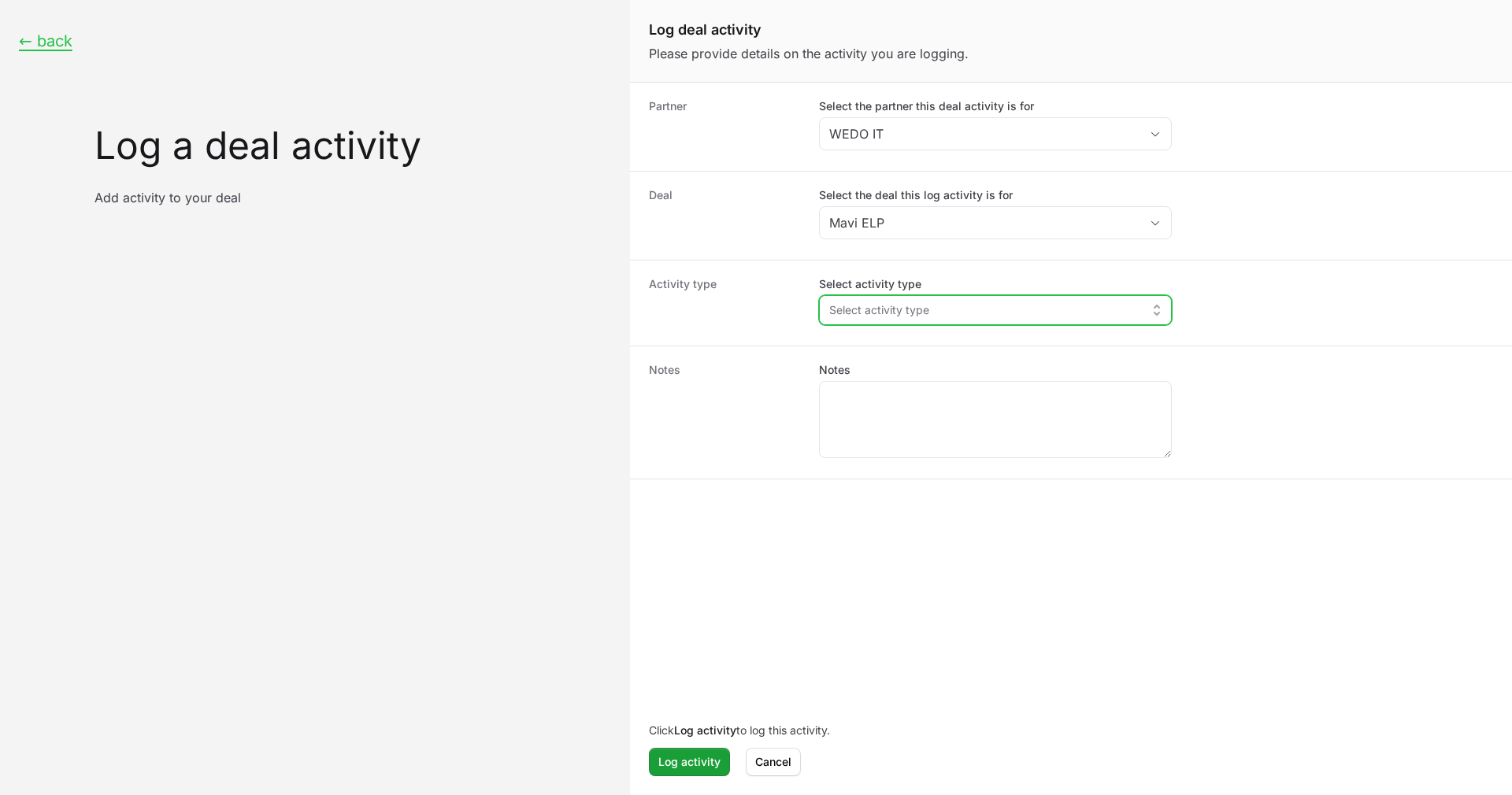
click at [990, 312] on button "Select activity type" at bounding box center [995, 310] width 351 height 28
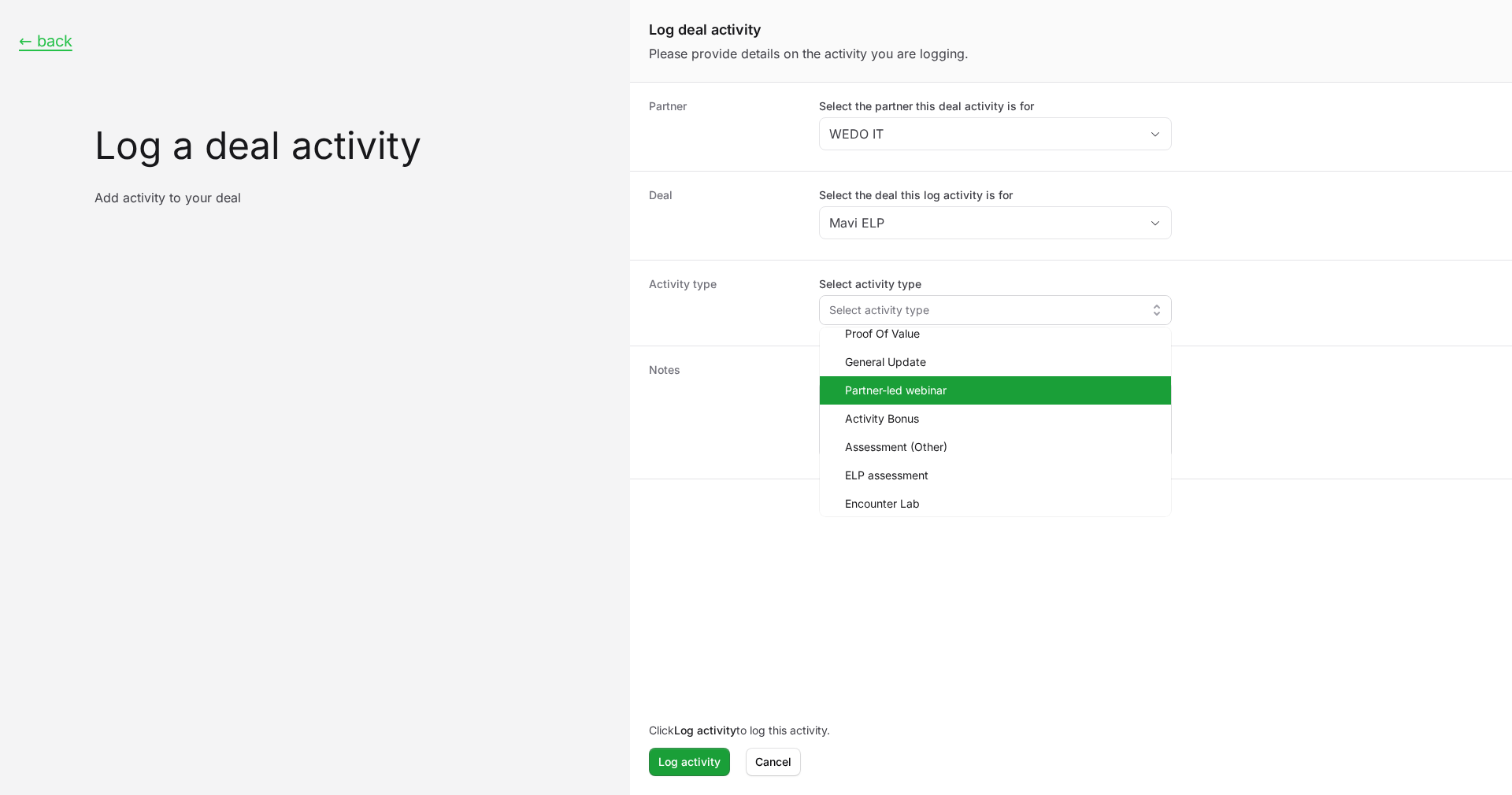
scroll to position [40, 0]
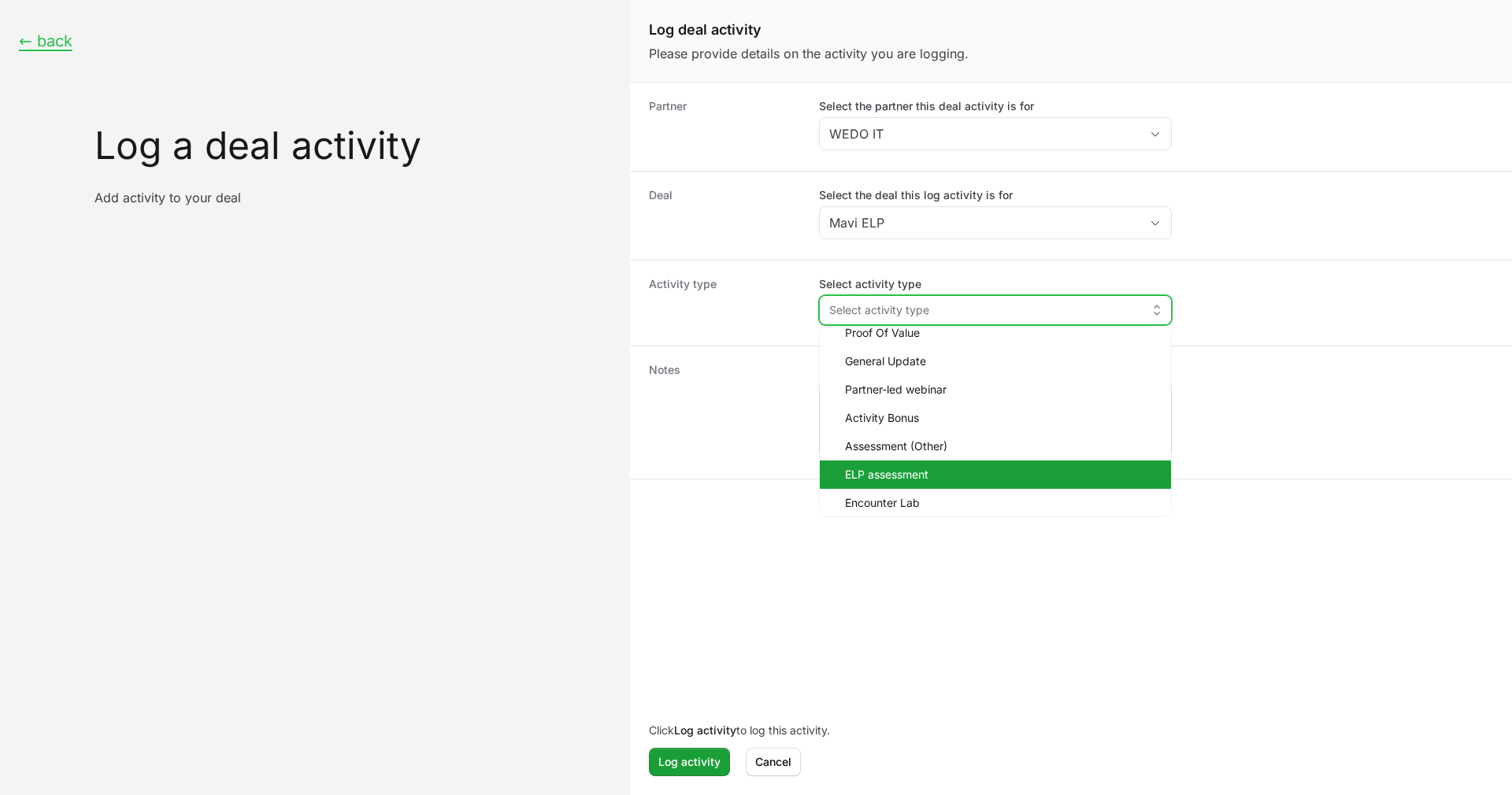
click at [923, 473] on span "ELP assessment" at bounding box center [1001, 474] width 313 height 16
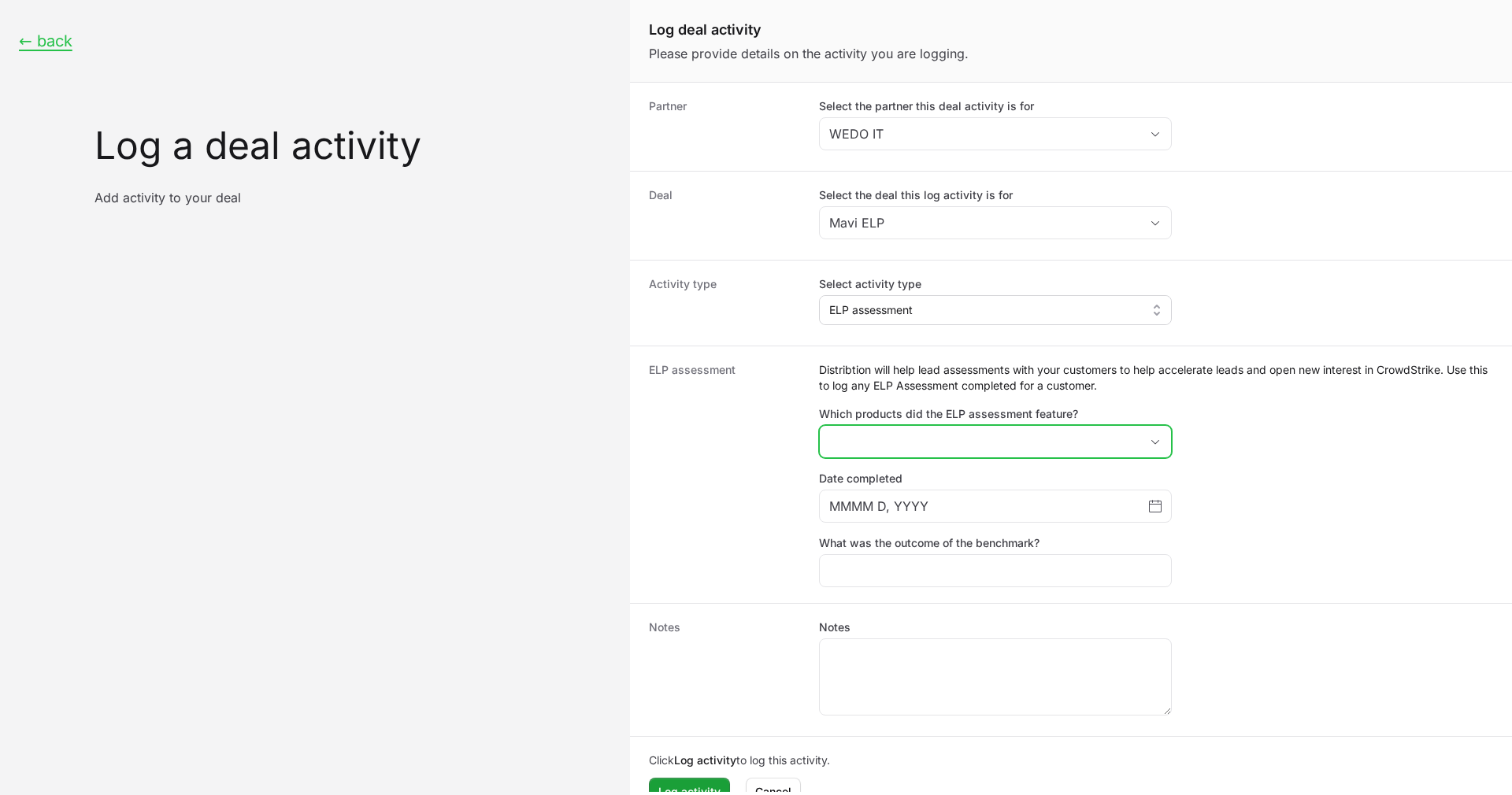
click at [891, 433] on button "placeholder" at bounding box center [995, 441] width 351 height 32
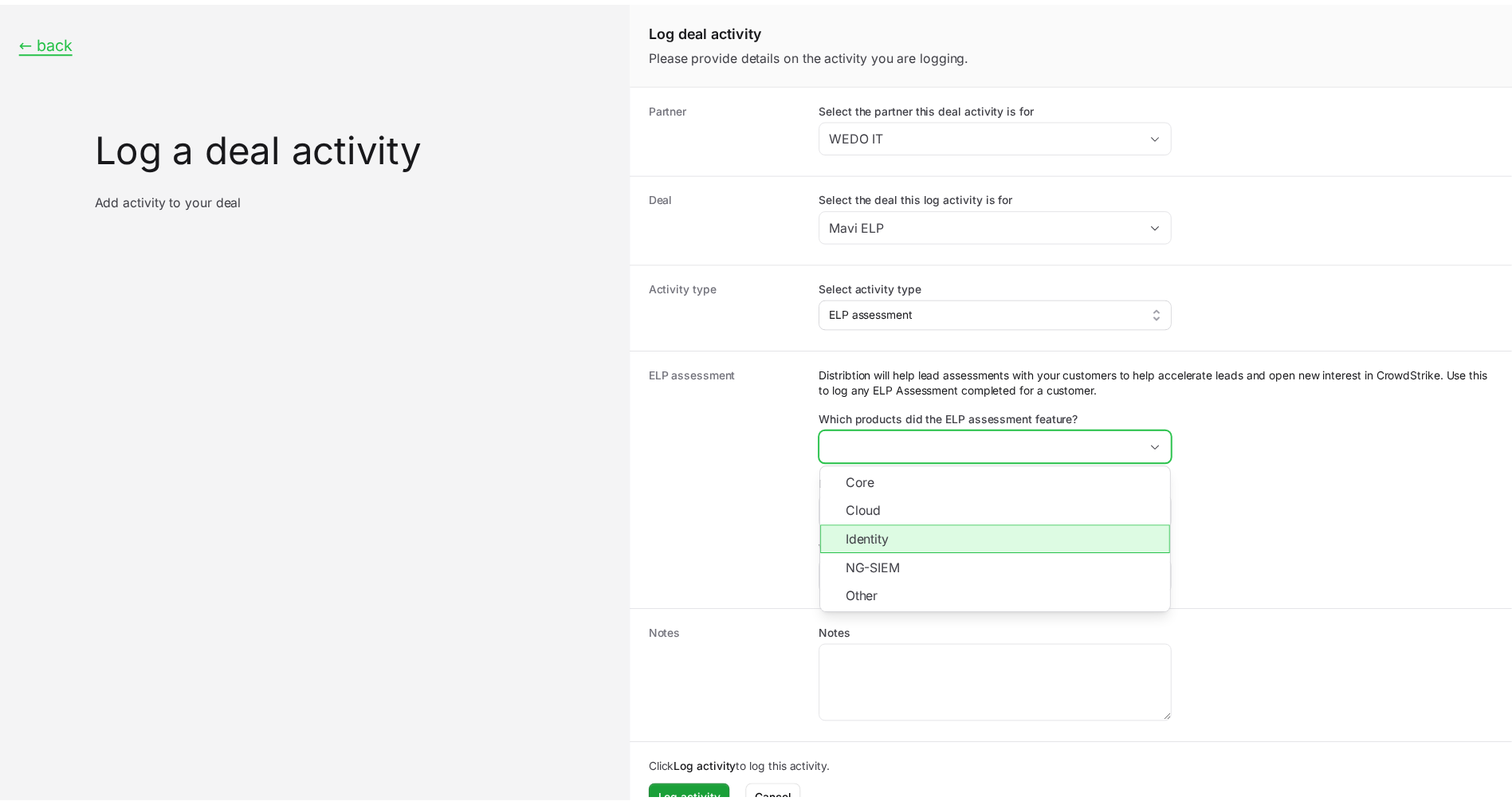
scroll to position [30, 0]
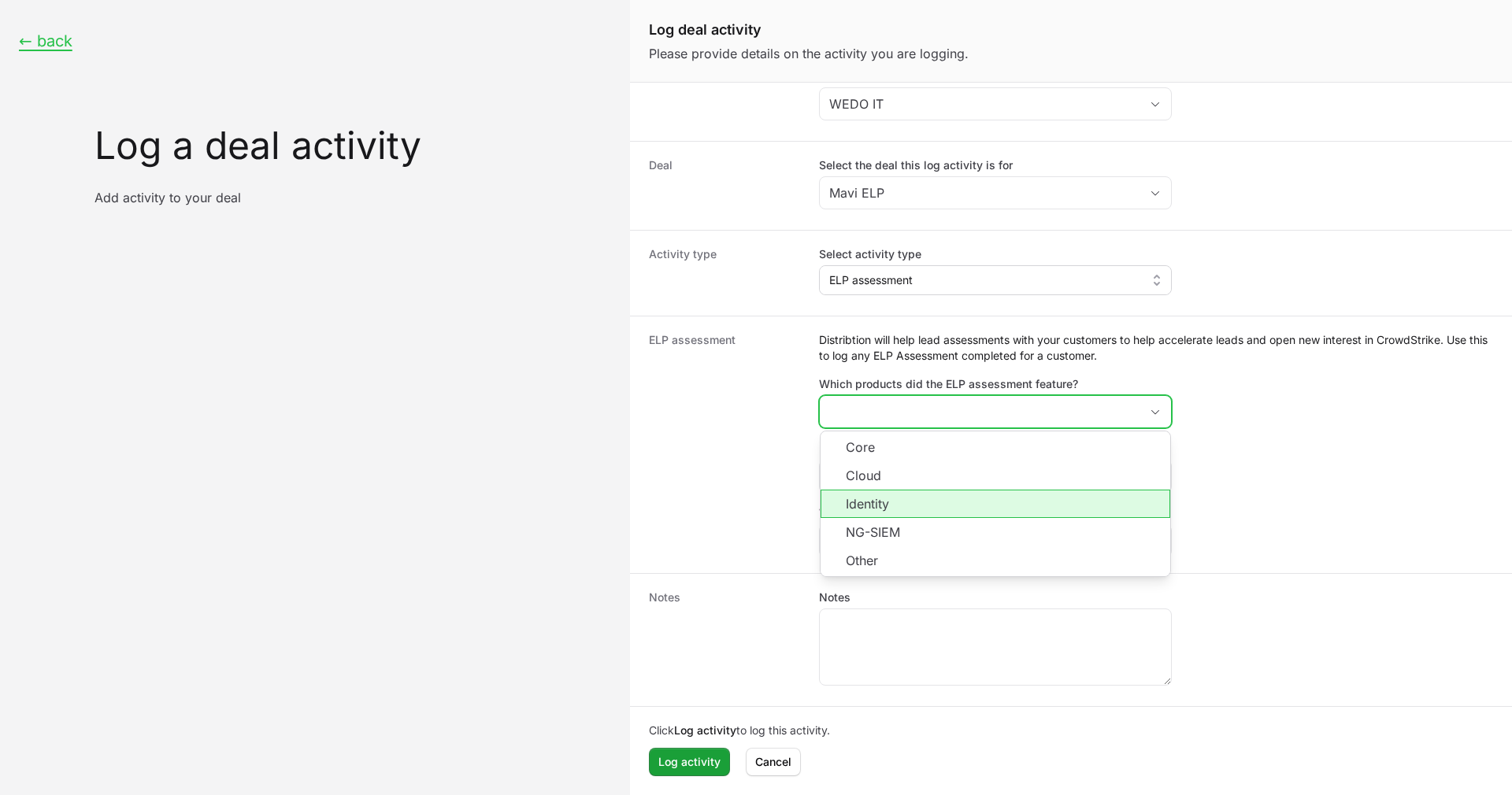
click at [897, 502] on li "Identity" at bounding box center [996, 503] width 350 height 28
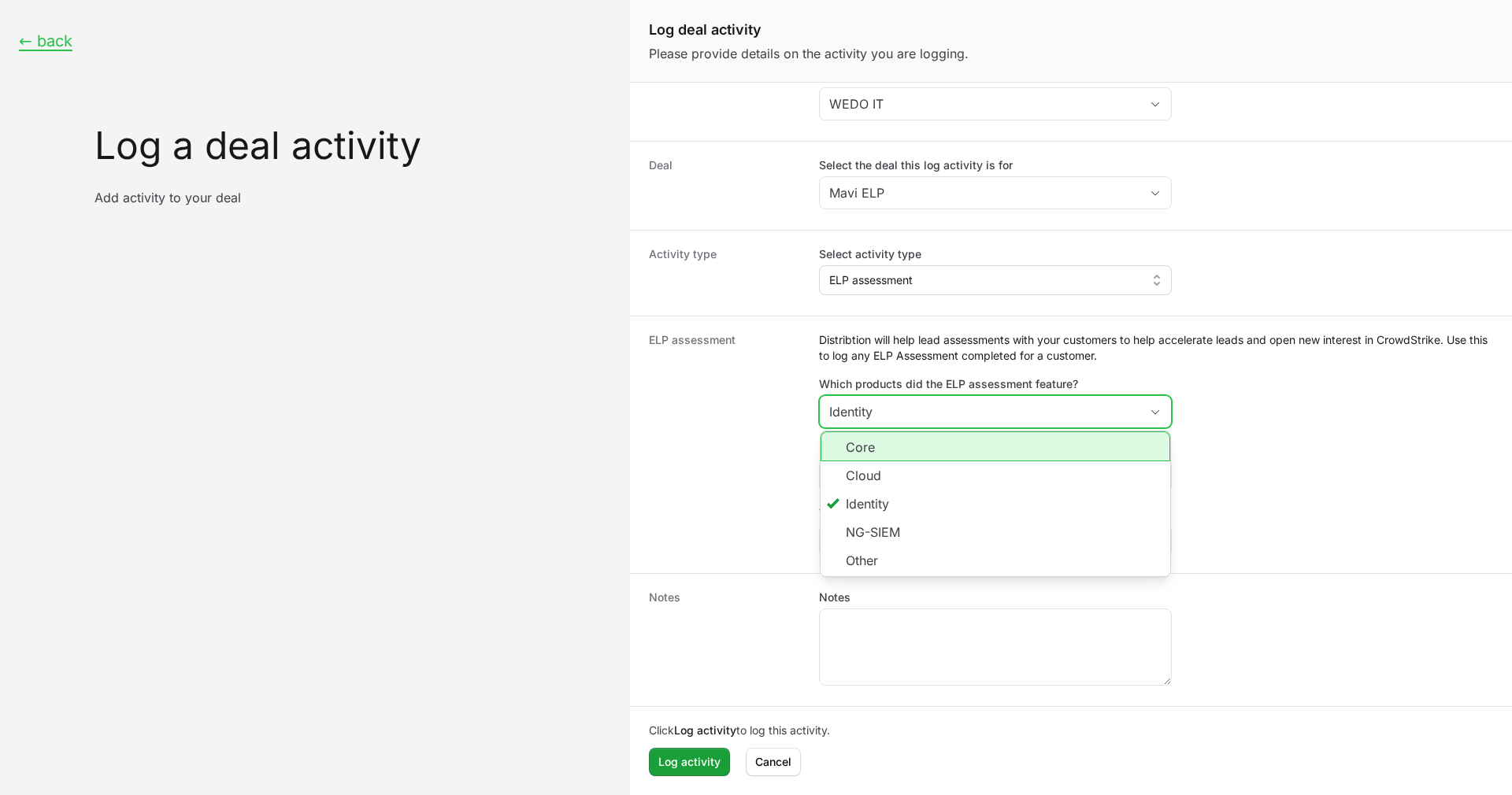
click at [882, 455] on li "Core" at bounding box center [996, 446] width 350 height 30
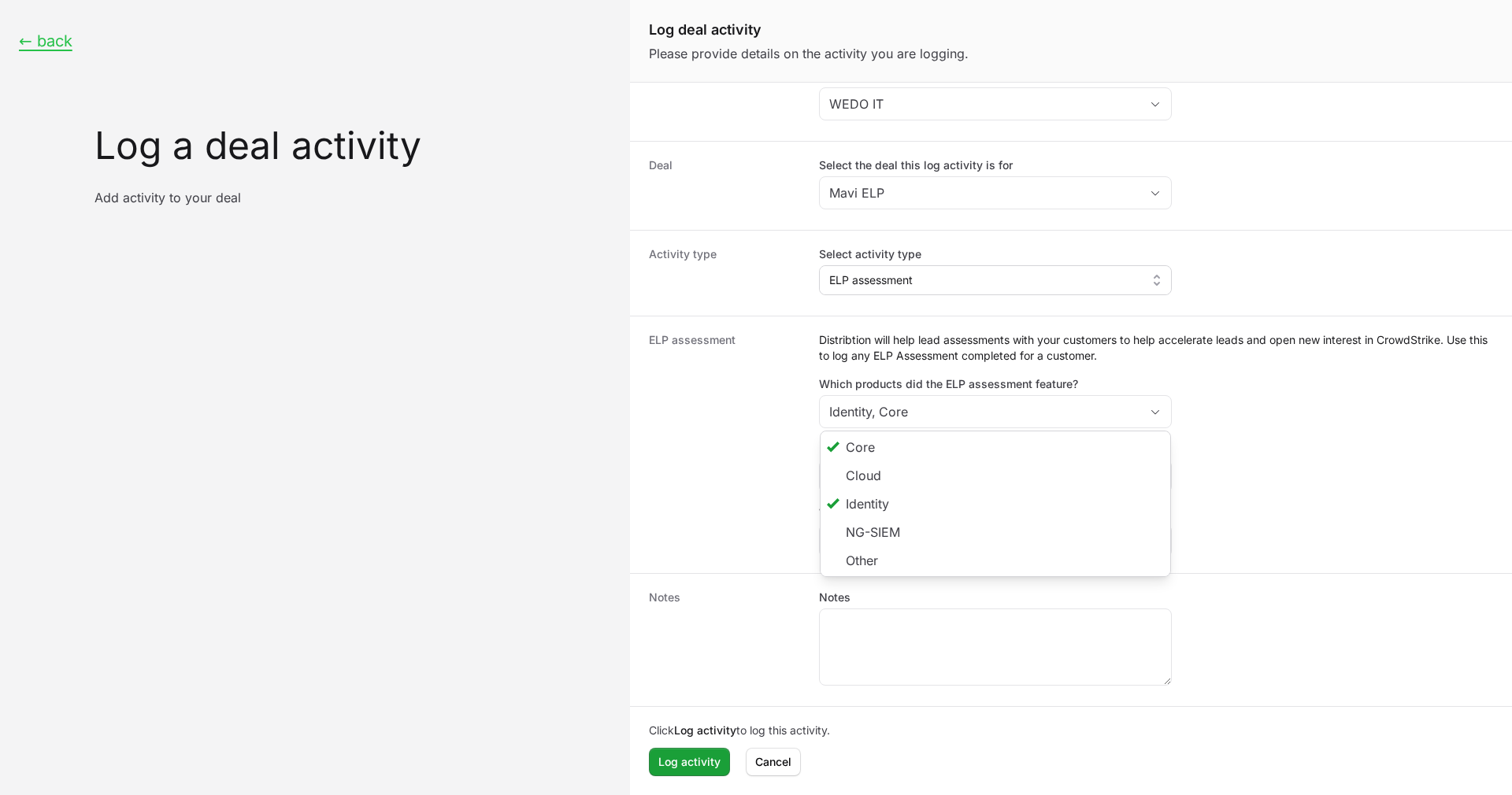
click at [711, 474] on dt "ELP assessment" at bounding box center [725, 444] width 152 height 225
click at [64, 42] on button "← back" at bounding box center [45, 41] width 53 height 20
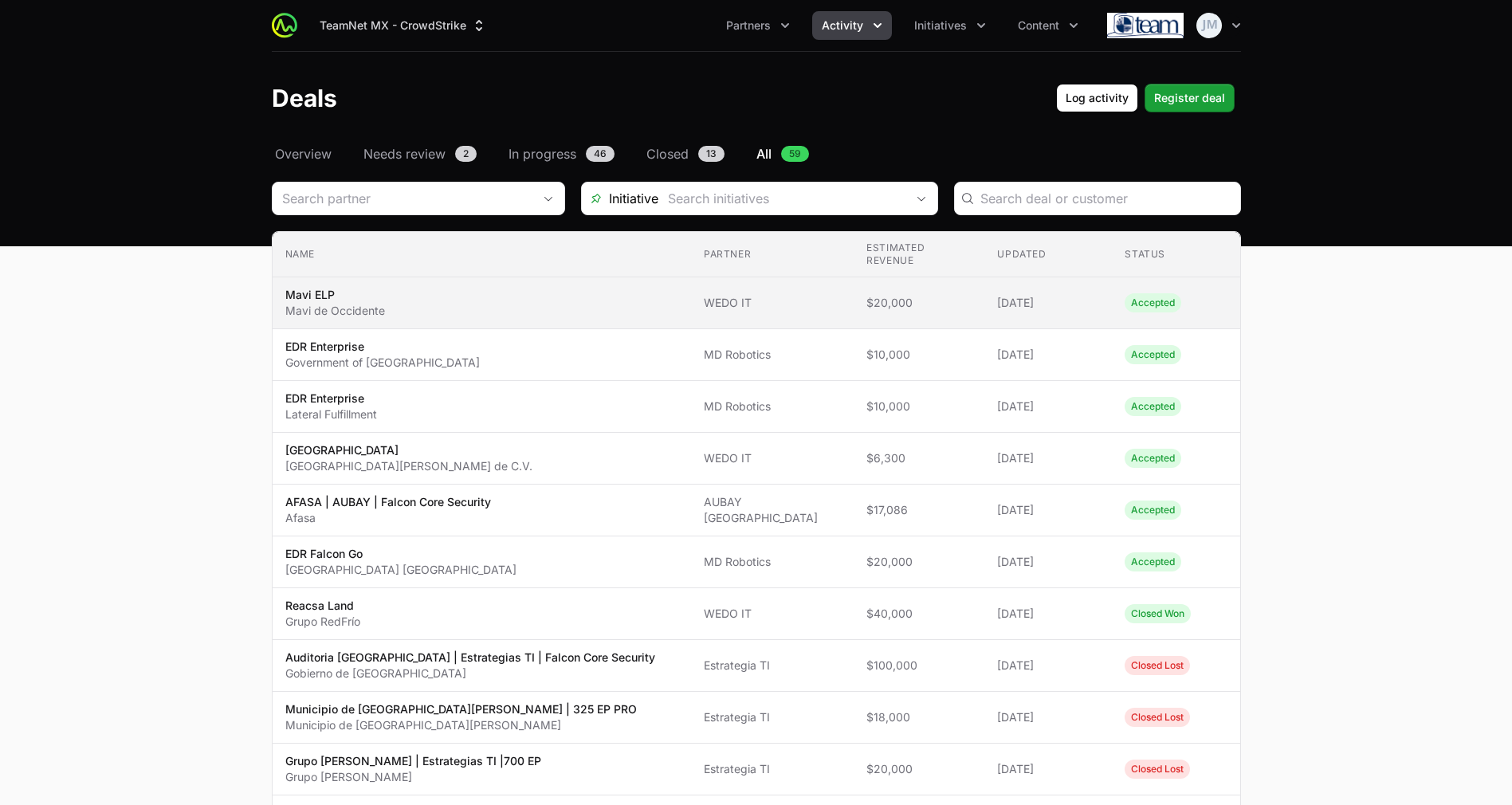
click at [934, 319] on td "Estimated revenue $20,000" at bounding box center [918, 303] width 131 height 52
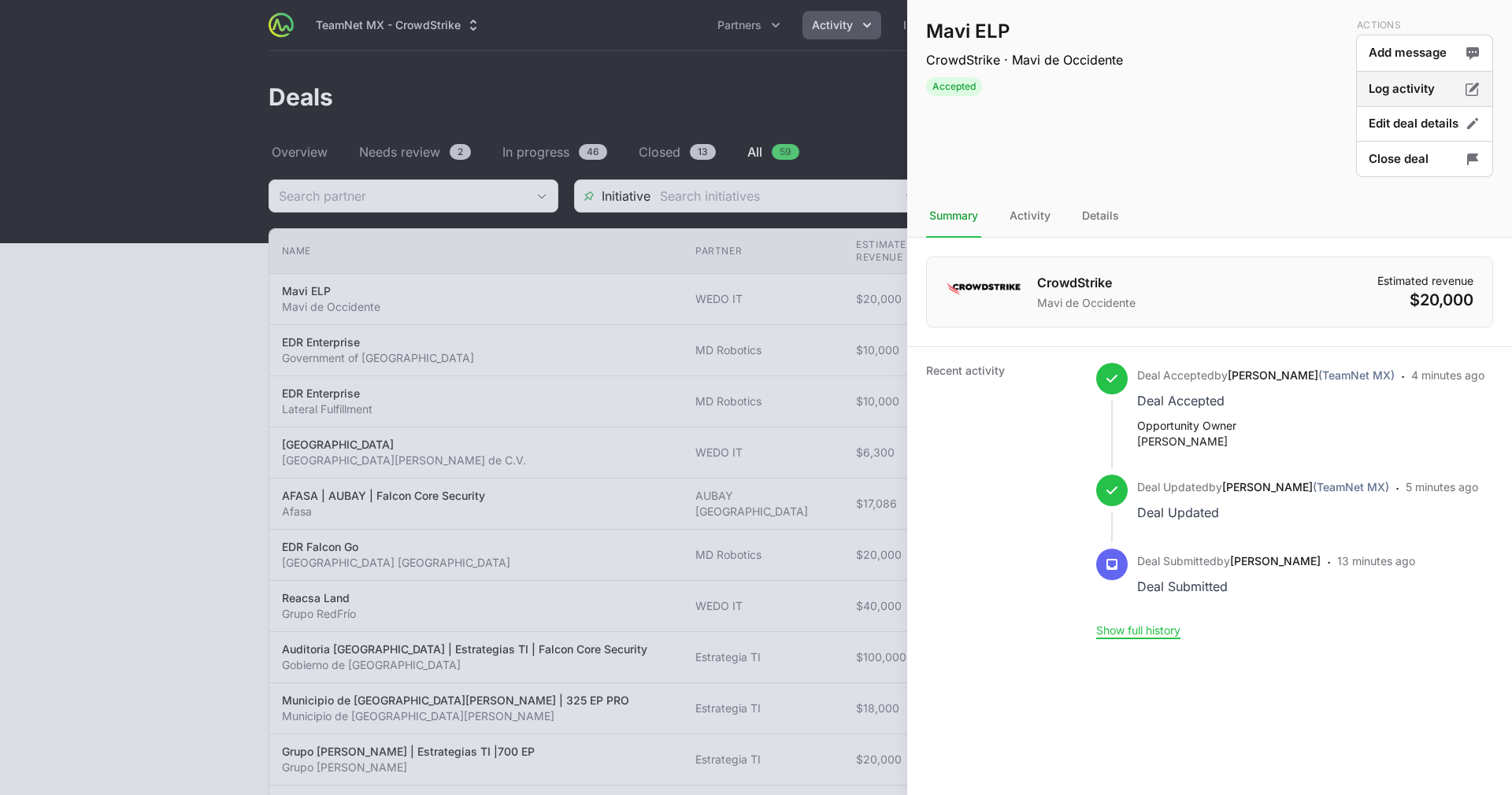
click at [1417, 106] on button "Log activity" at bounding box center [1424, 124] width 137 height 37
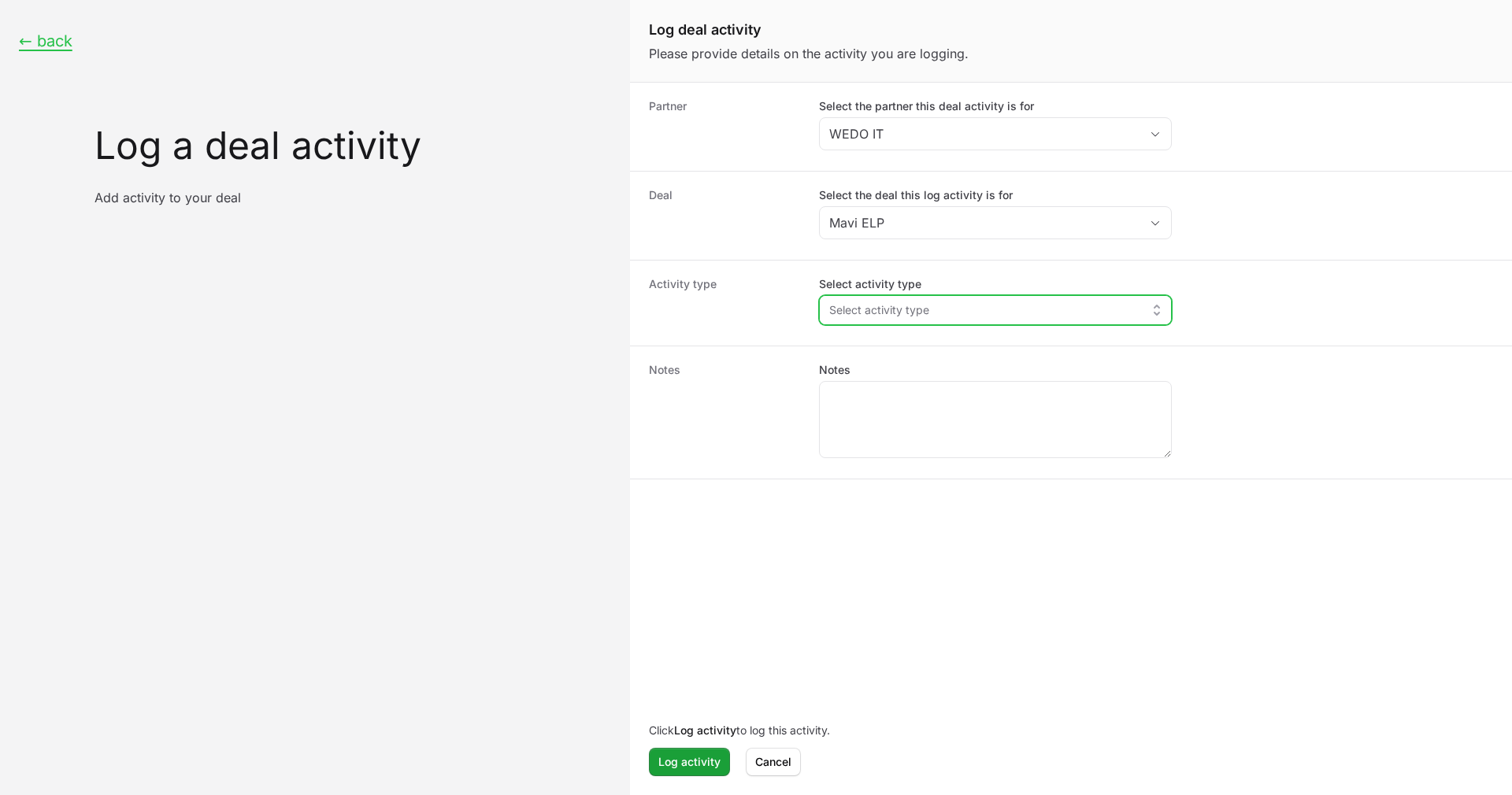
click at [996, 300] on button "Select activity type" at bounding box center [995, 310] width 351 height 28
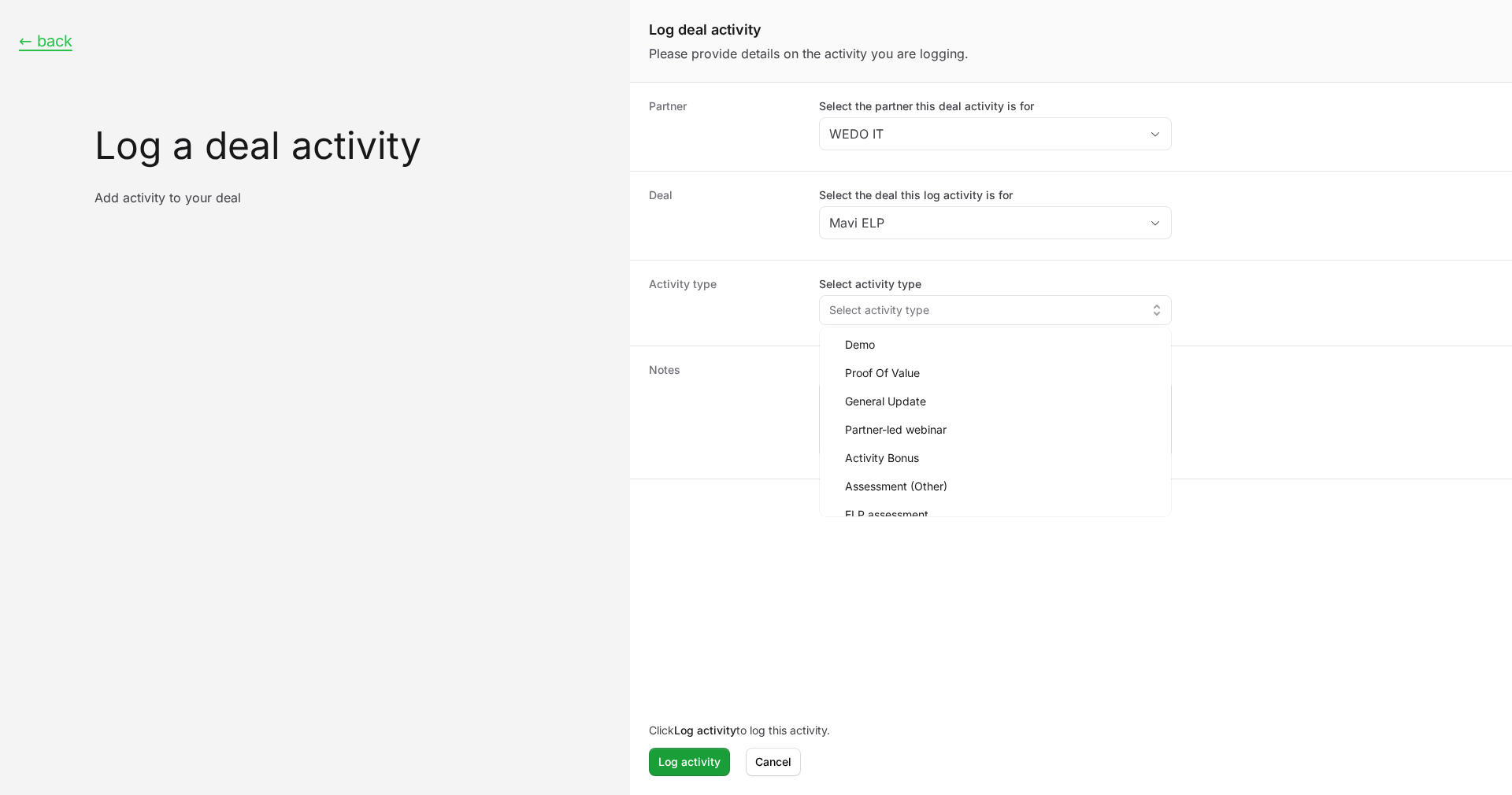
click at [1041, 271] on div "Activity type Select activity type Select activity type Demo Proof Of Value Gen…" at bounding box center [1070, 303] width 882 height 86
click at [32, 38] on button "← back" at bounding box center [45, 41] width 53 height 20
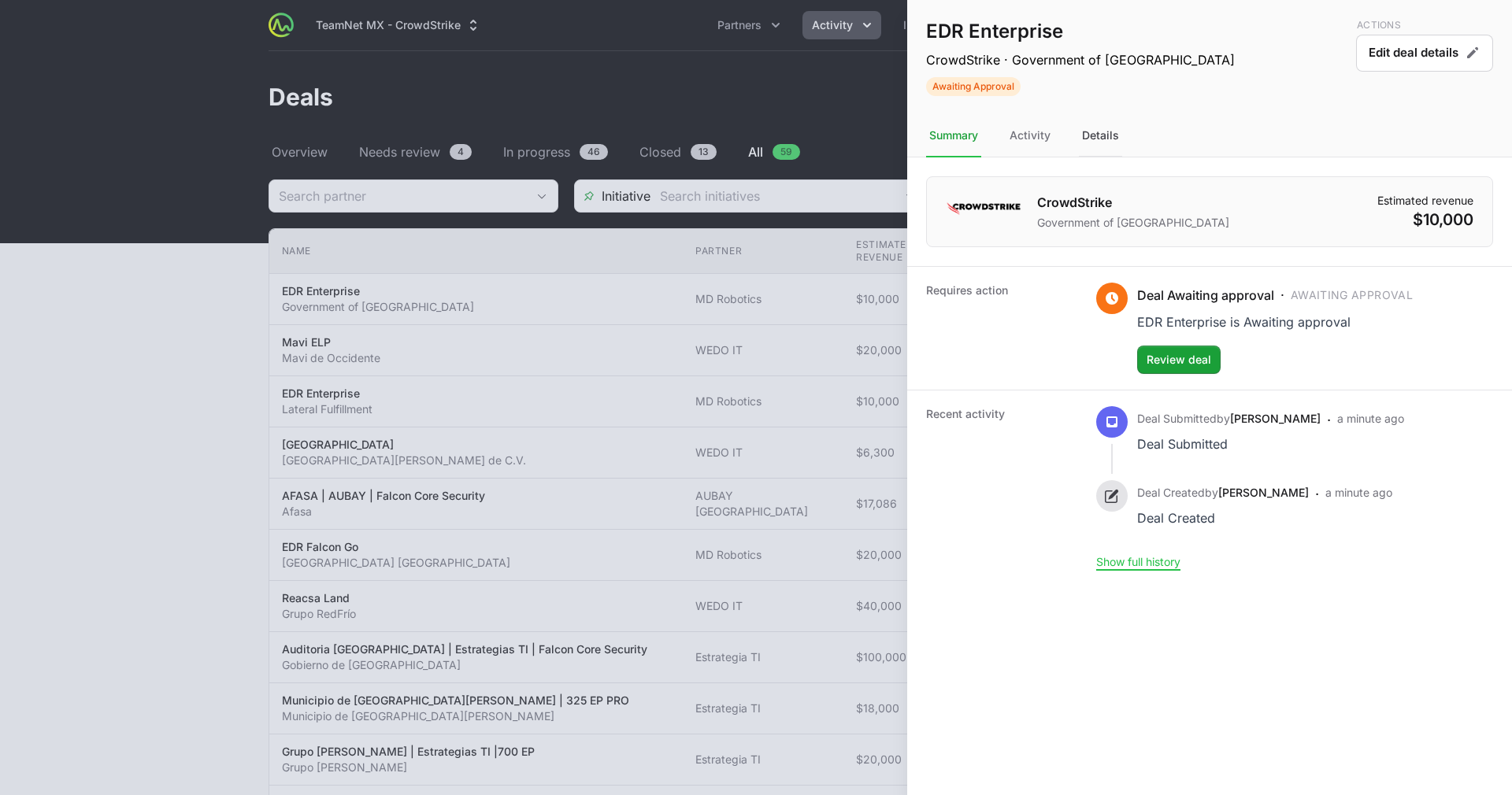
click at [1091, 145] on div "Details" at bounding box center [1100, 136] width 43 height 42
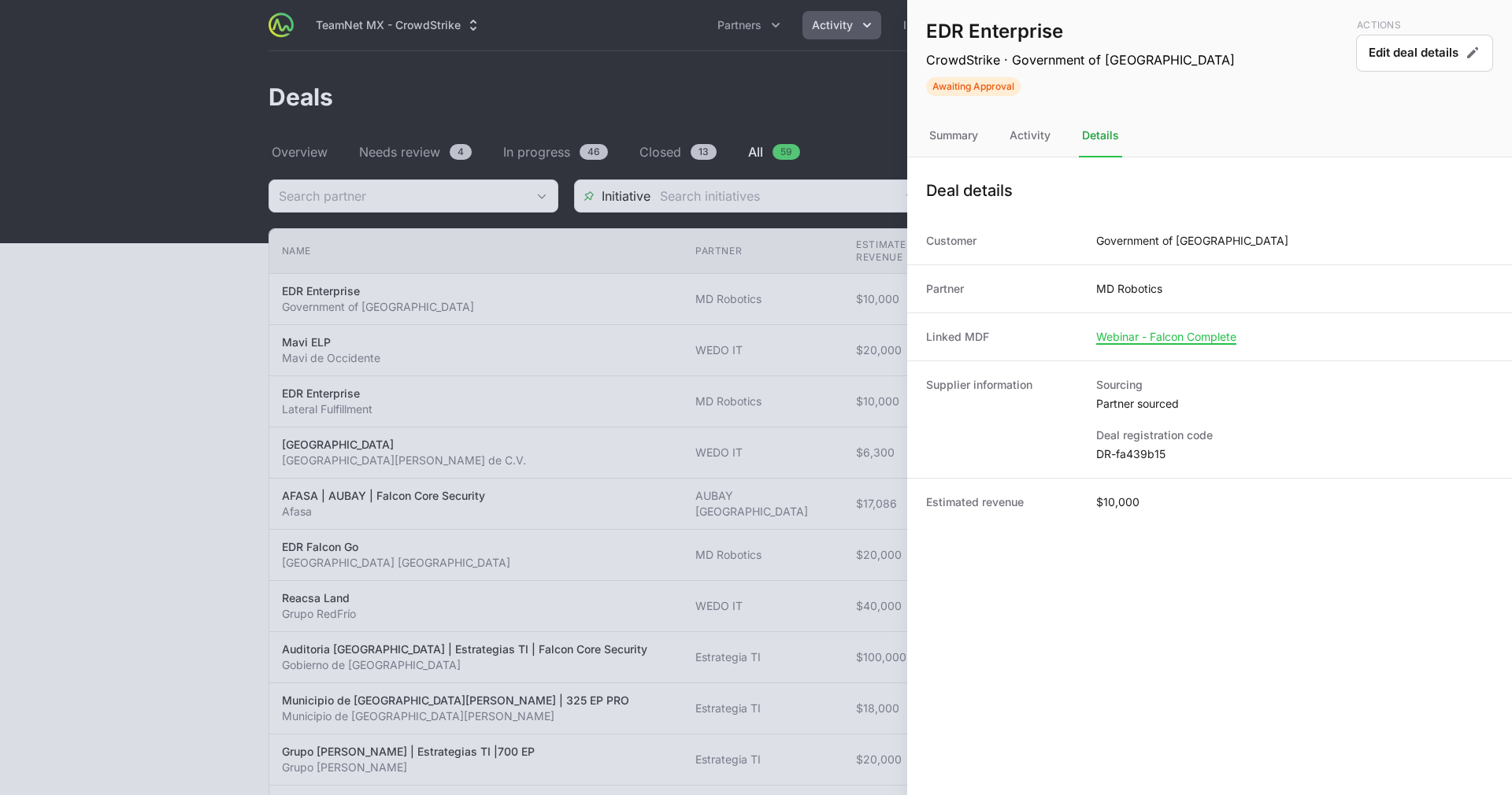
click at [1112, 461] on dd "DR-fa439b15" at bounding box center [1295, 454] width 397 height 16
copy dl "DR-fa439b15"
